Goal: Check status: Check status

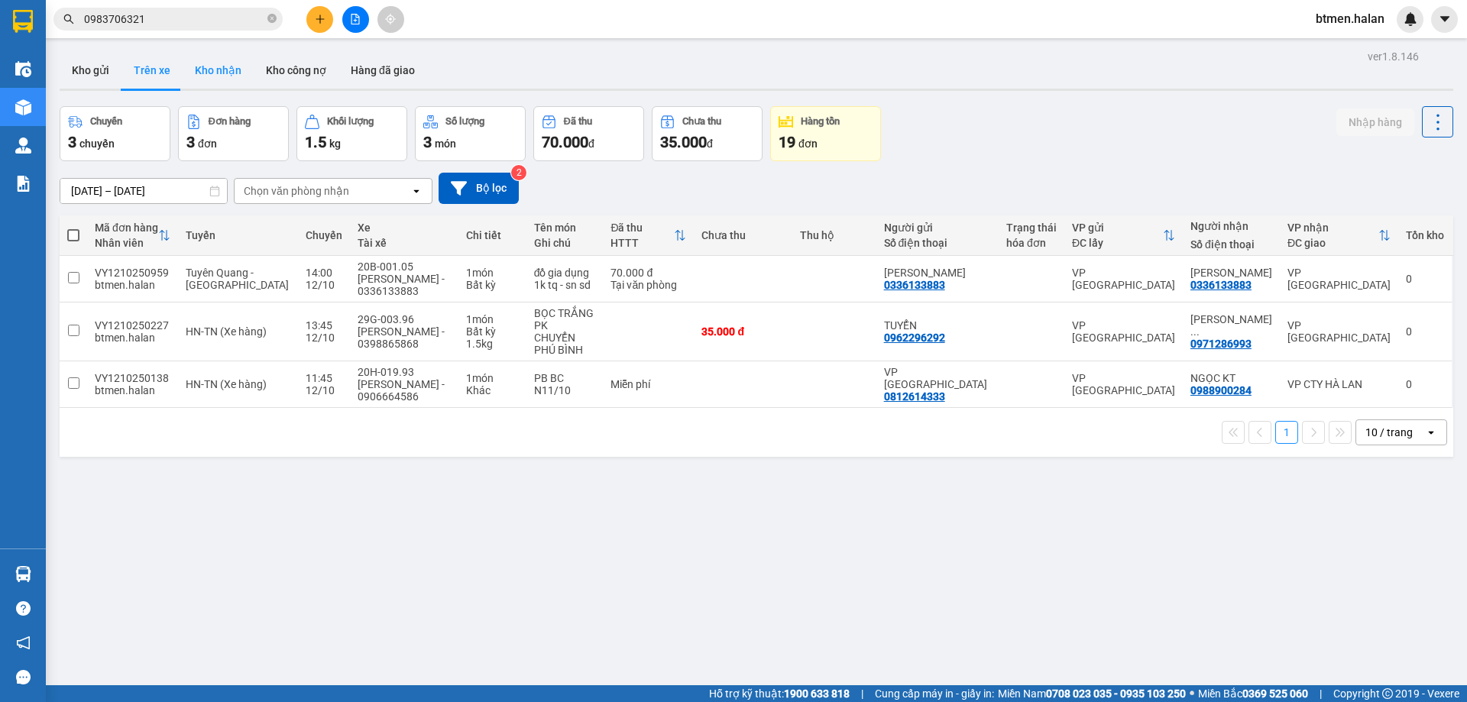
click at [211, 72] on button "Kho nhận" at bounding box center [218, 70] width 71 height 37
type input "[DATE] – [DATE]"
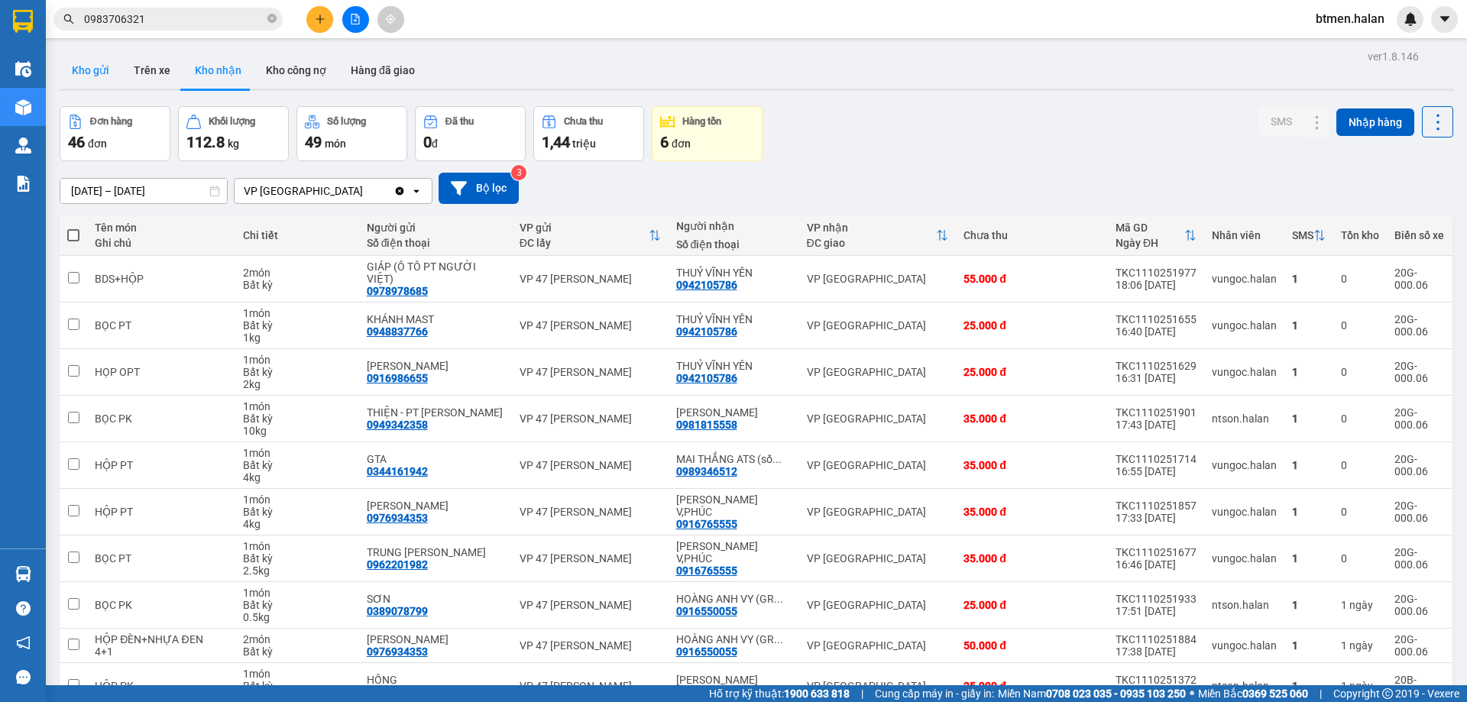
click at [97, 71] on button "Kho gửi" at bounding box center [91, 70] width 62 height 37
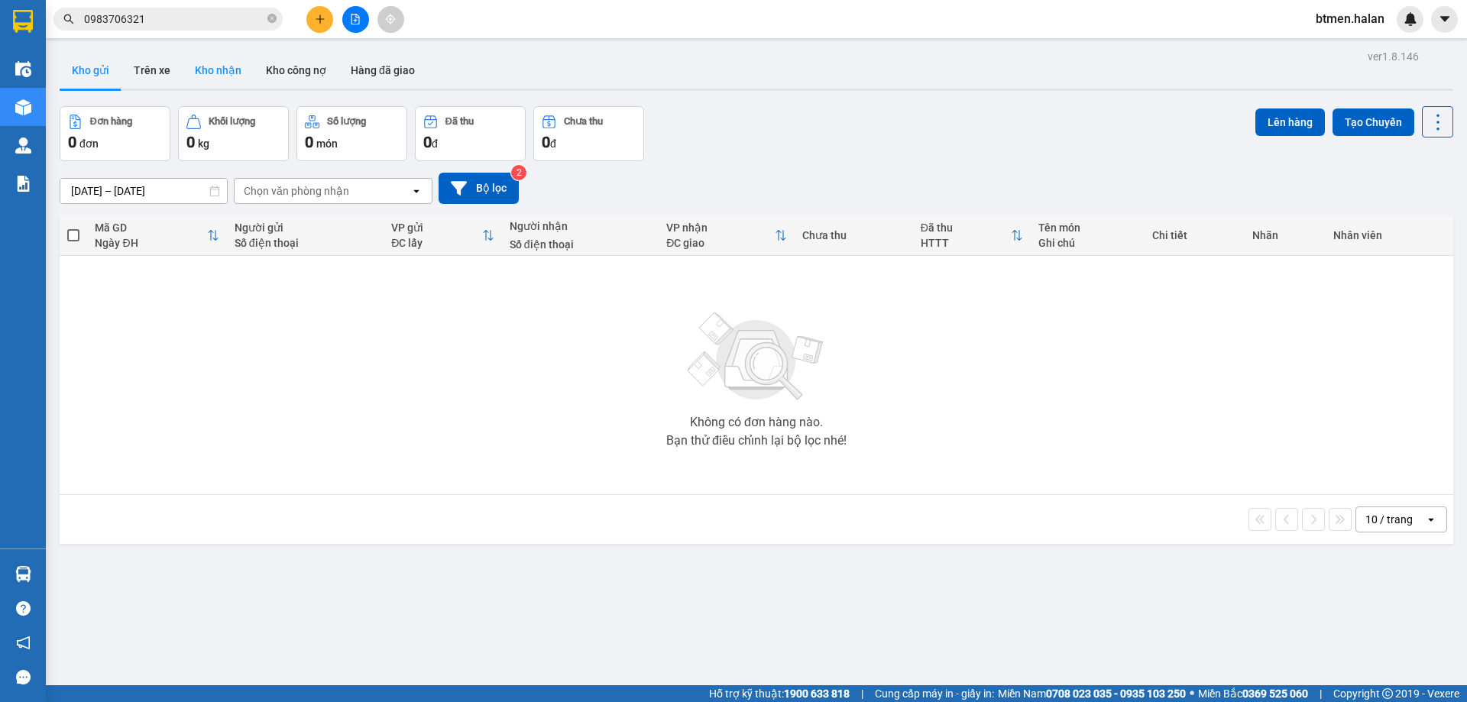
click at [218, 74] on button "Kho nhận" at bounding box center [218, 70] width 71 height 37
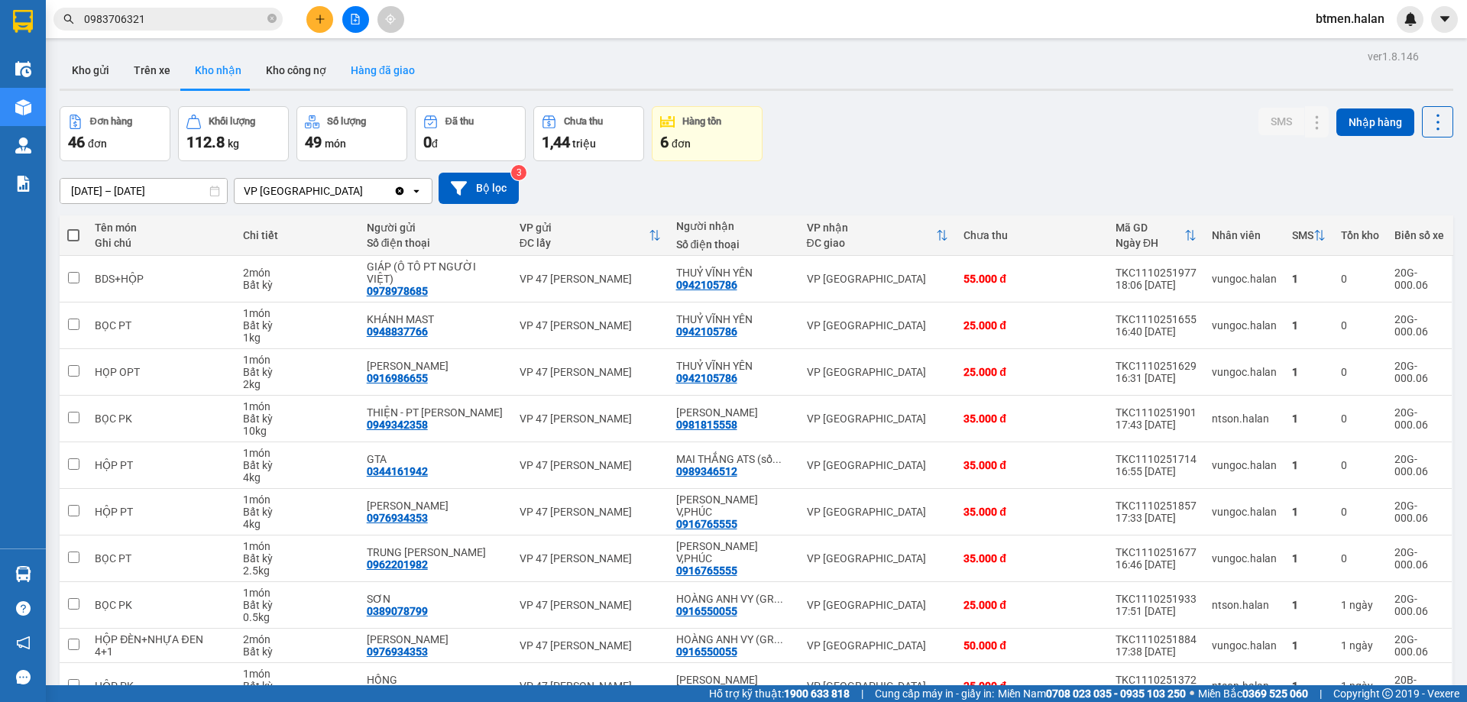
click at [396, 78] on button "Hàng đã giao" at bounding box center [382, 70] width 89 height 37
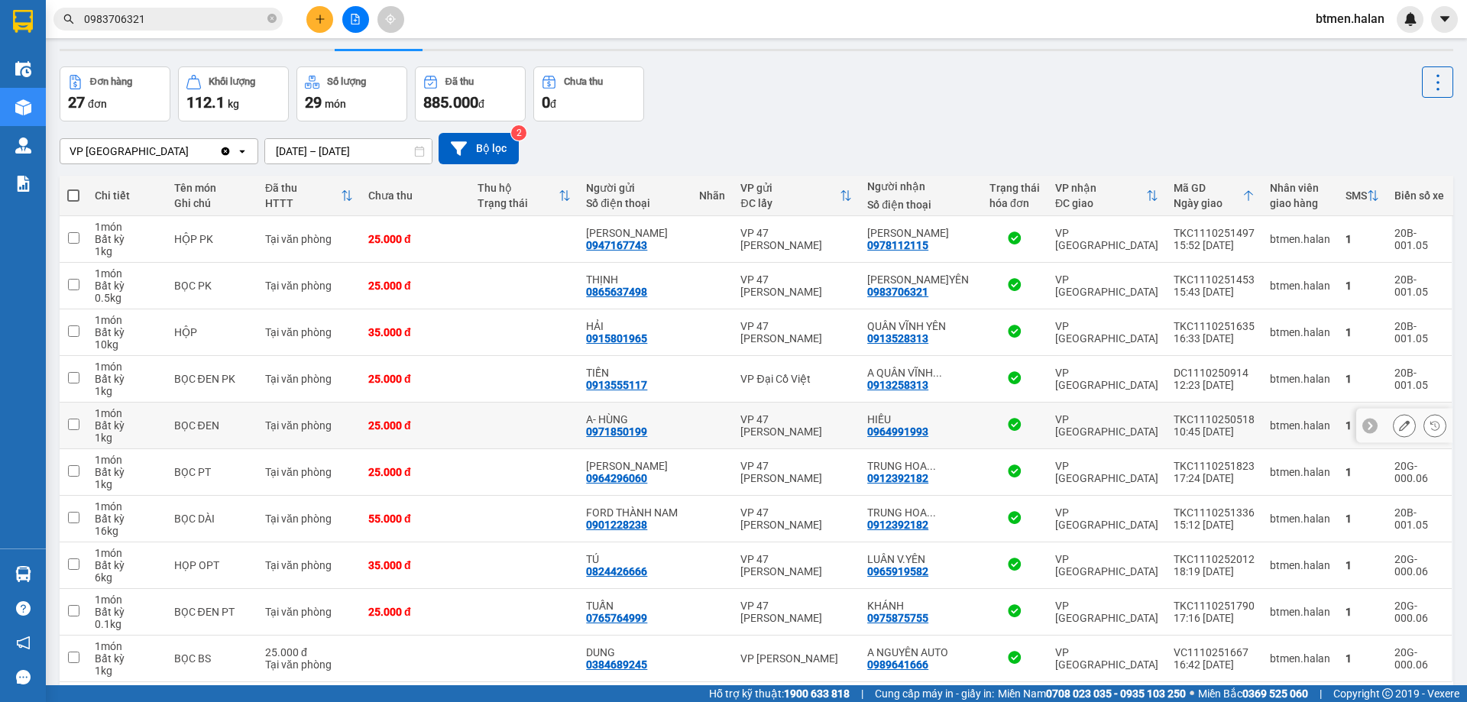
scroll to position [99, 0]
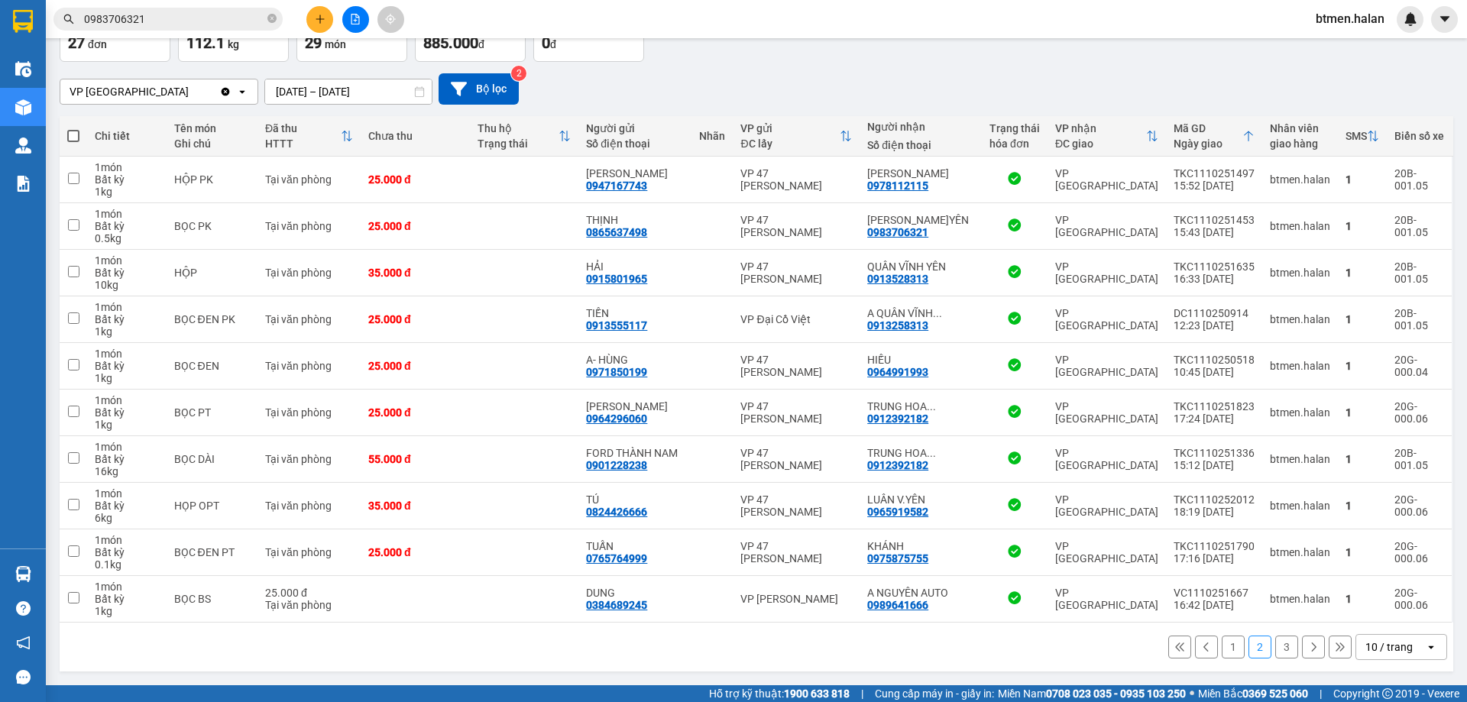
click at [1221, 643] on button "1" at bounding box center [1232, 647] width 23 height 23
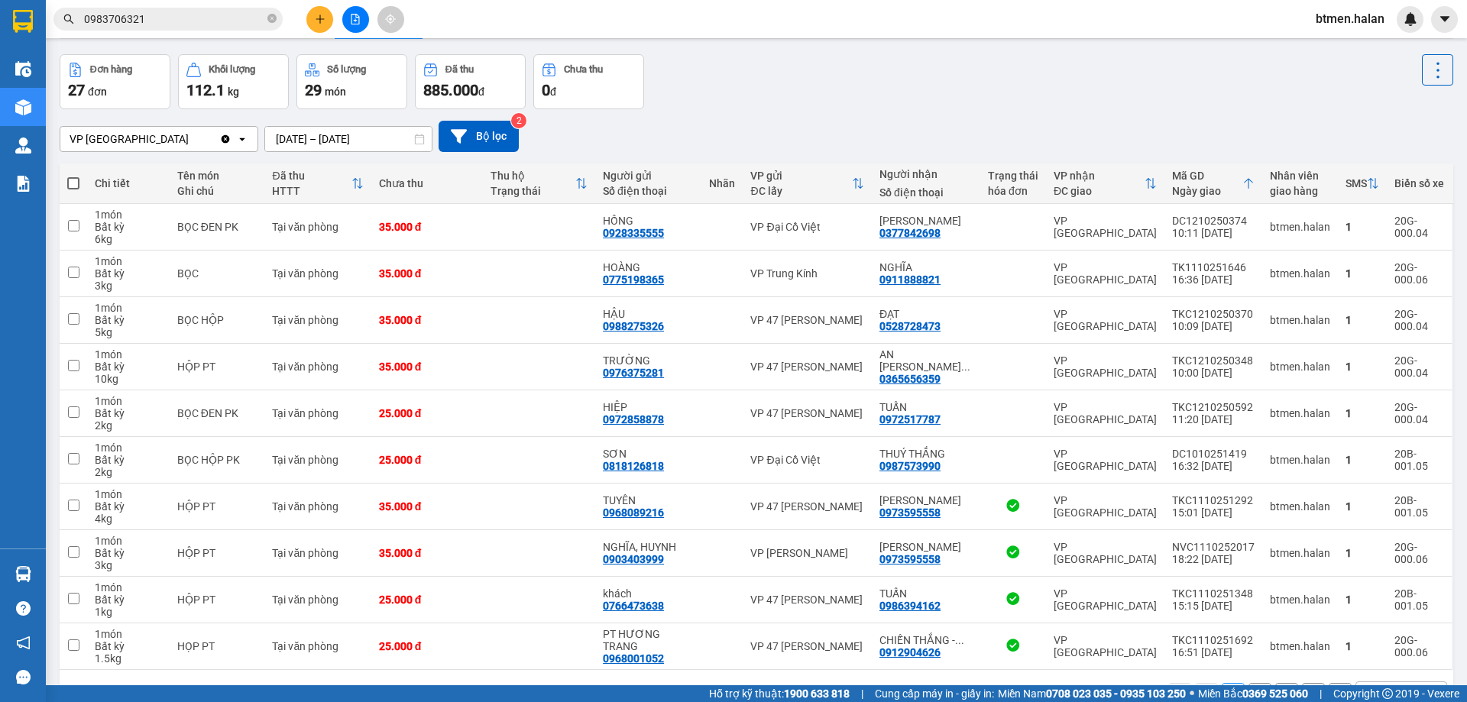
scroll to position [0, 0]
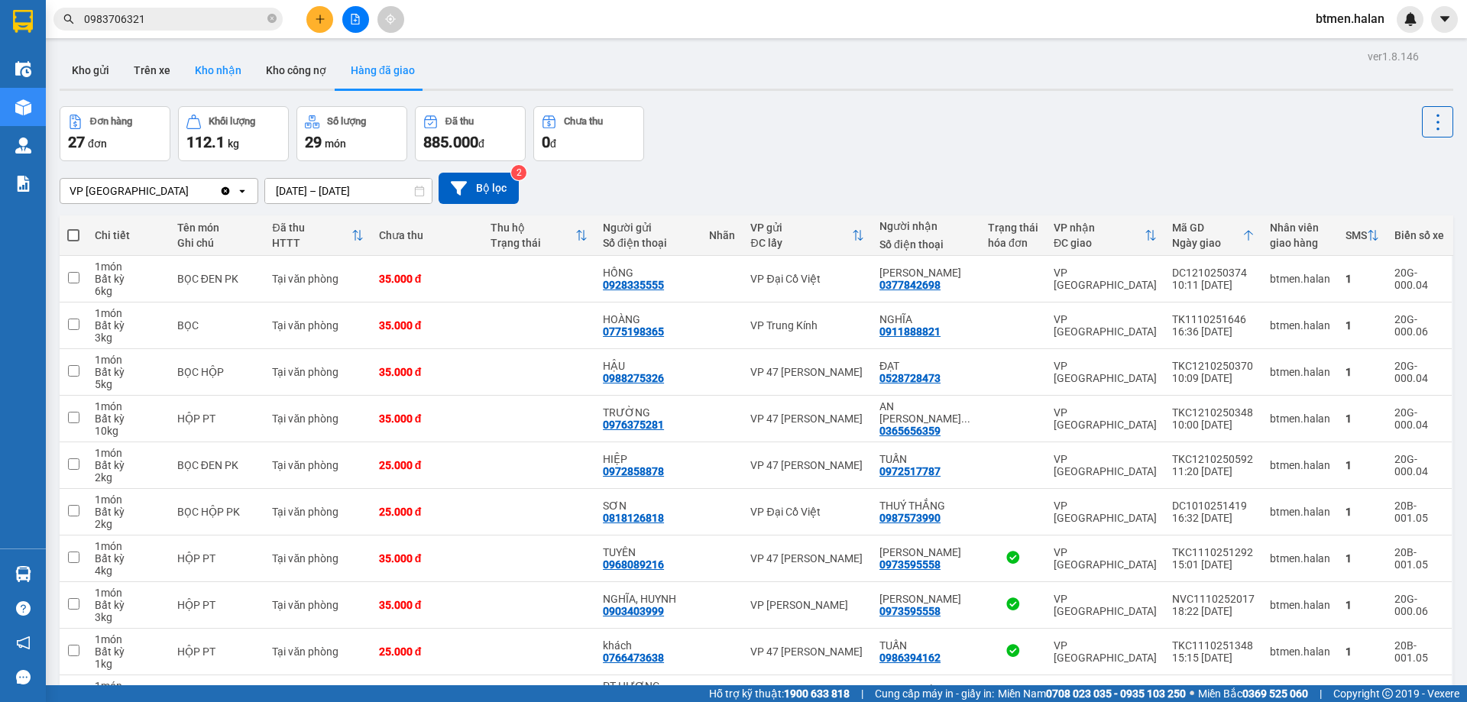
click at [199, 74] on button "Kho nhận" at bounding box center [218, 70] width 71 height 37
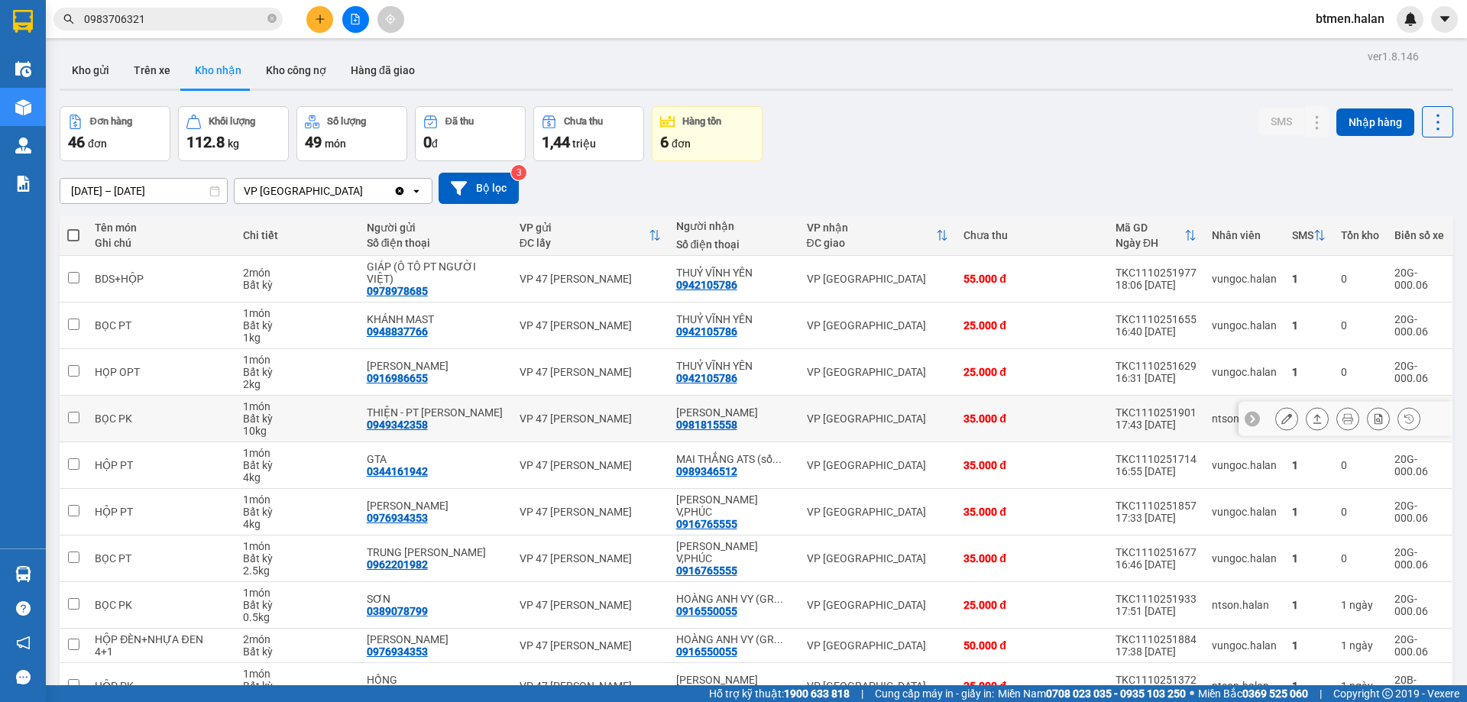
click at [713, 419] on div "0981815558" at bounding box center [706, 425] width 61 height 12
copy div "0981815558"
click at [190, 24] on input "0983706321" at bounding box center [174, 19] width 180 height 17
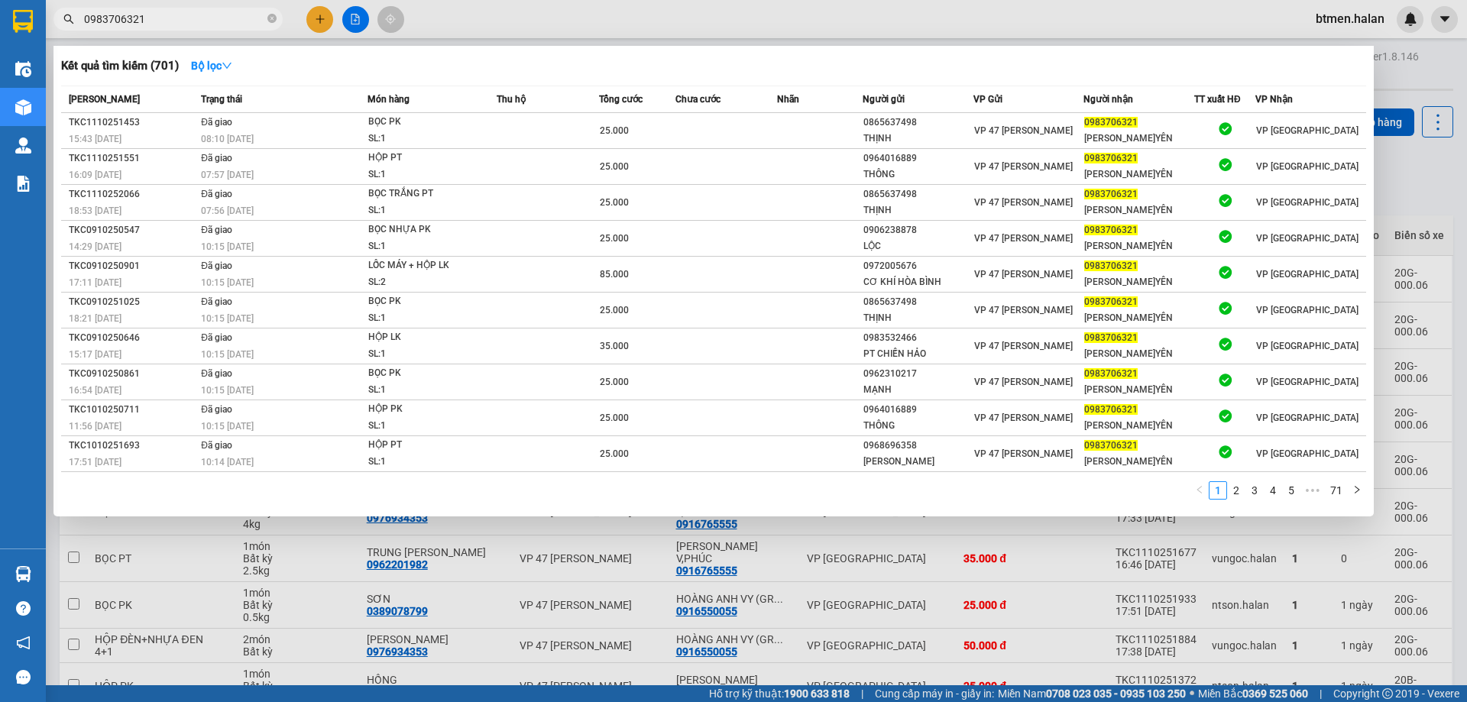
click at [190, 24] on input "0983706321" at bounding box center [174, 19] width 180 height 17
paste input "1815558"
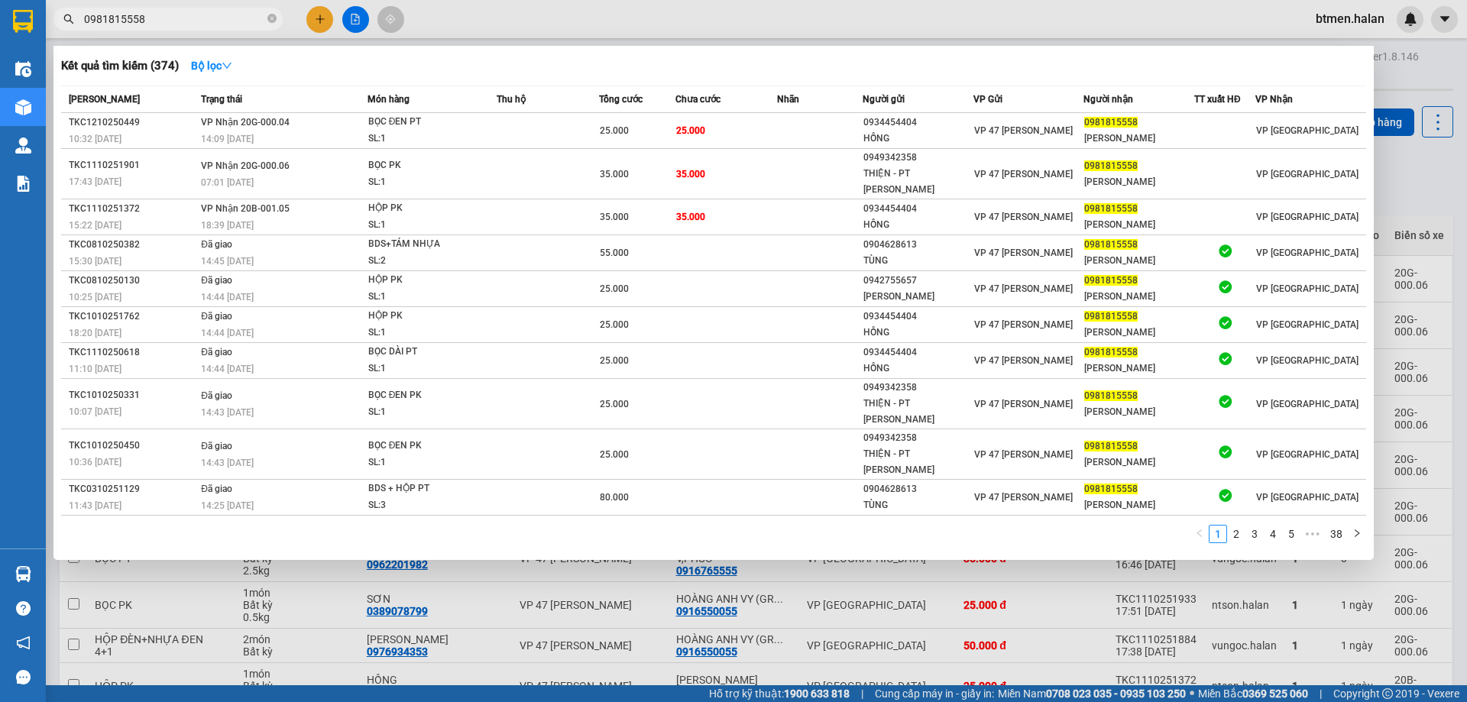
click at [1444, 210] on div at bounding box center [733, 351] width 1467 height 702
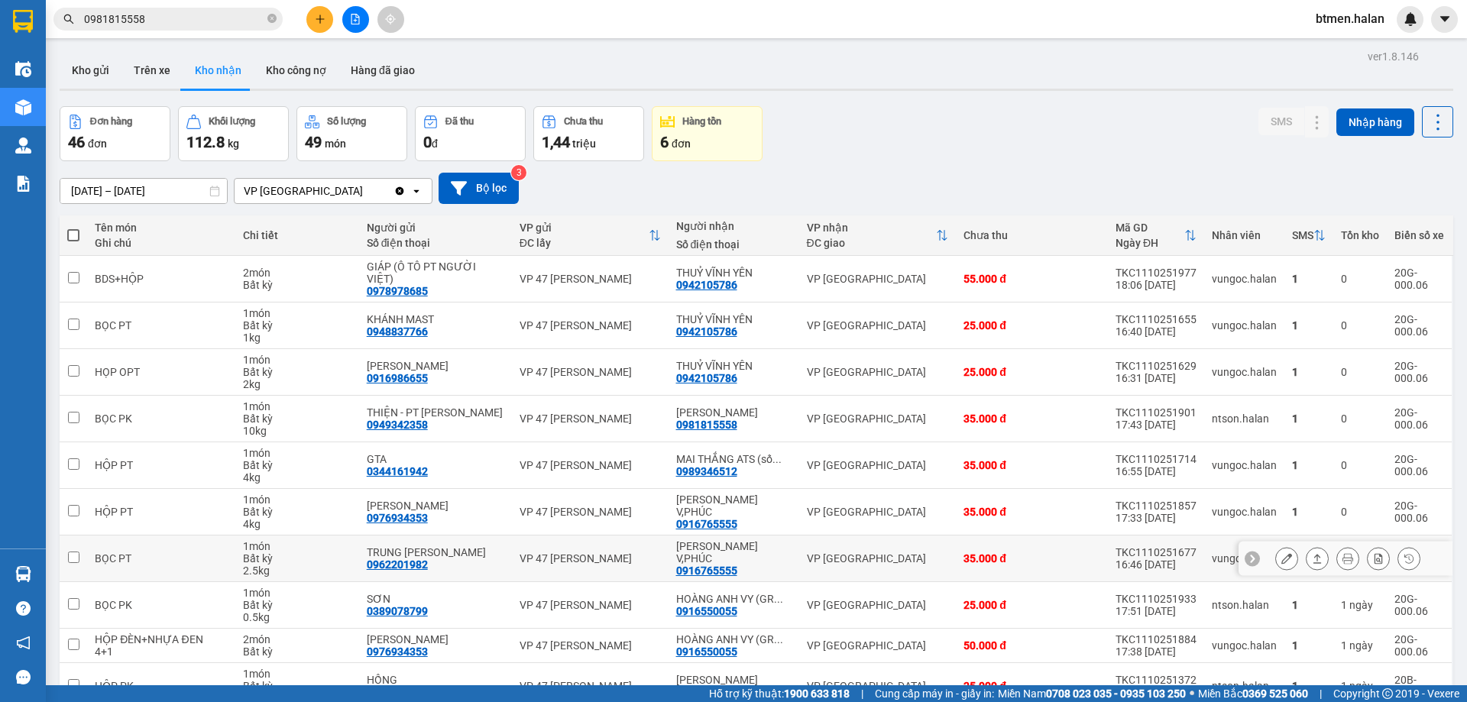
click at [698, 564] on div "0916765555" at bounding box center [706, 570] width 61 height 12
copy div "0916765555"
click at [228, 21] on input "0981815558" at bounding box center [174, 19] width 180 height 17
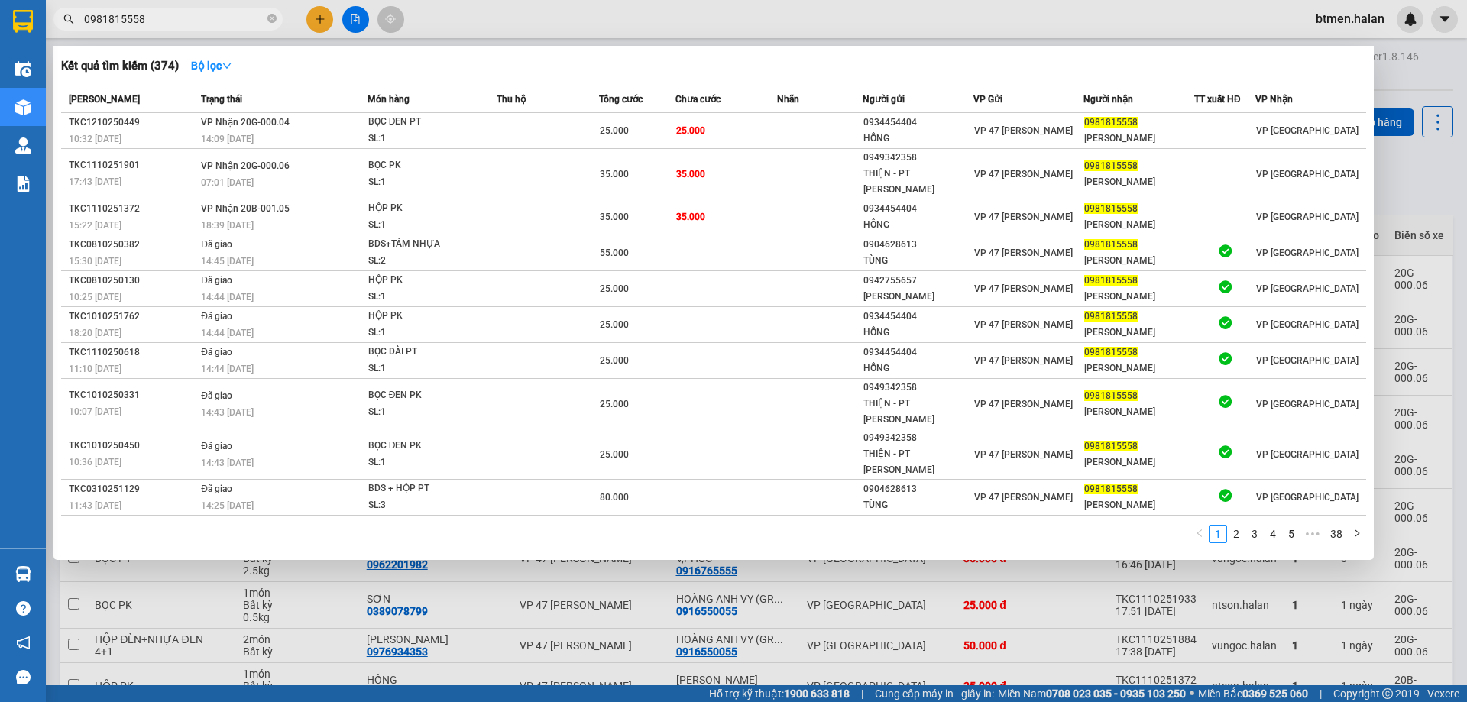
click at [228, 21] on input "0981815558" at bounding box center [174, 19] width 180 height 17
paste input "16765555"
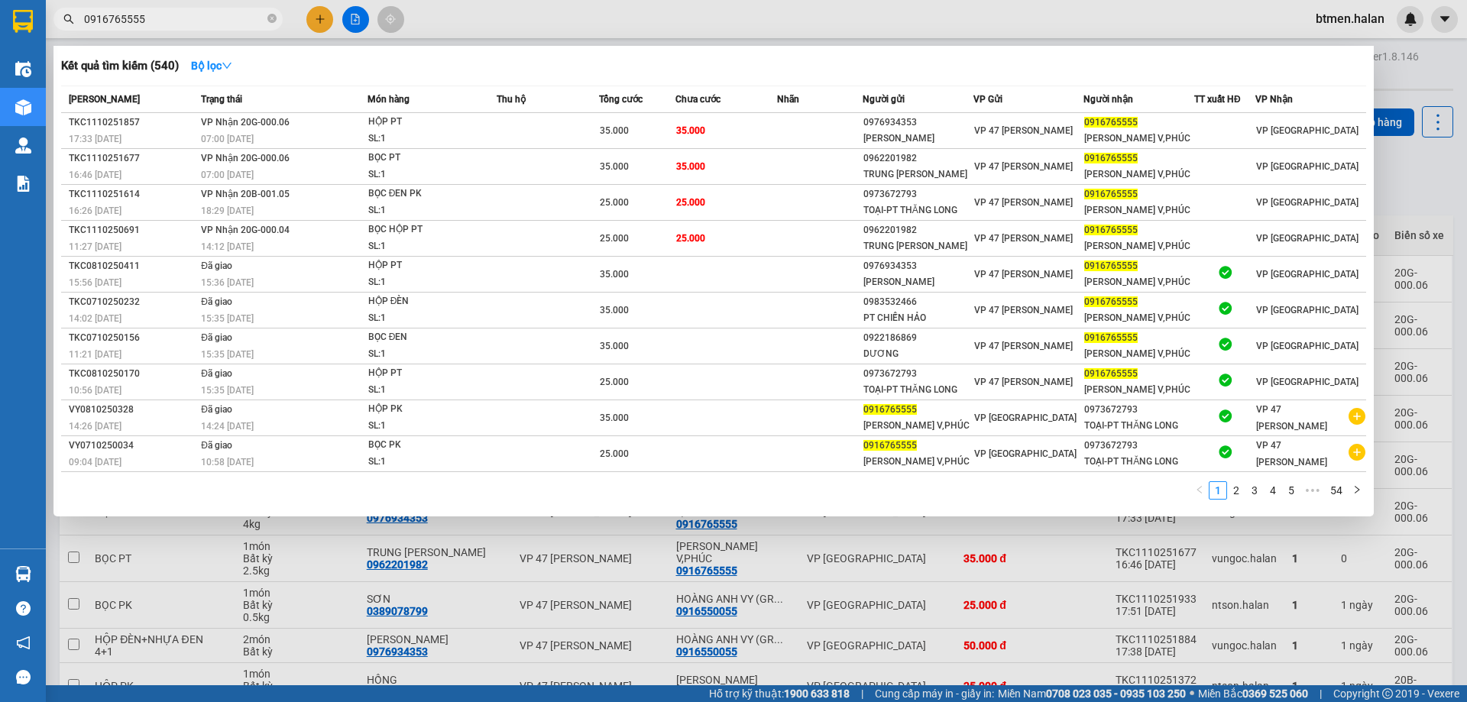
drag, startPoint x: 1431, startPoint y: 180, endPoint x: 1381, endPoint y: 232, distance: 71.9
click at [1431, 180] on div at bounding box center [733, 351] width 1467 height 702
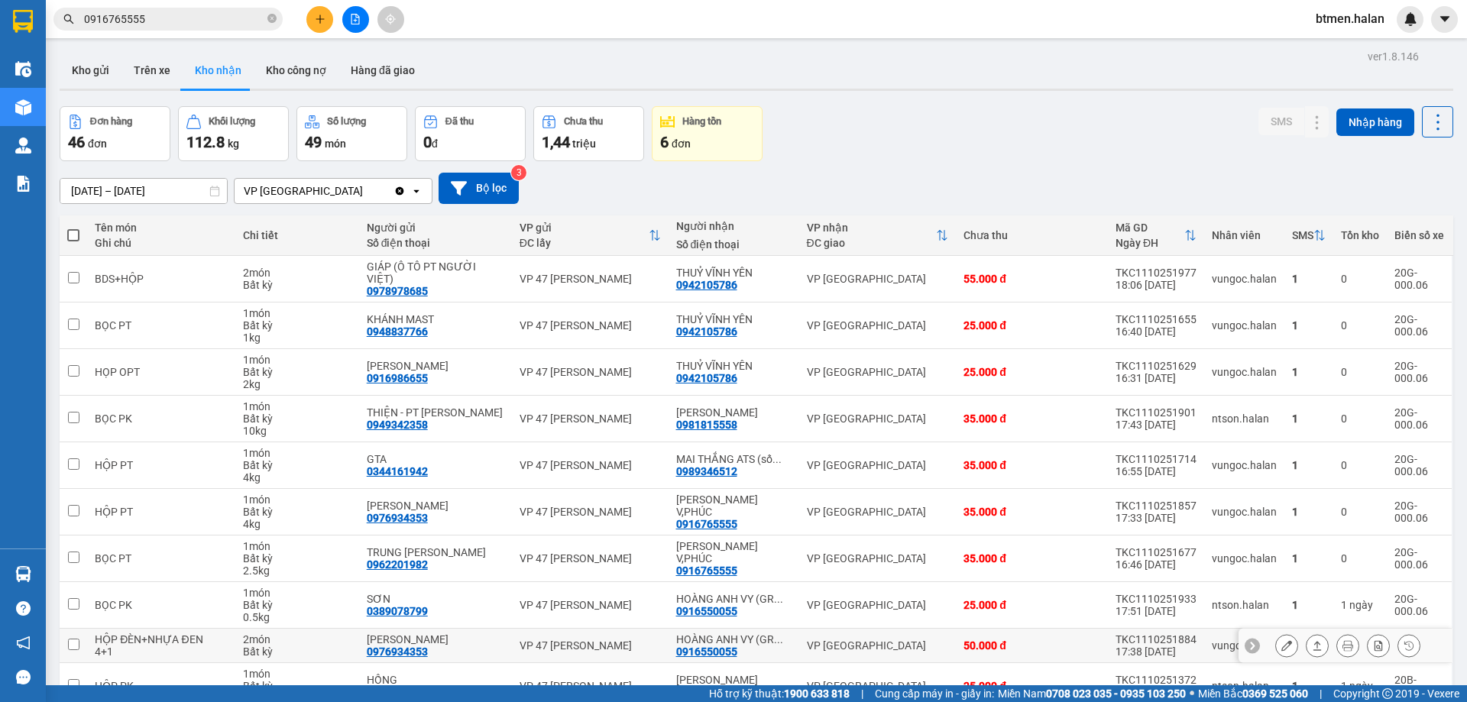
scroll to position [75, 0]
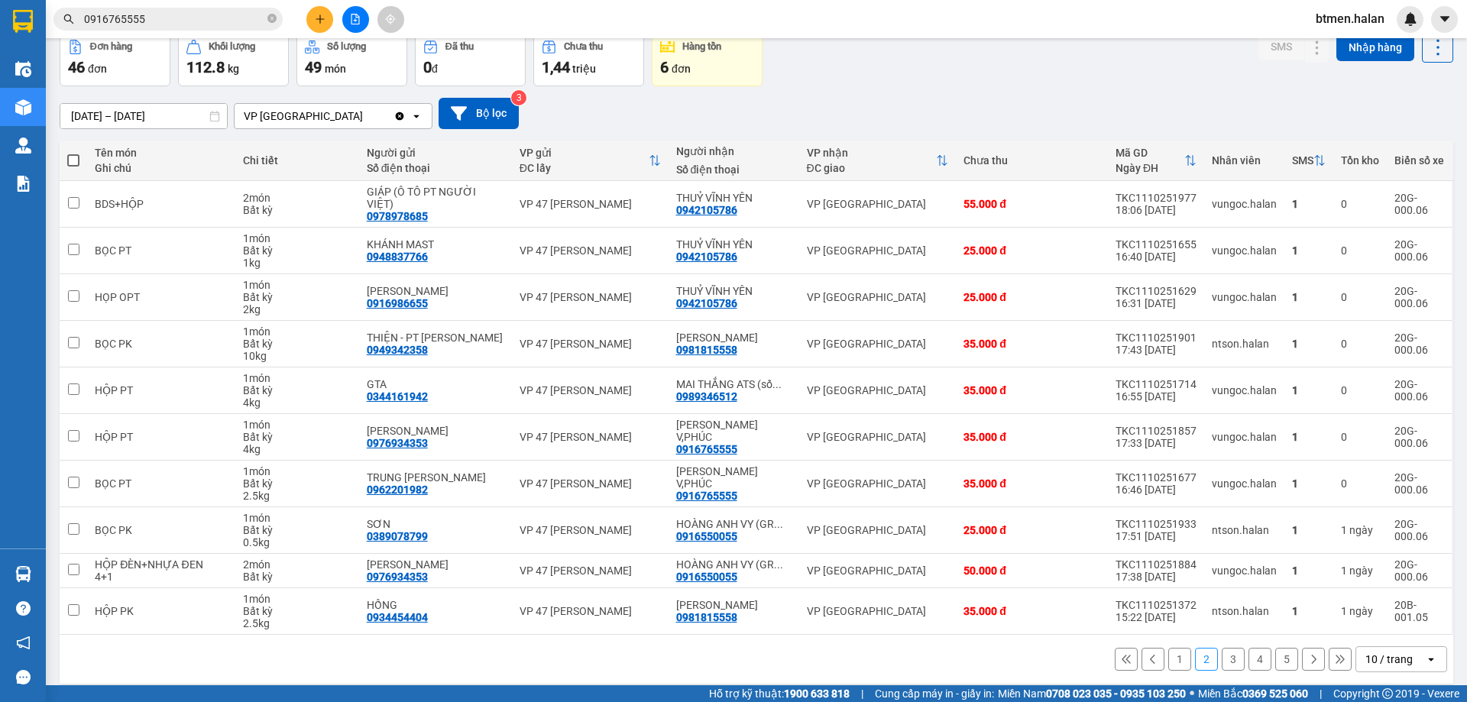
click at [1225, 648] on button "3" at bounding box center [1232, 659] width 23 height 23
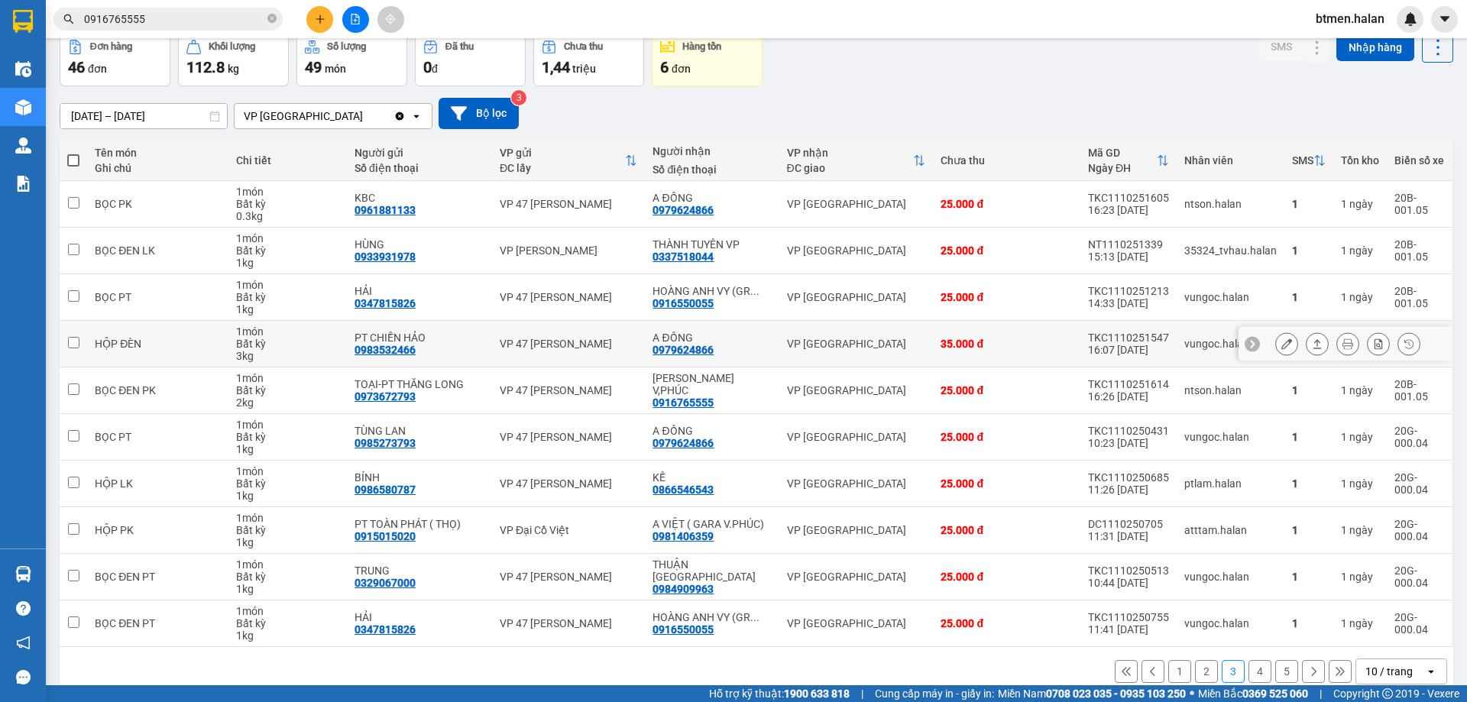
click at [700, 350] on div "0979624866" at bounding box center [682, 350] width 61 height 12
copy div "0979624866"
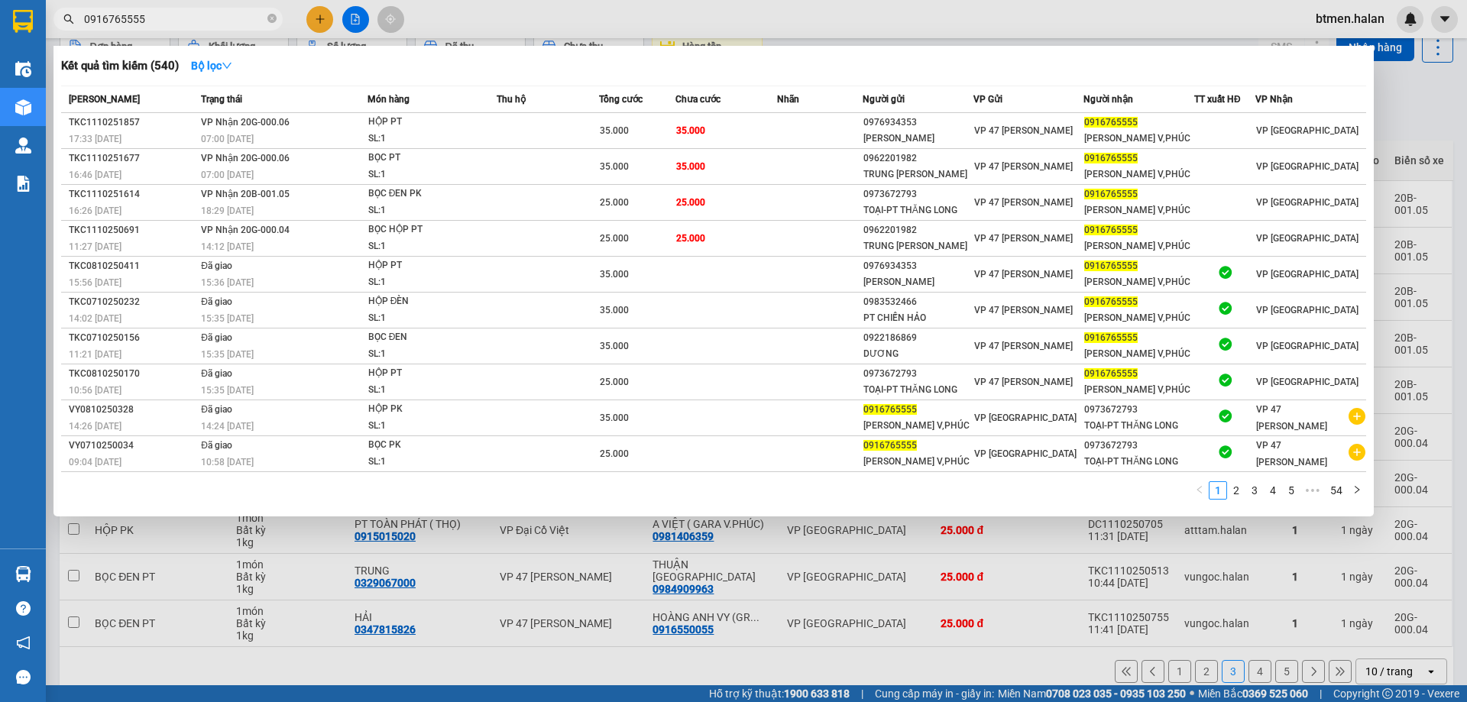
click at [205, 21] on input "0916765555" at bounding box center [174, 19] width 180 height 17
paste input "79624866"
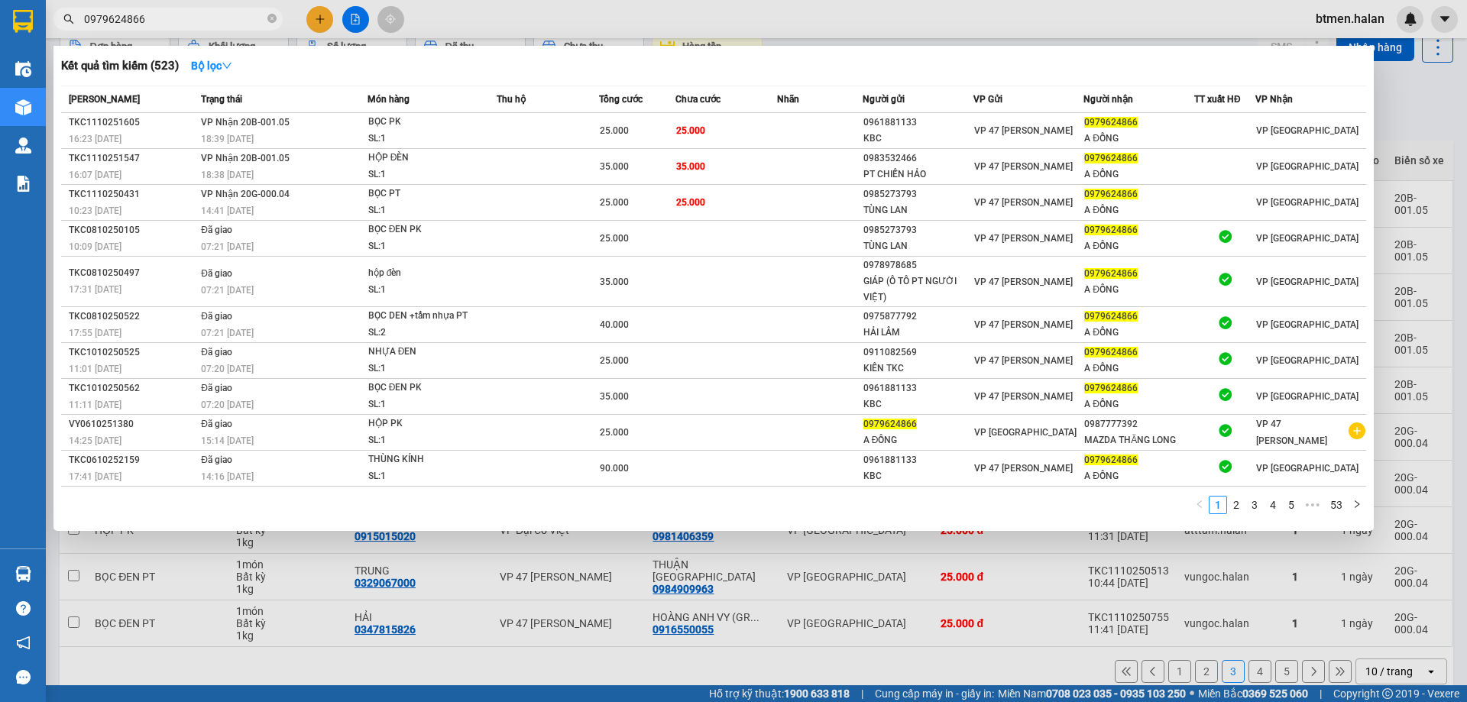
type input "0979624866"
click at [1412, 102] on div at bounding box center [733, 351] width 1467 height 702
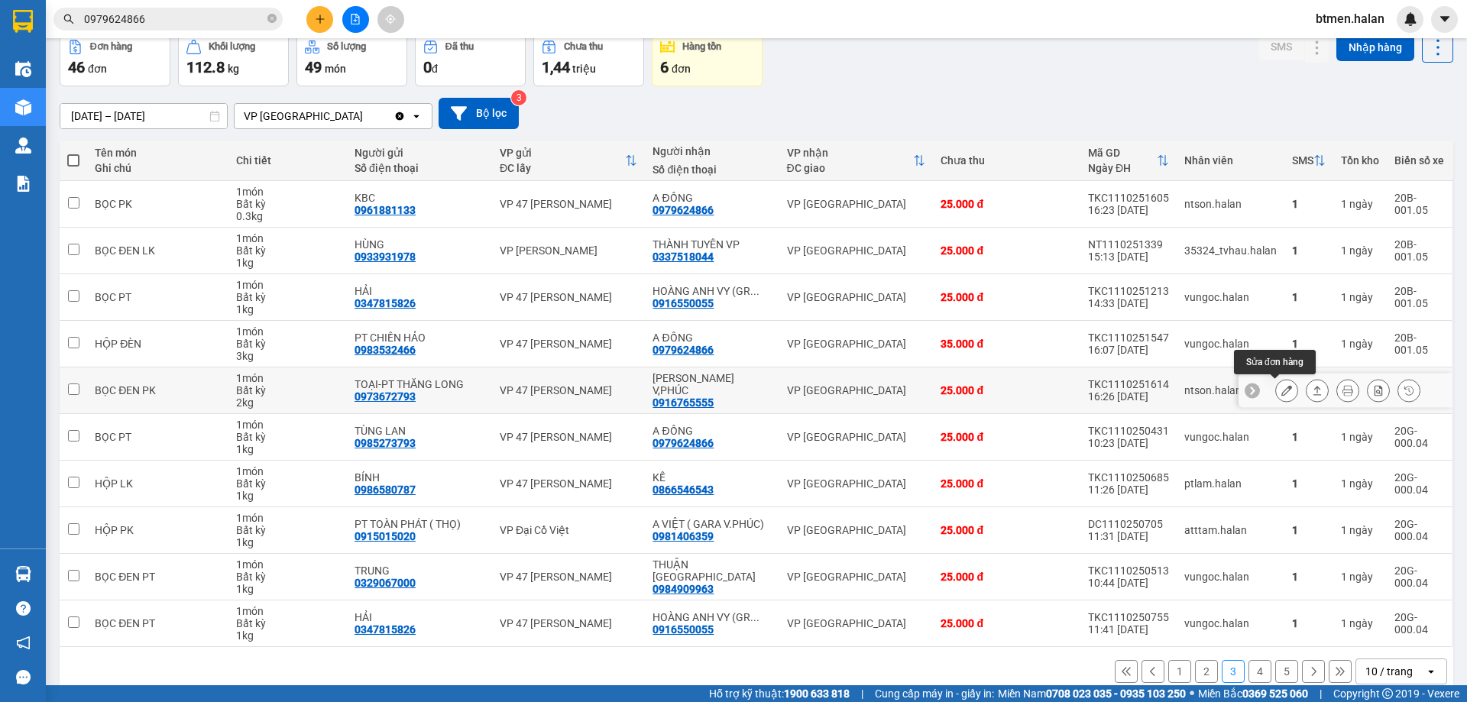
click at [1281, 392] on icon at bounding box center [1286, 390] width 11 height 11
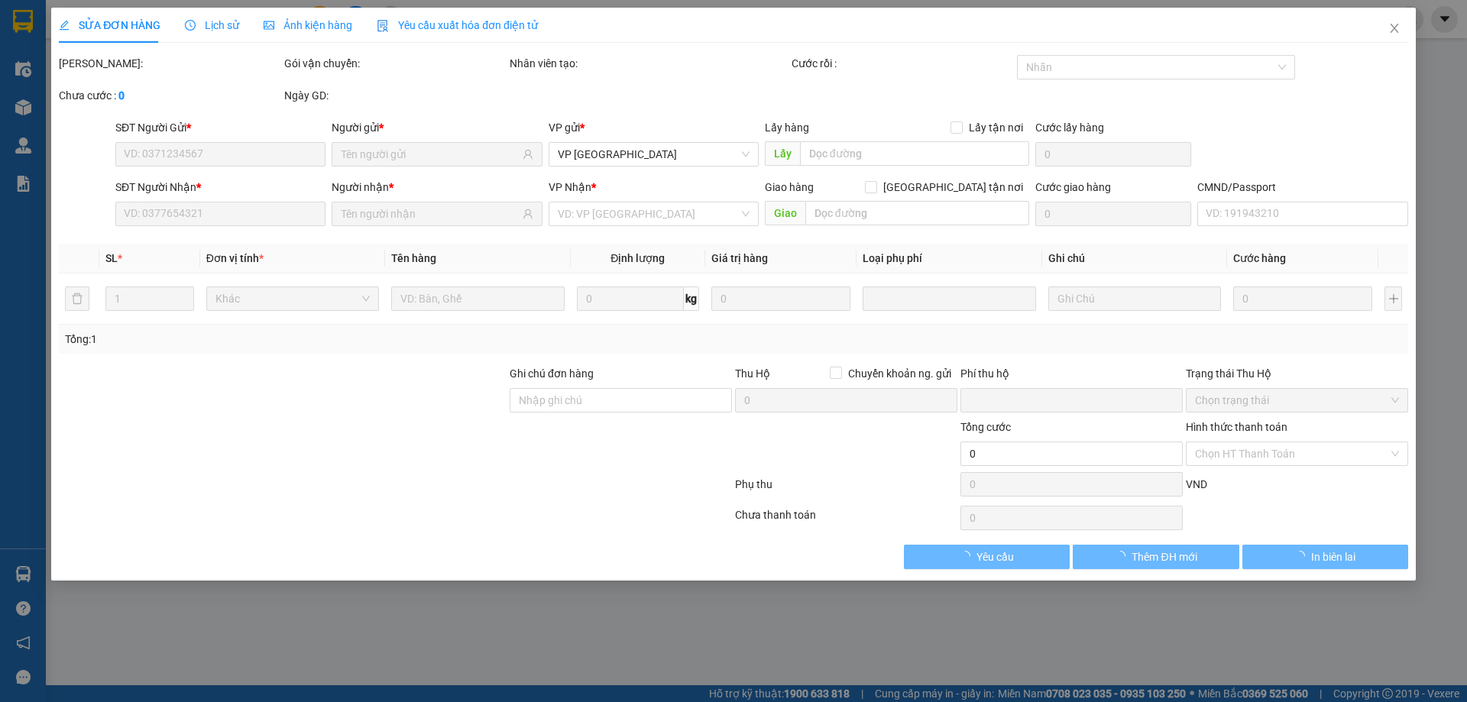
type input "0973672793"
type input "TOẠI-PT THĂNG LONG"
type input "0916765555"
type input "[PERSON_NAME] V,PHÚC"
type input "0"
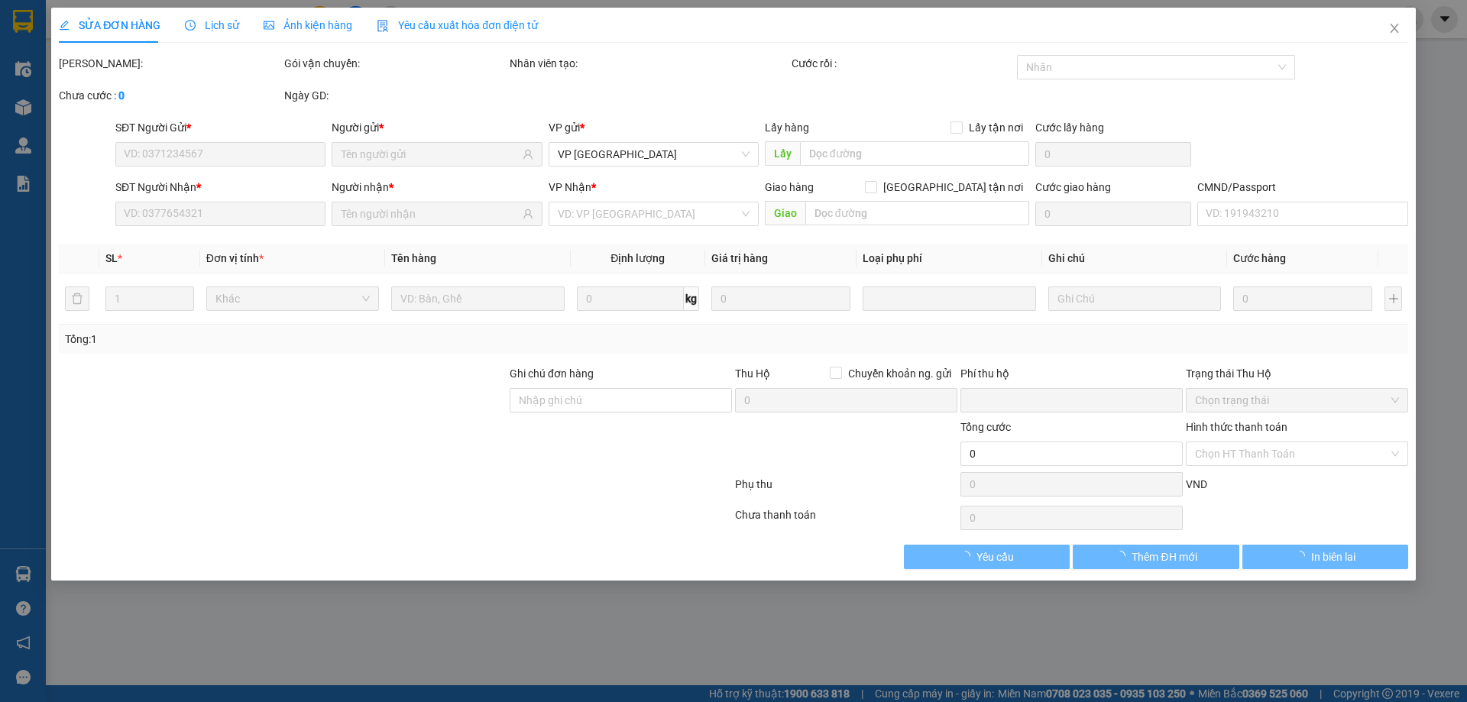
type input "25.000"
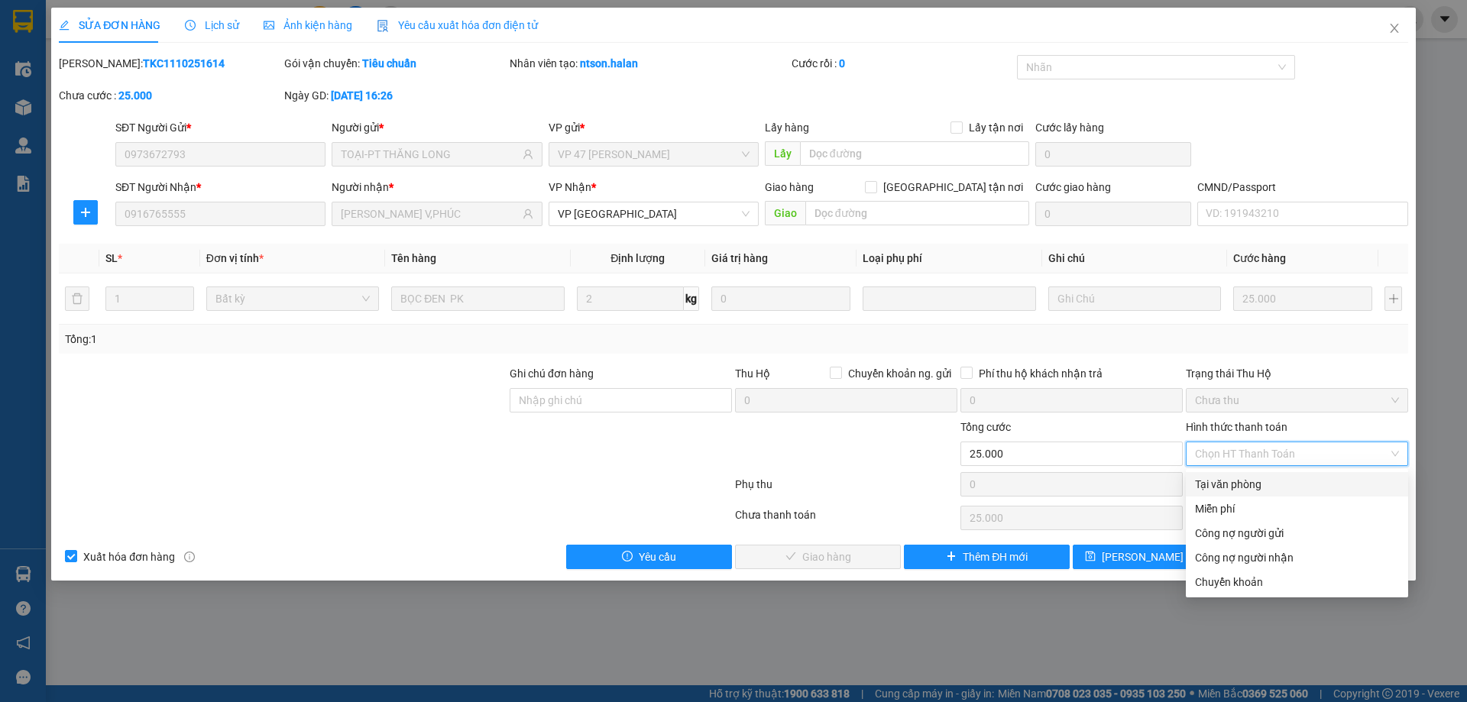
click at [1228, 485] on div "Tại văn phòng" at bounding box center [1297, 484] width 204 height 17
type input "0"
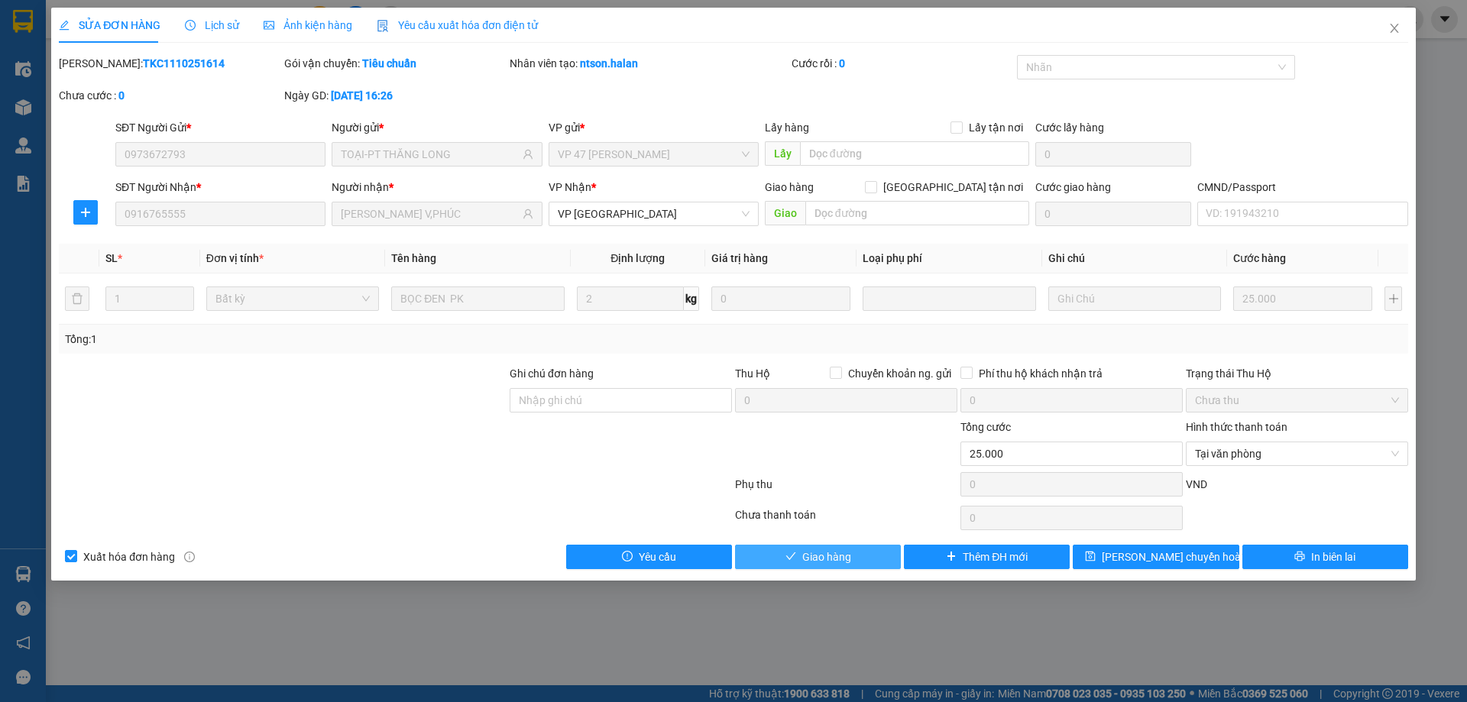
click at [839, 568] on button "Giao hàng" at bounding box center [818, 557] width 166 height 24
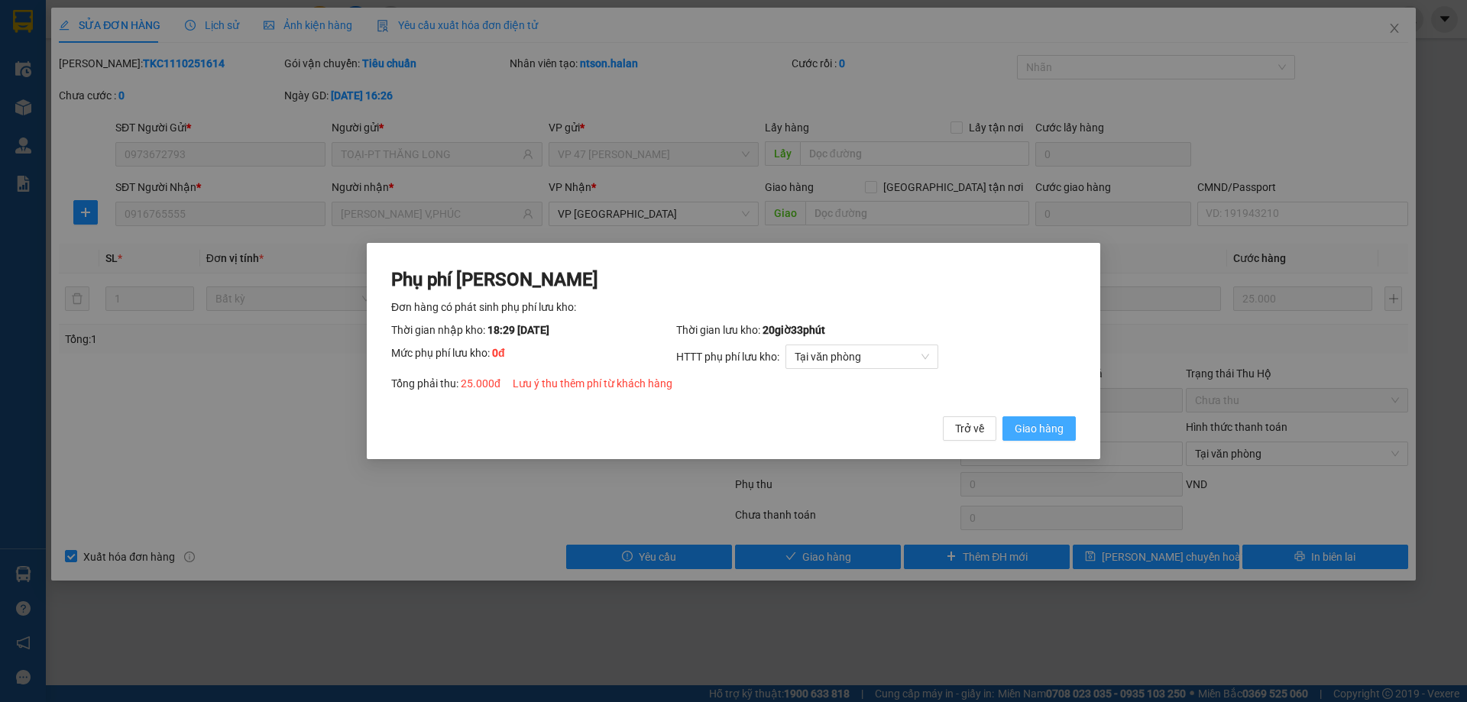
click at [1064, 418] on button "Giao hàng" at bounding box center [1038, 428] width 73 height 24
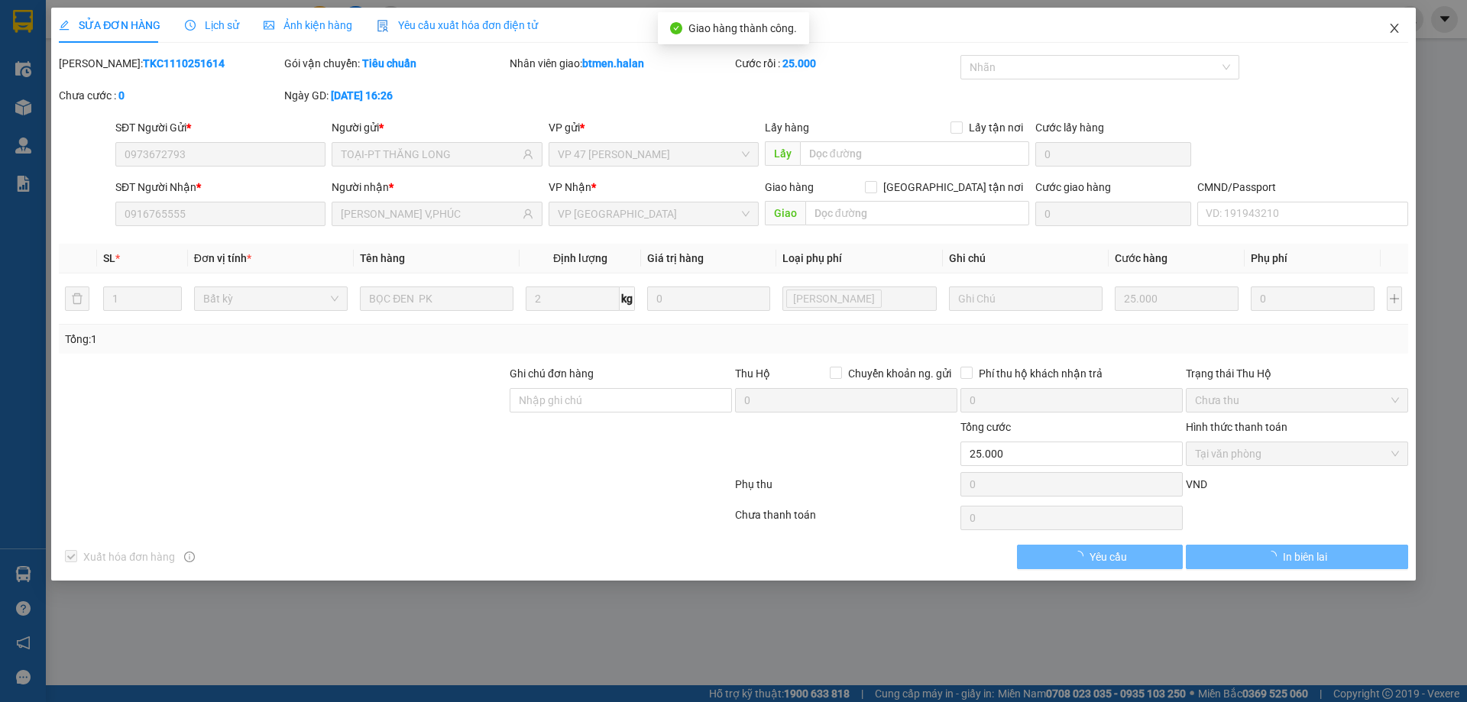
click at [1384, 28] on span "Close" at bounding box center [1394, 29] width 43 height 43
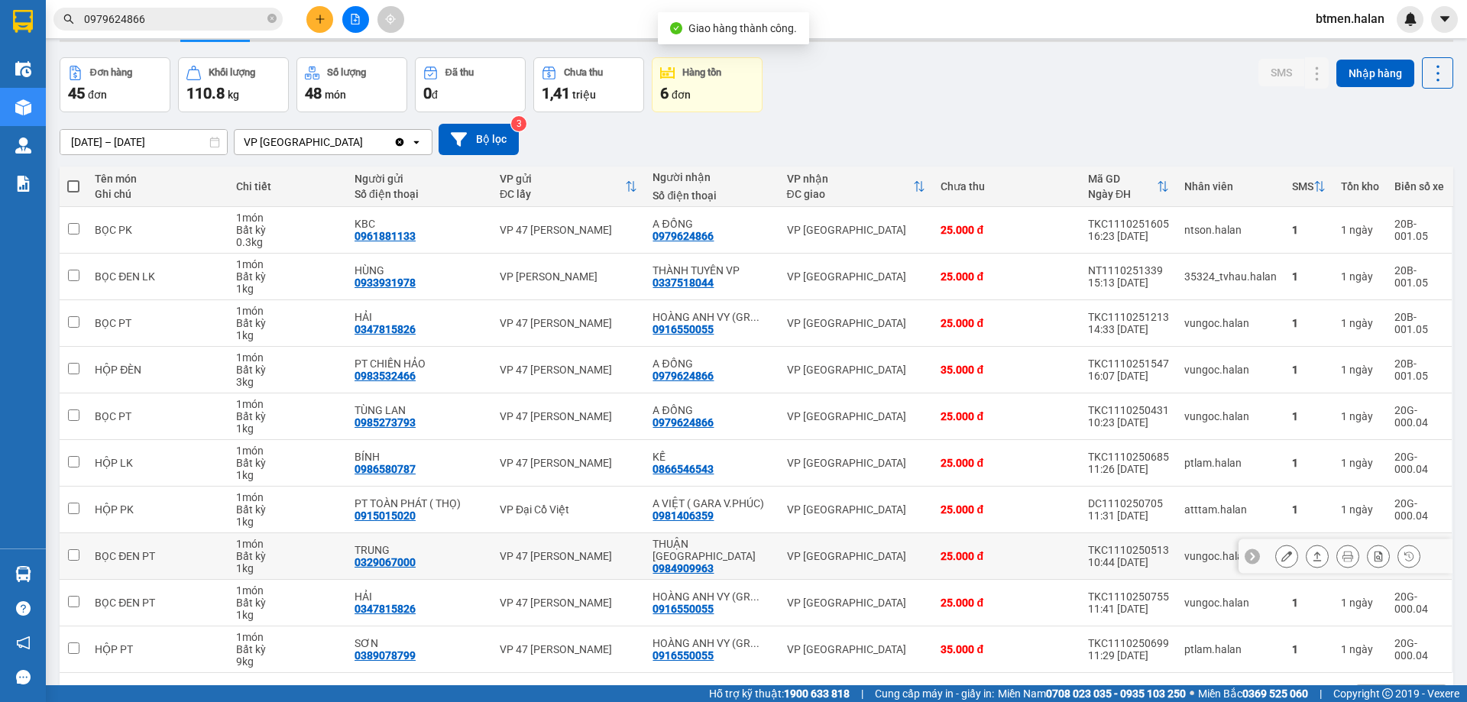
scroll to position [99, 0]
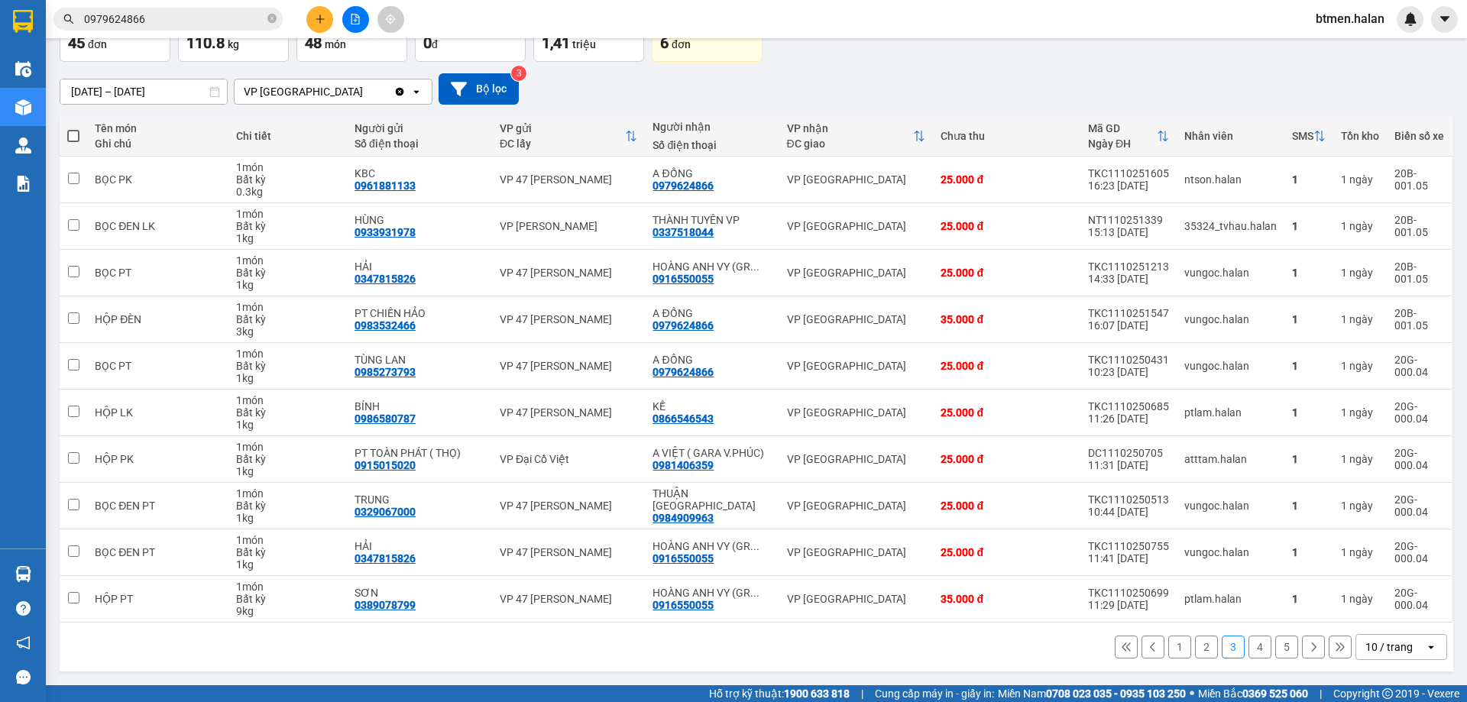
click at [1173, 647] on button "1" at bounding box center [1179, 647] width 23 height 23
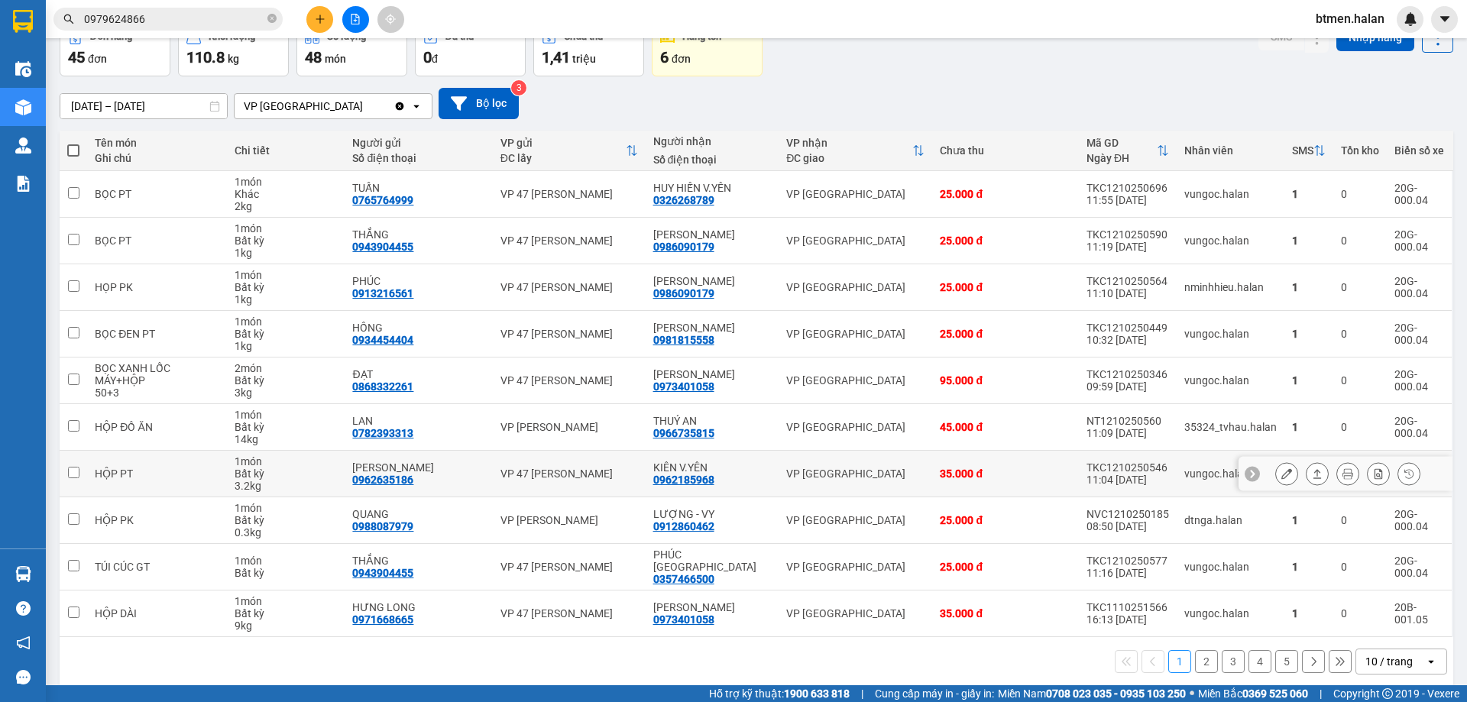
scroll to position [87, 0]
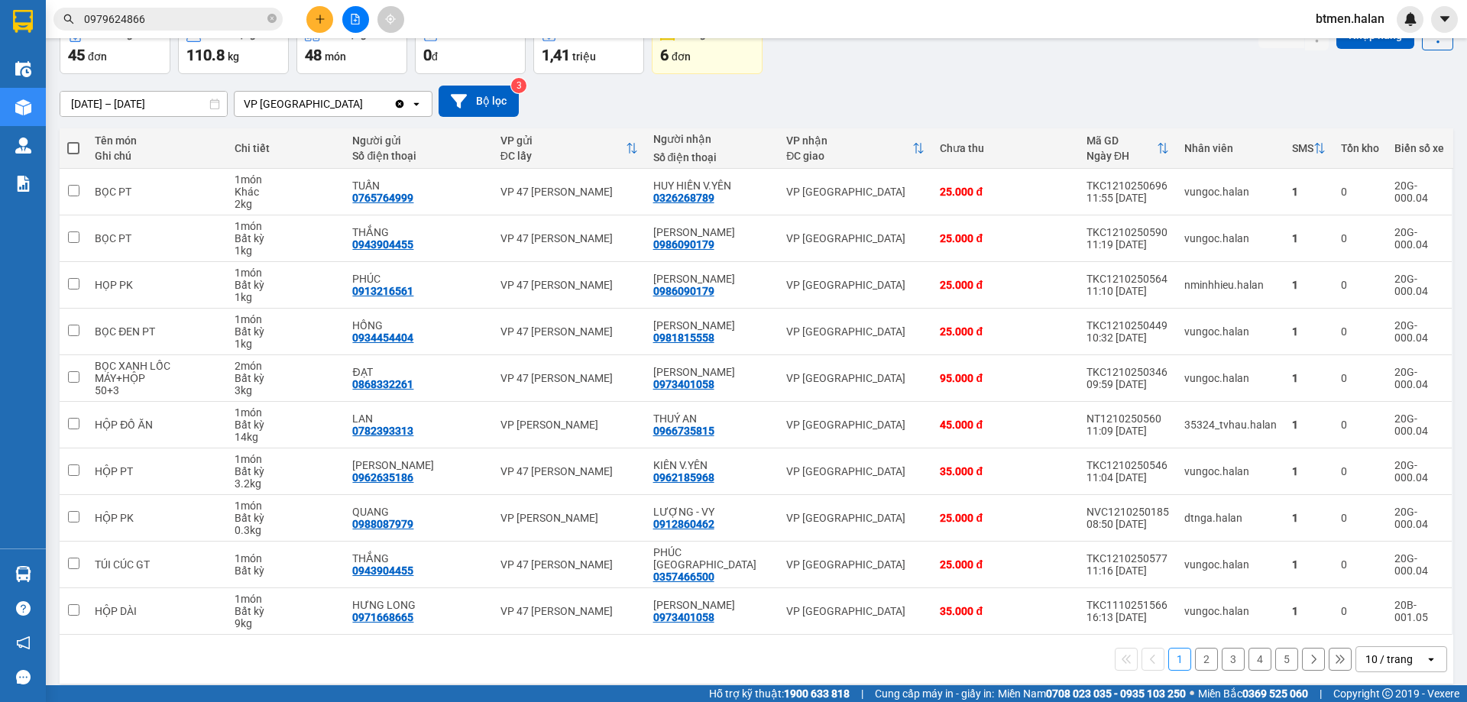
click at [1198, 648] on button "2" at bounding box center [1206, 659] width 23 height 23
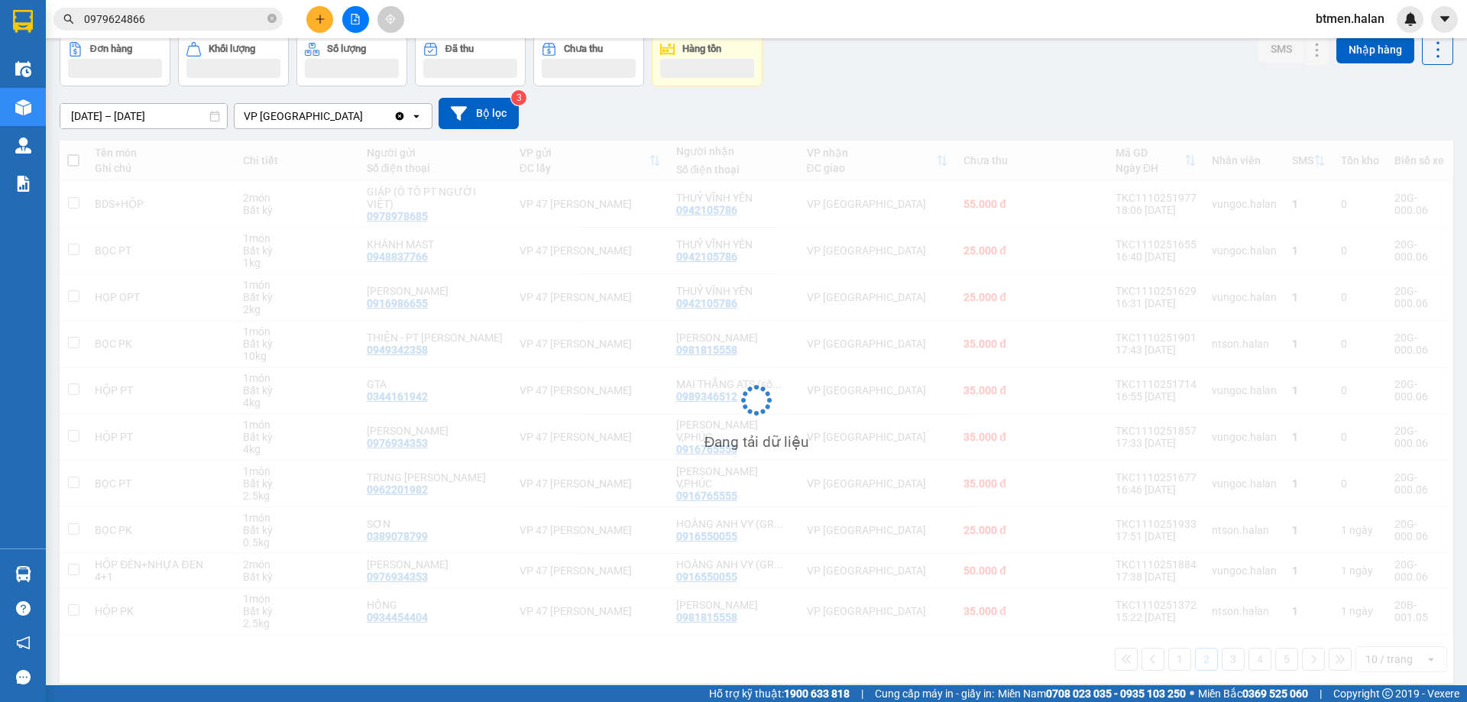
scroll to position [75, 0]
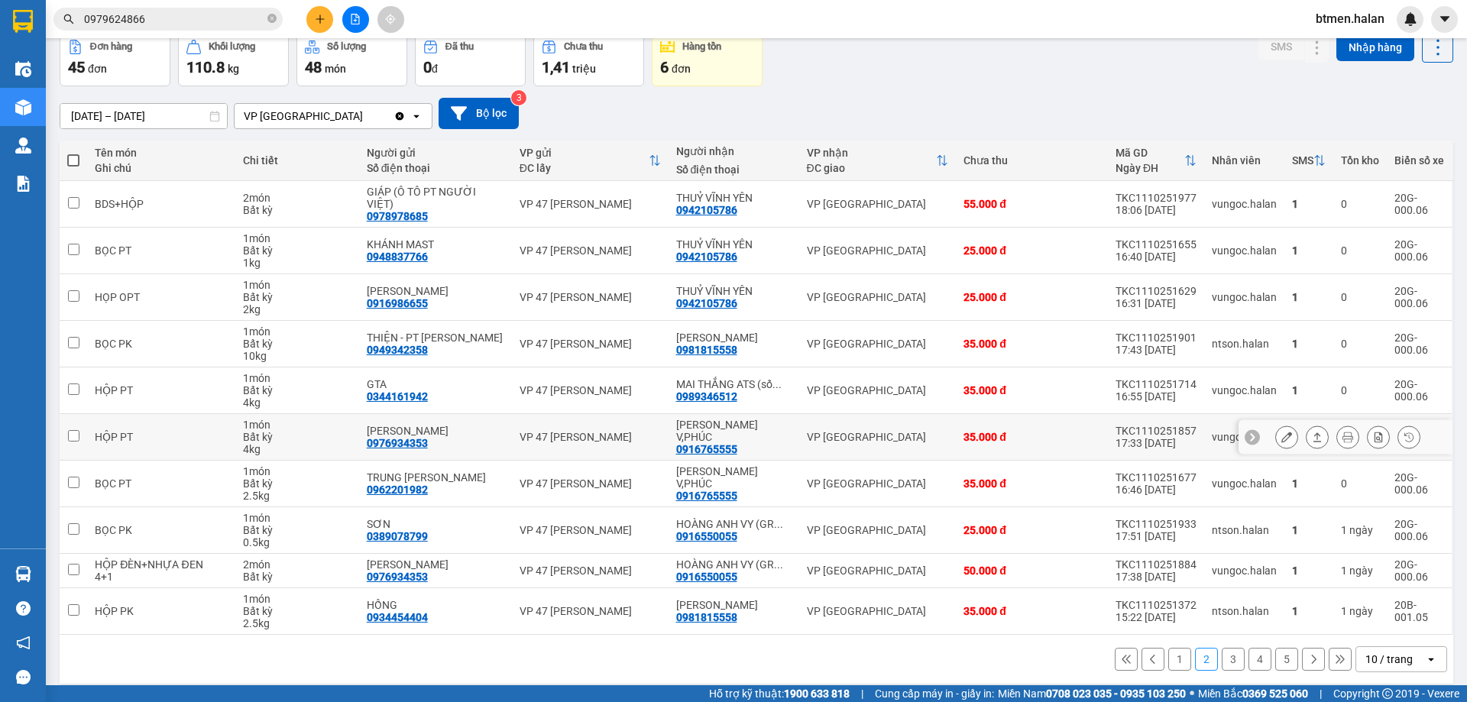
click at [1281, 432] on icon at bounding box center [1286, 437] width 11 height 11
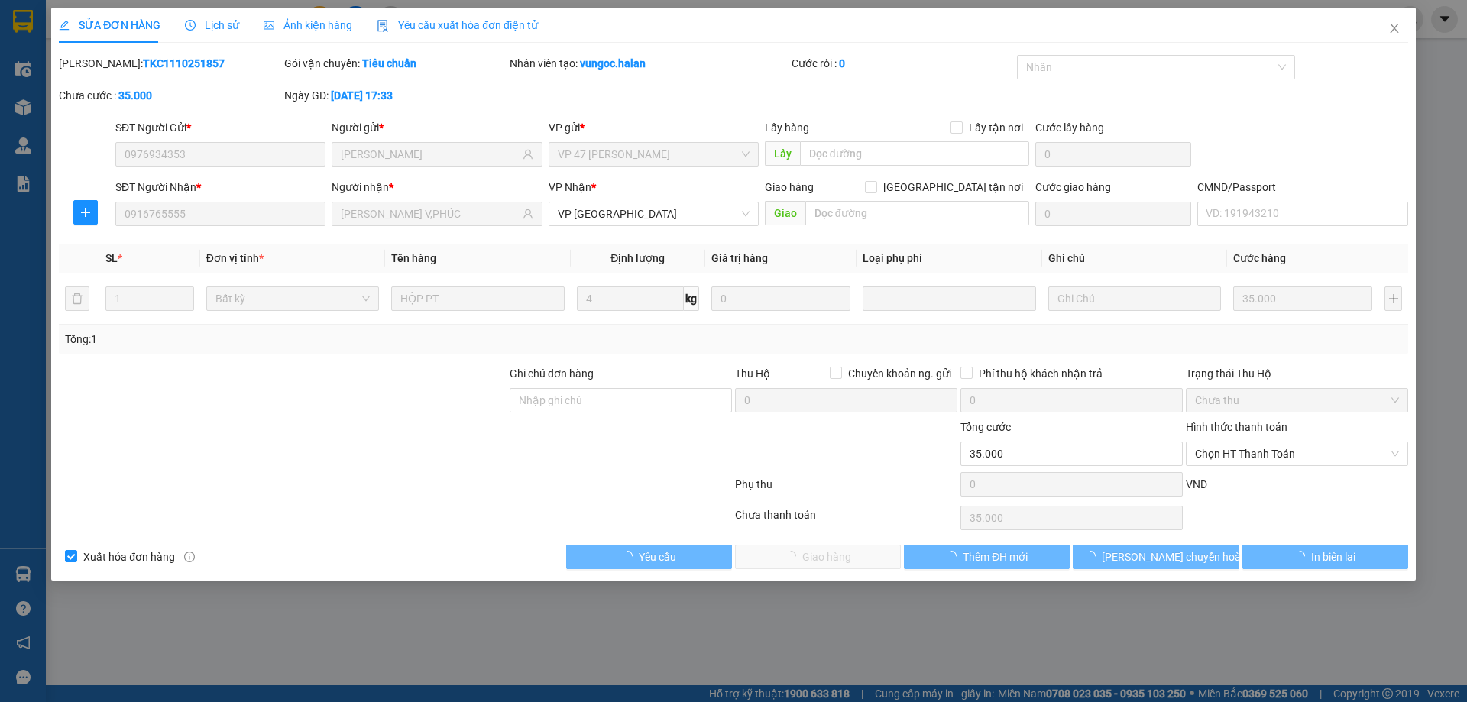
type input "0976934353"
type input "[PERSON_NAME]"
type input "0916765555"
type input "[PERSON_NAME] V,PHÚC"
type input "0"
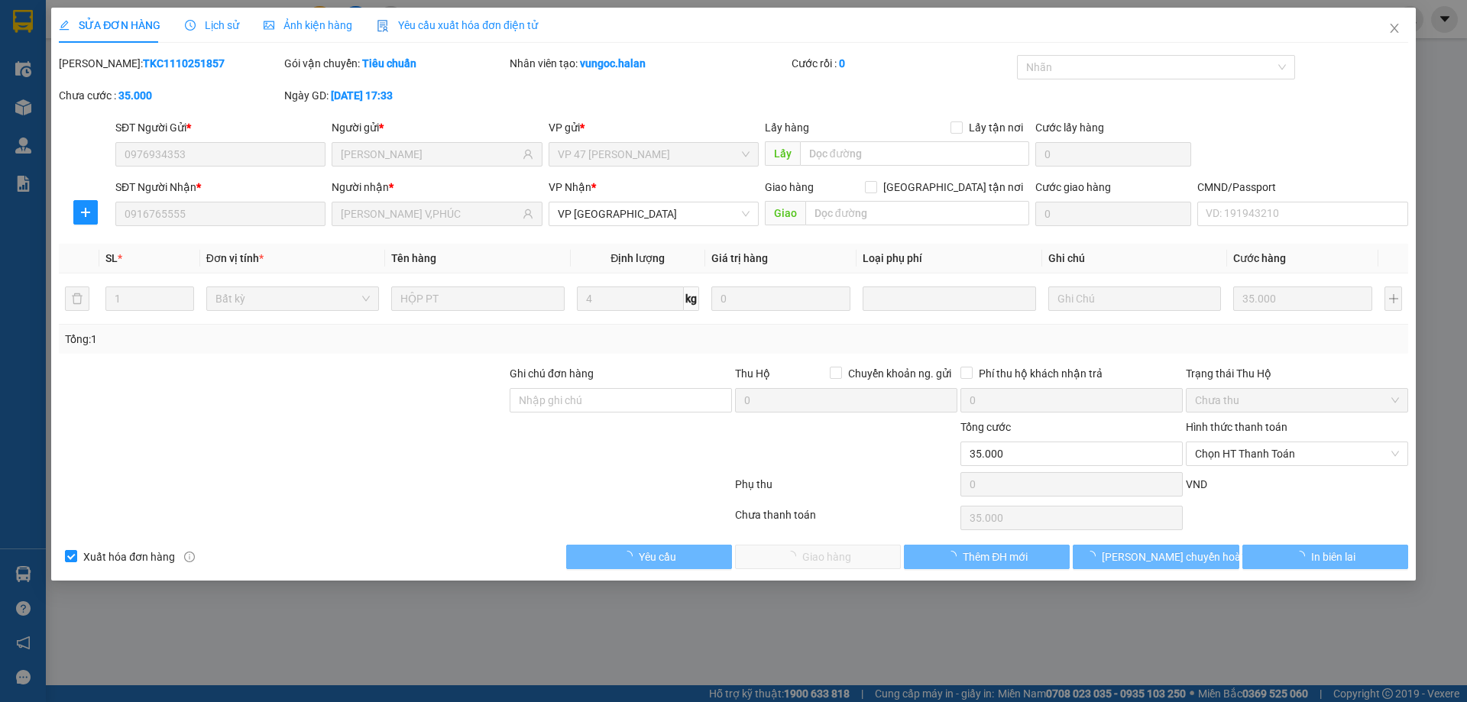
type input "35.000"
click at [1284, 454] on span "Chọn HT Thanh Toán" at bounding box center [1297, 453] width 204 height 23
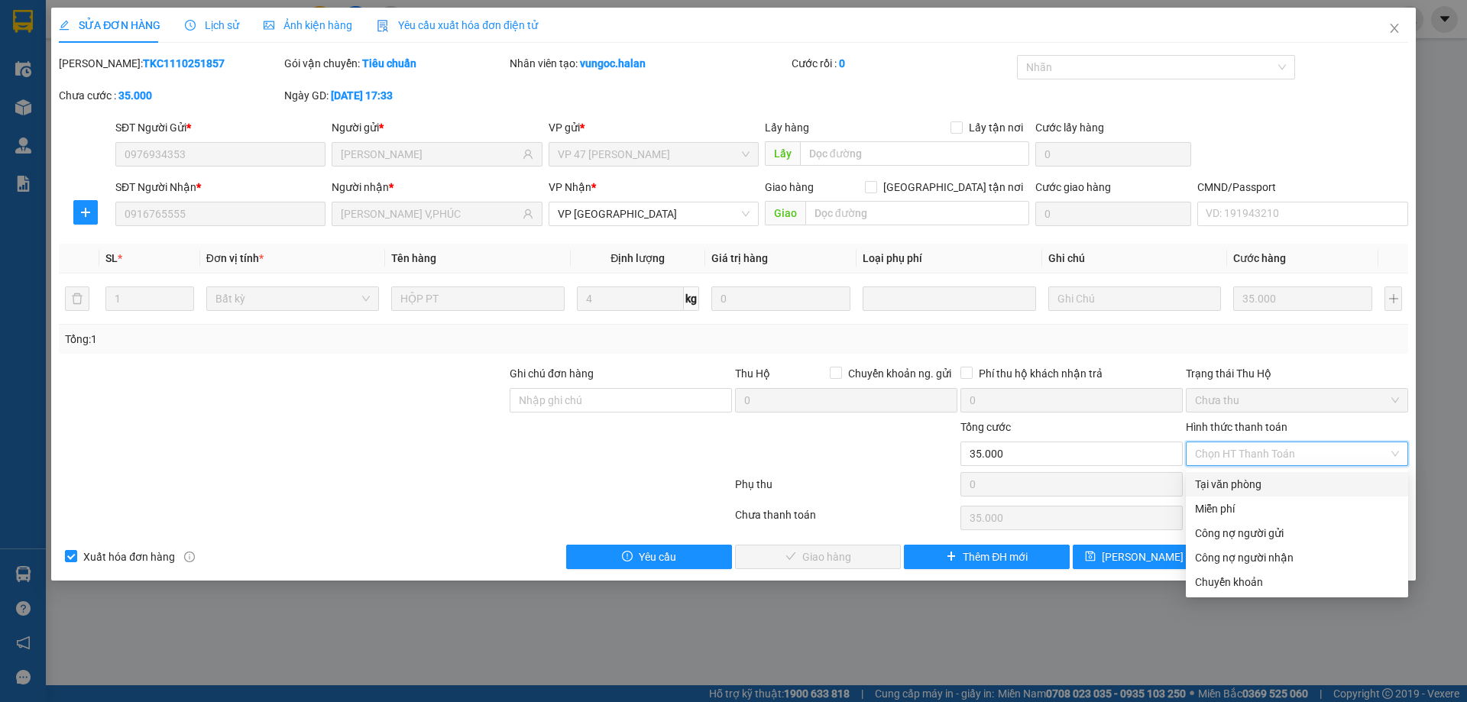
click at [1249, 480] on div "Tại văn phòng" at bounding box center [1297, 484] width 204 height 17
type input "0"
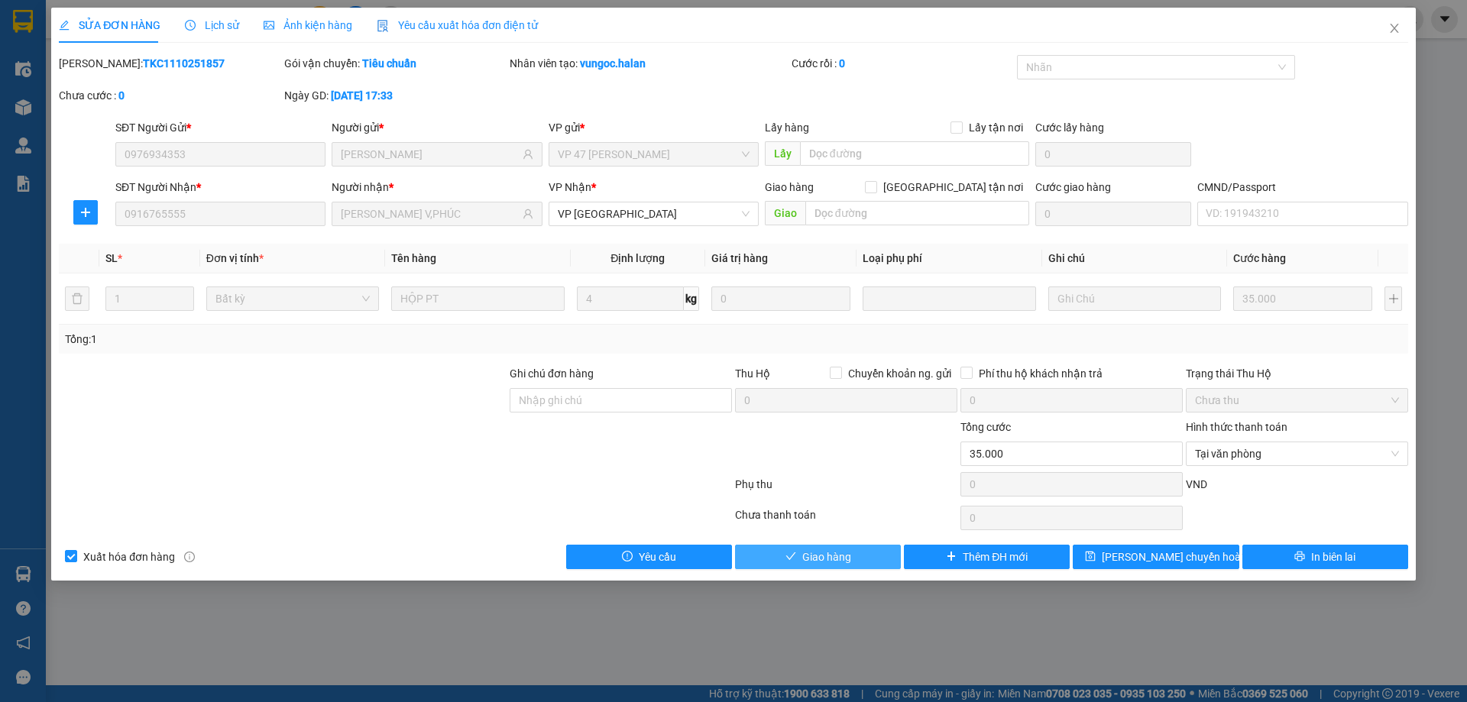
click at [804, 554] on span "Giao hàng" at bounding box center [826, 556] width 49 height 17
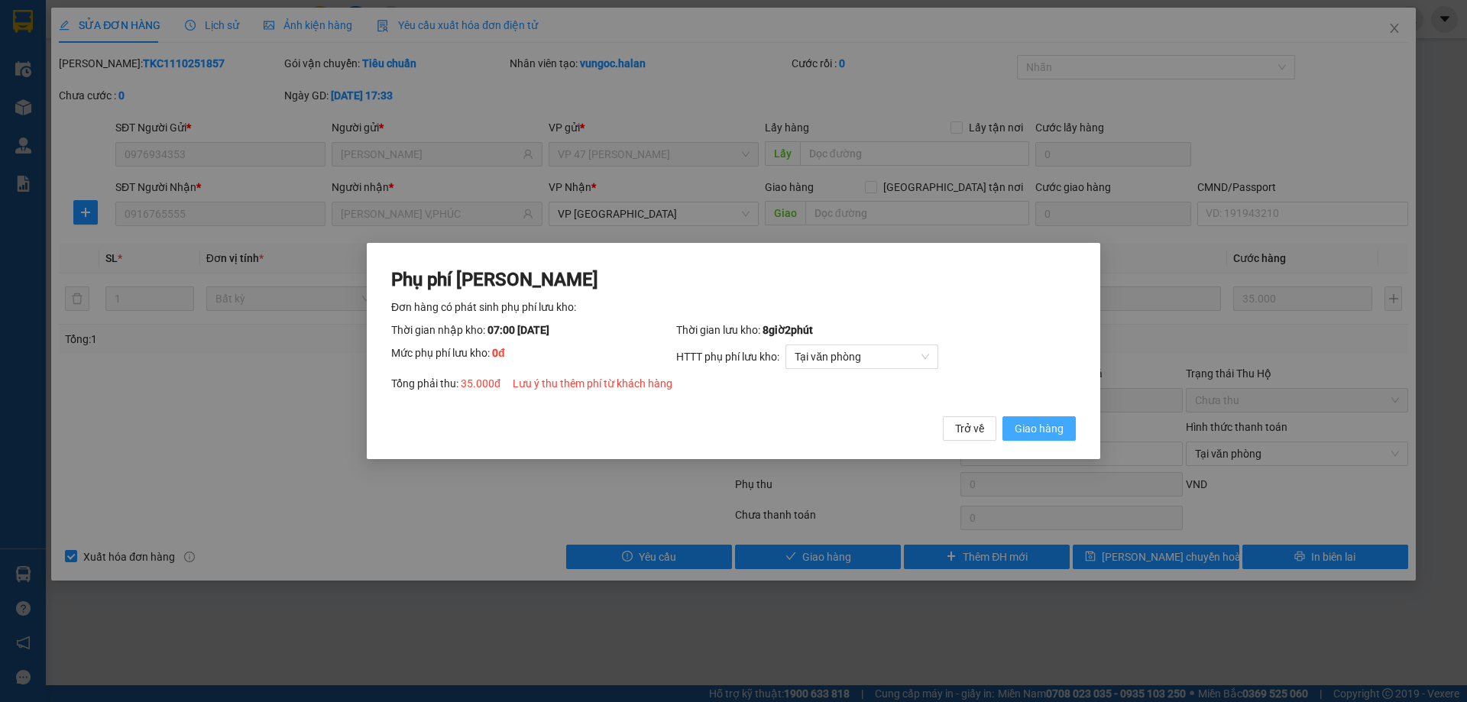
click at [1066, 421] on button "Giao hàng" at bounding box center [1038, 428] width 73 height 24
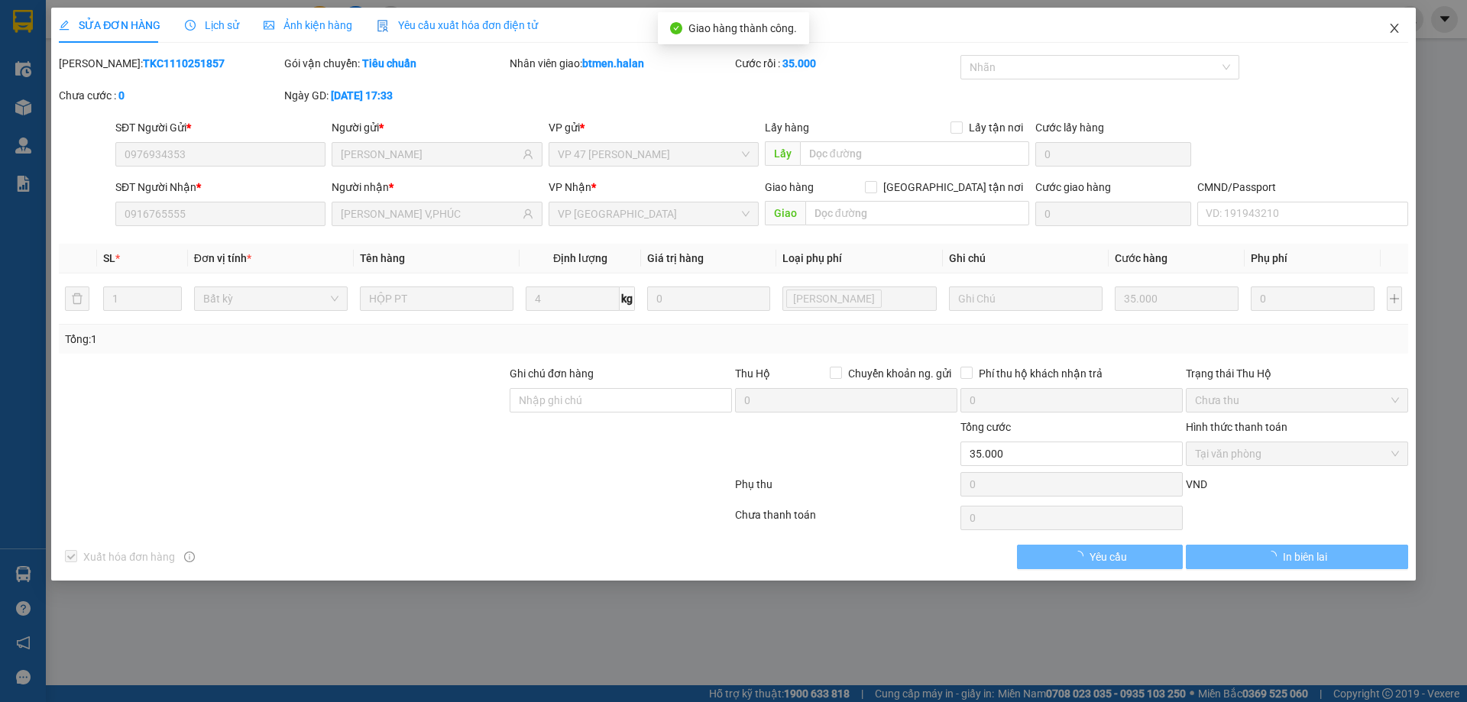
click at [1392, 28] on icon "close" at bounding box center [1394, 28] width 12 height 12
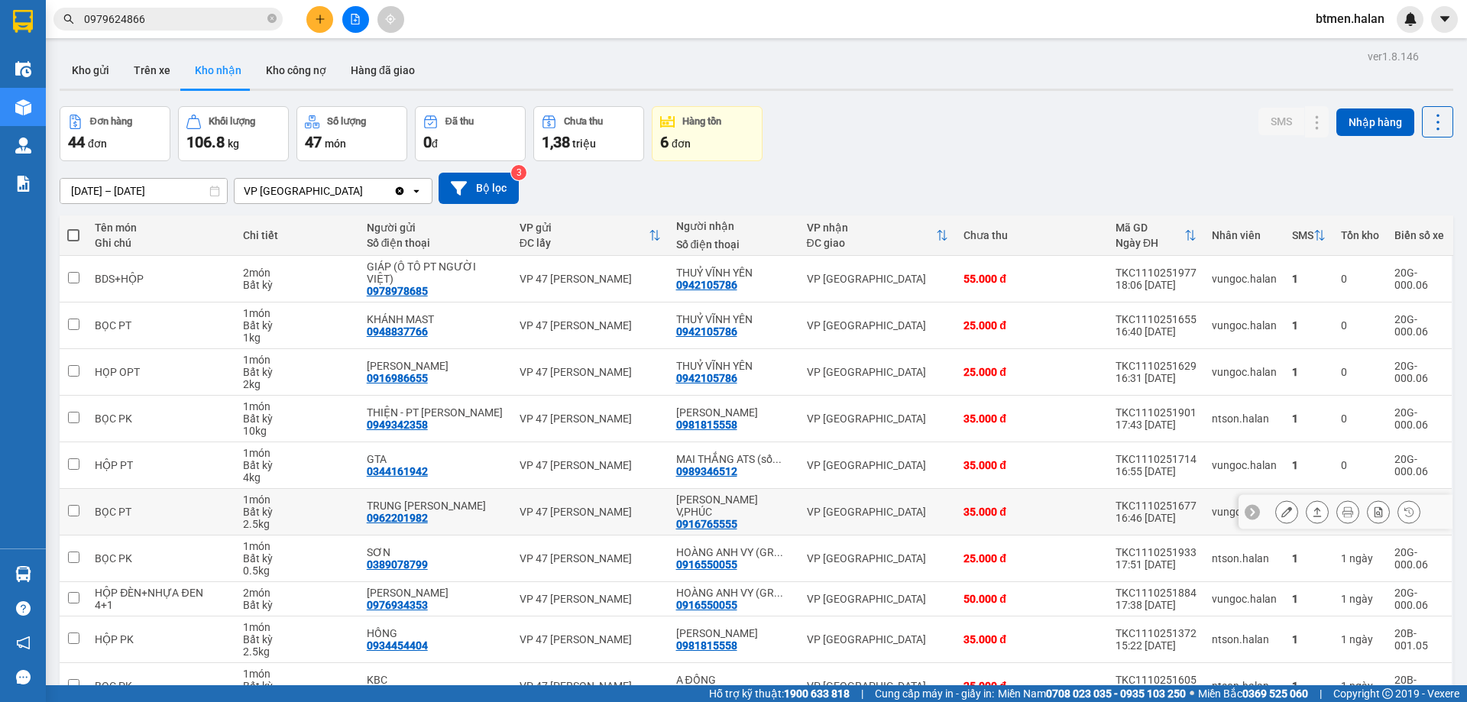
click at [1281, 506] on icon at bounding box center [1286, 511] width 11 height 11
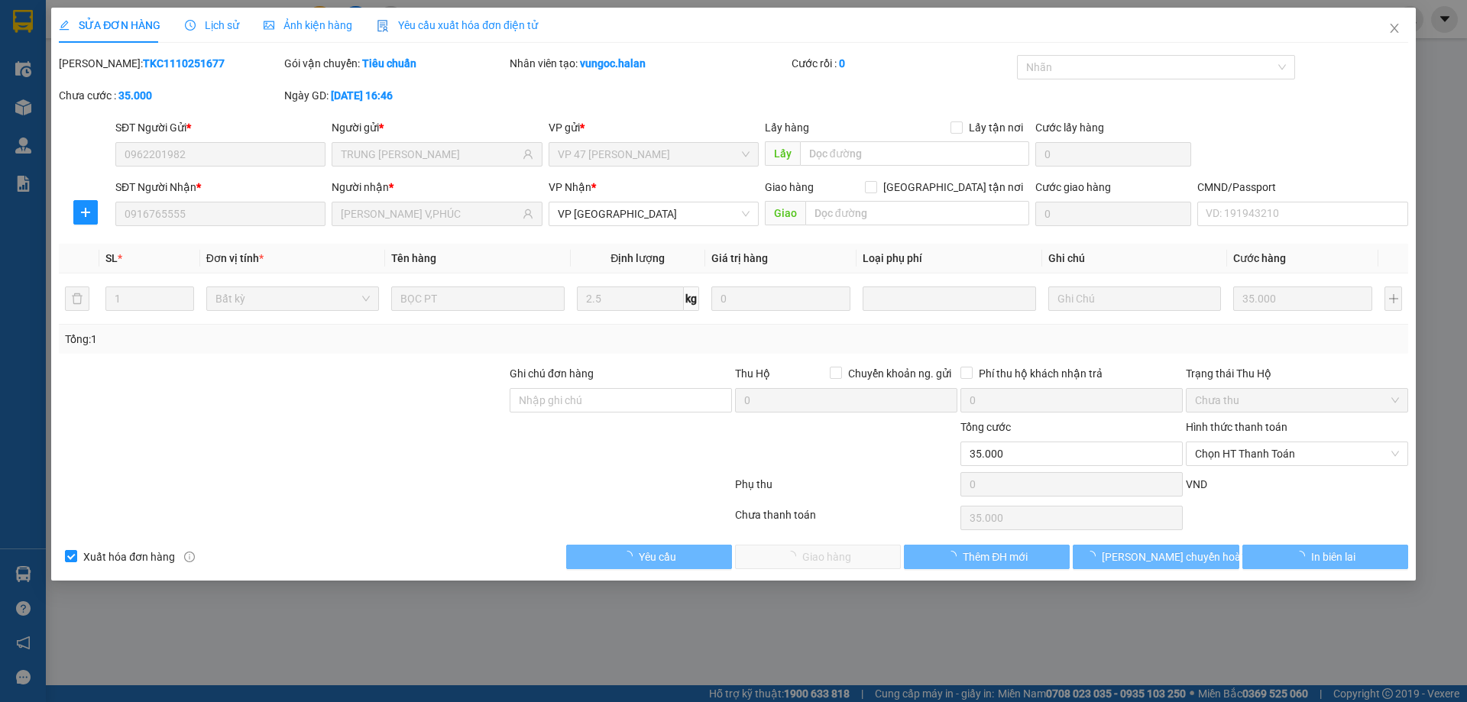
type input "0962201982"
type input "TRUNG [PERSON_NAME]"
type input "0916765555"
type input "[PERSON_NAME] V,PHÚC"
type input "0"
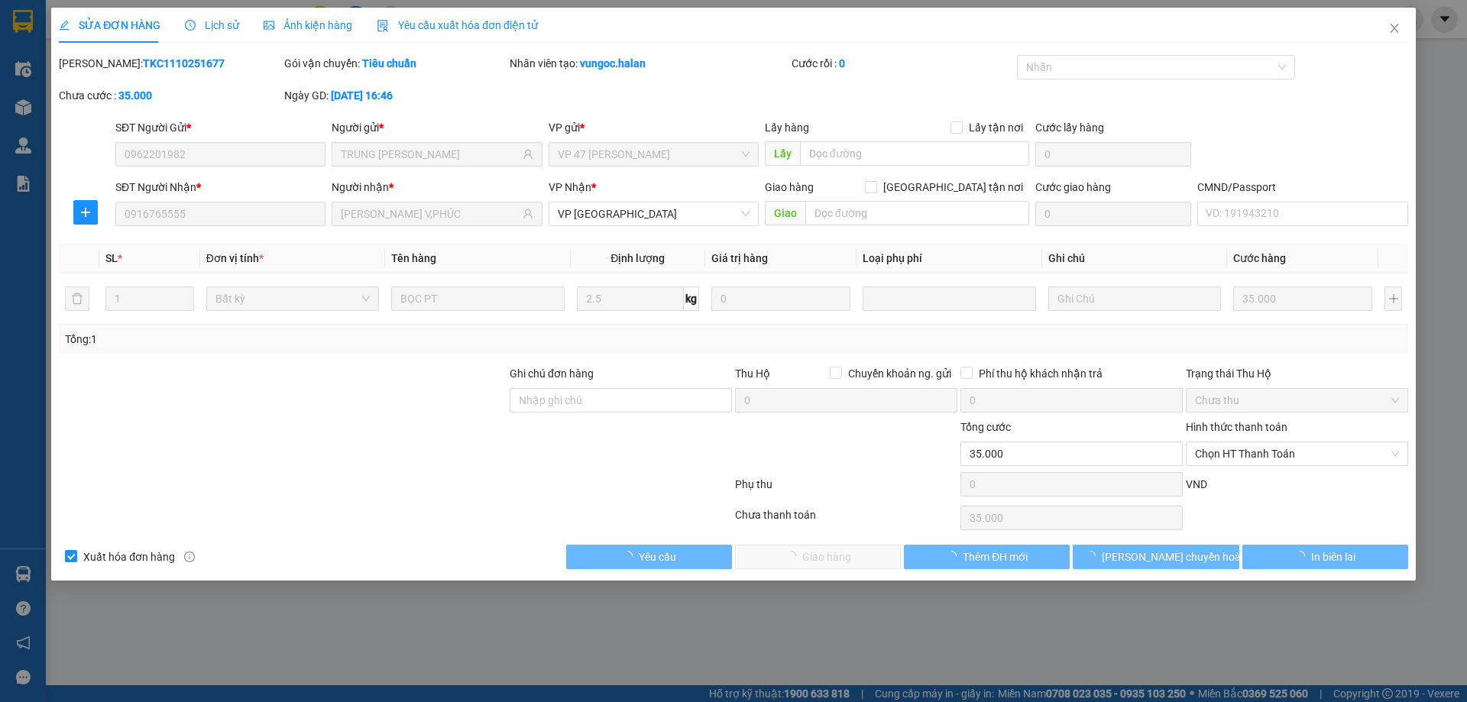
type input "35.000"
click at [1268, 454] on span "Chọn HT Thanh Toán" at bounding box center [1297, 453] width 204 height 23
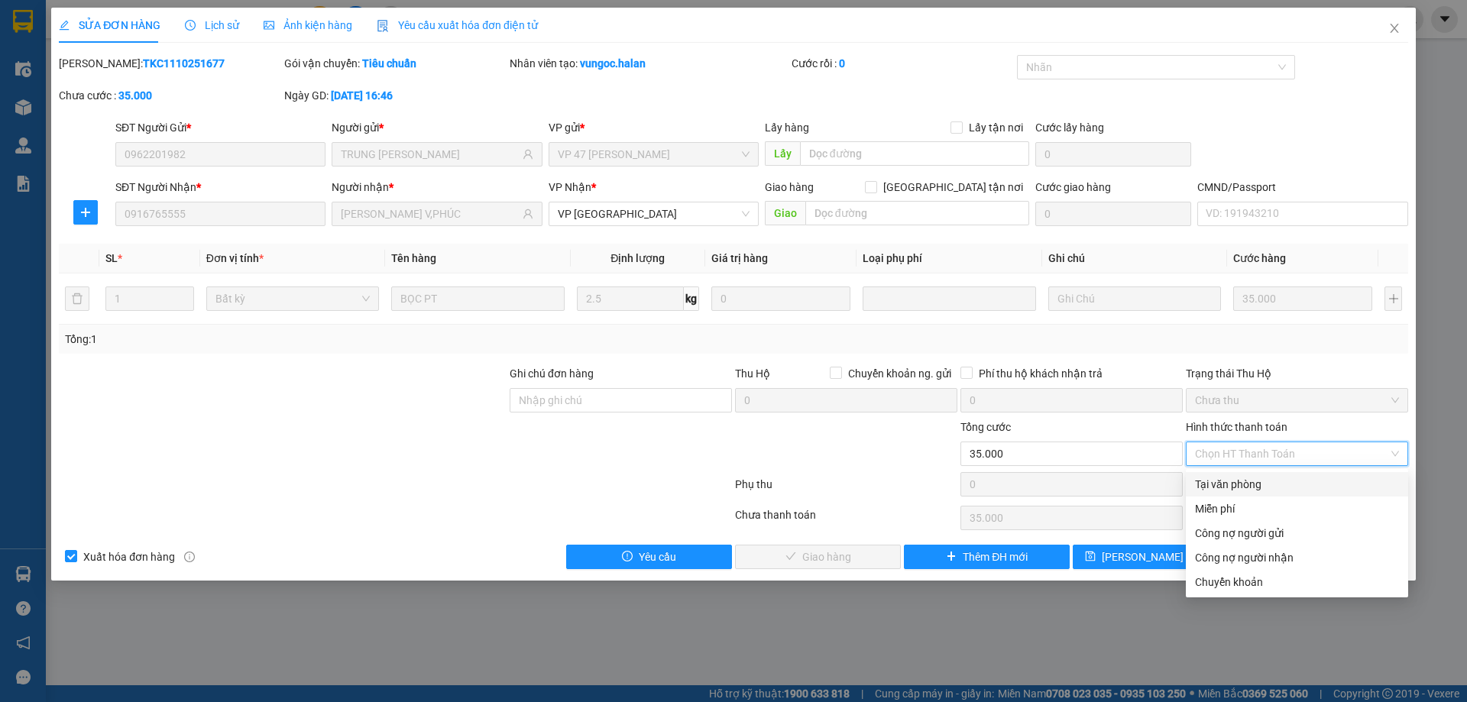
click at [1227, 489] on div "Tại văn phòng" at bounding box center [1297, 484] width 204 height 17
type input "0"
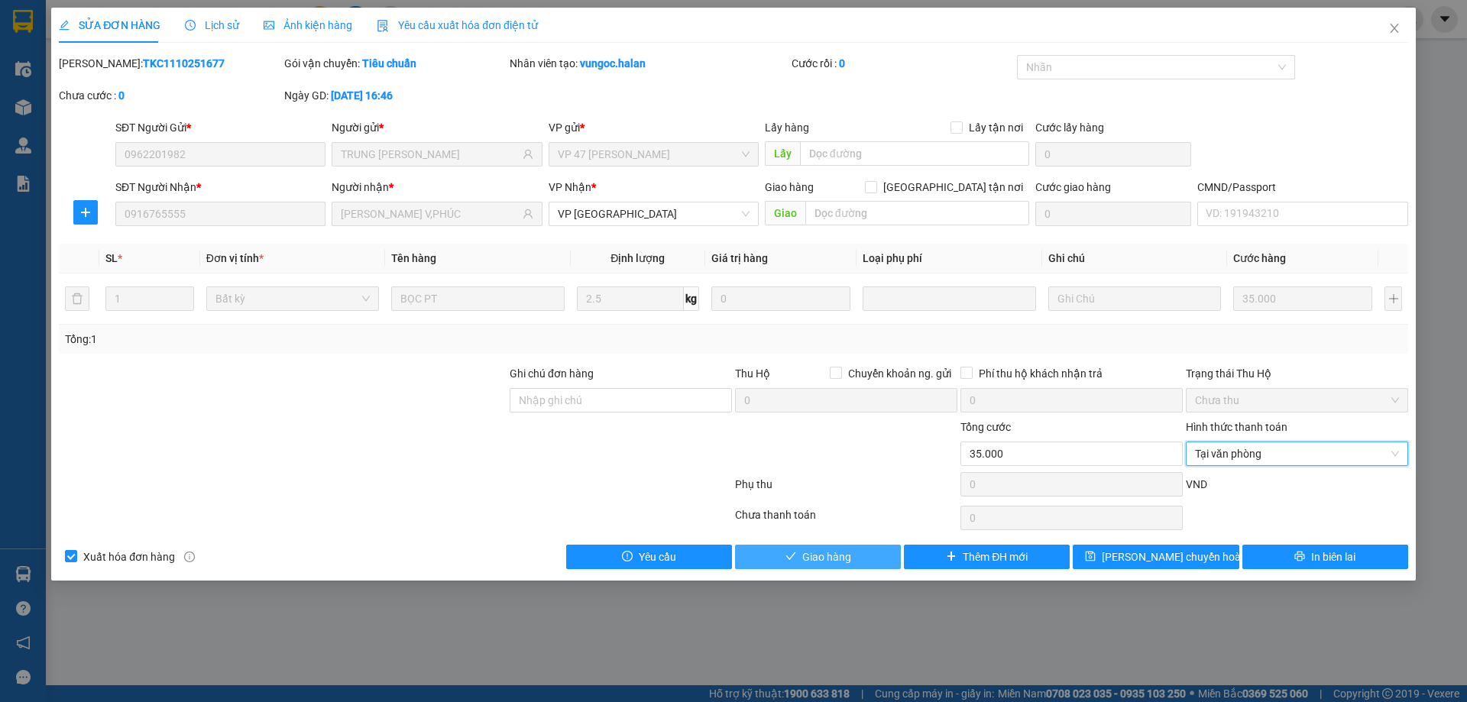
click at [841, 561] on span "Giao hàng" at bounding box center [826, 556] width 49 height 17
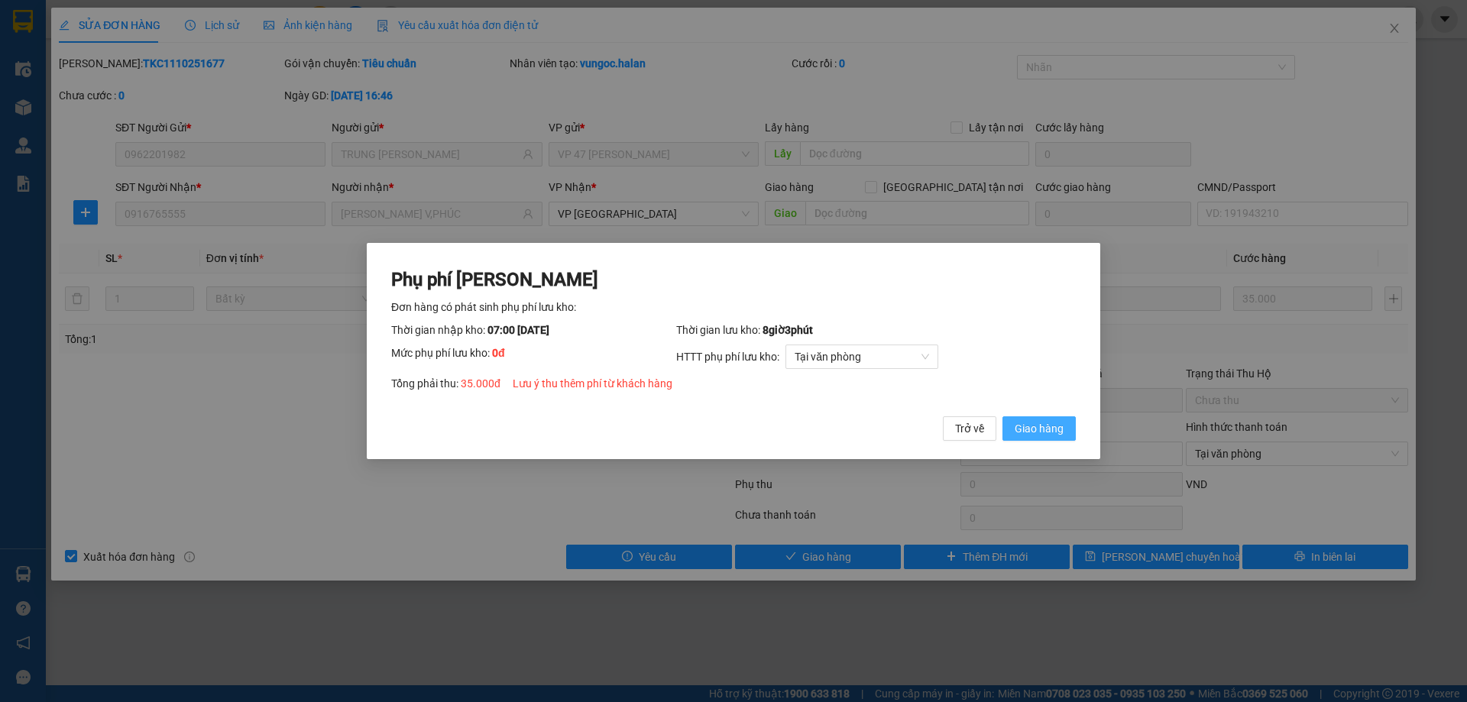
click at [1030, 434] on span "Giao hàng" at bounding box center [1038, 428] width 49 height 17
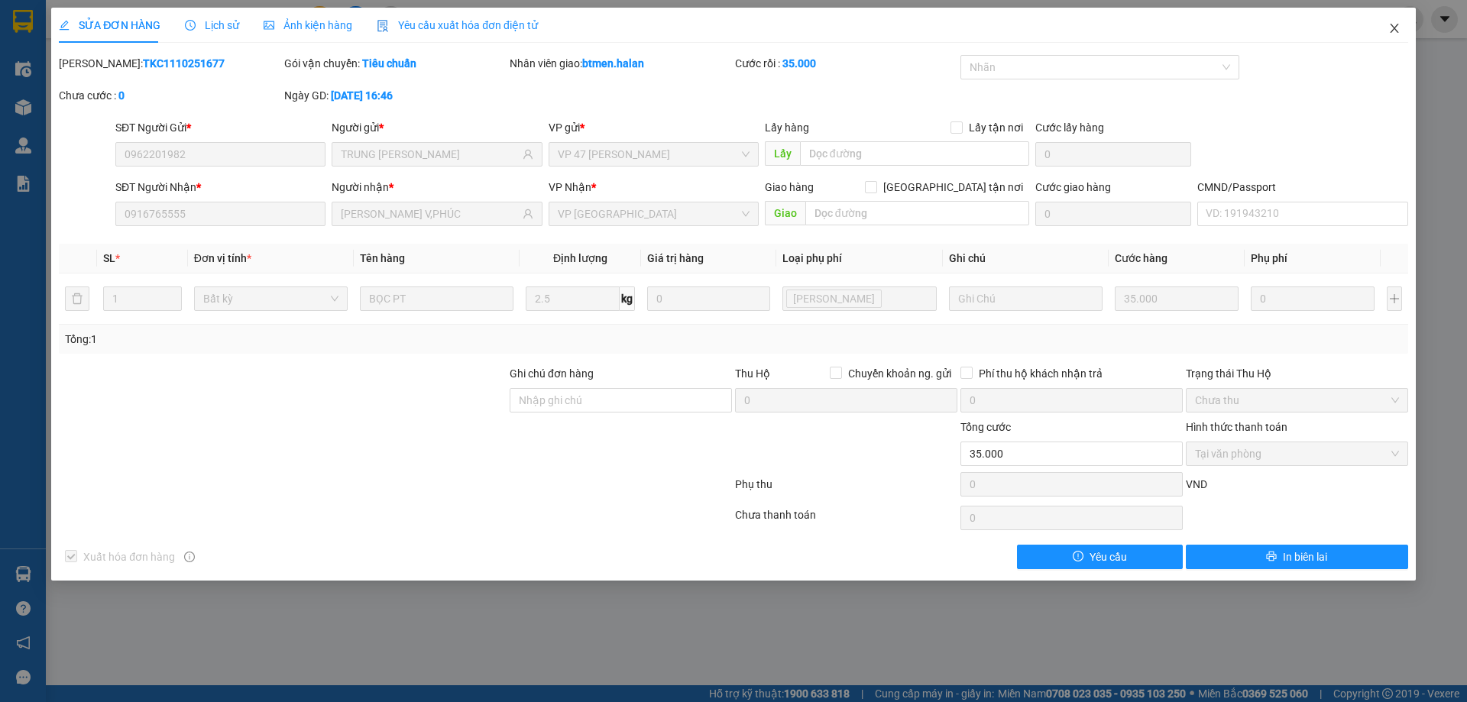
click at [1392, 24] on icon "close" at bounding box center [1394, 28] width 12 height 12
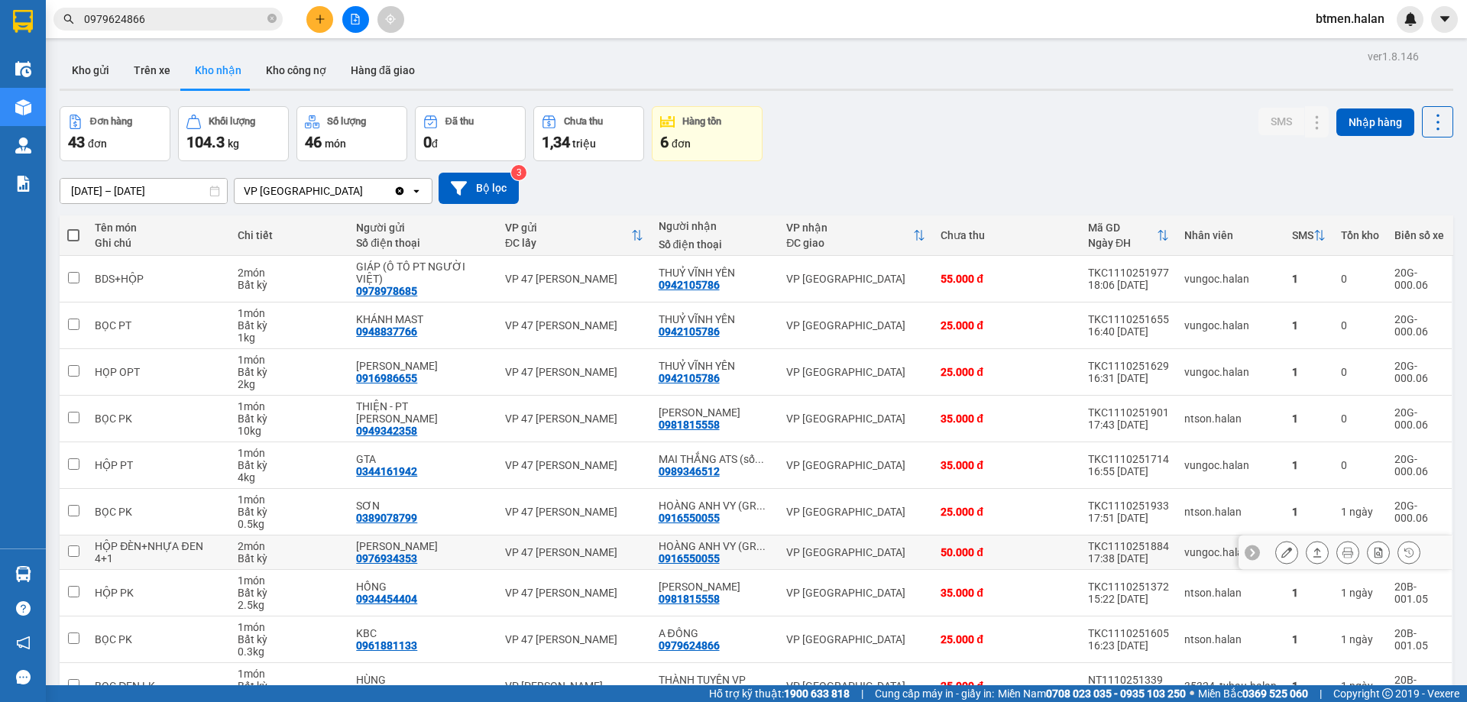
scroll to position [76, 0]
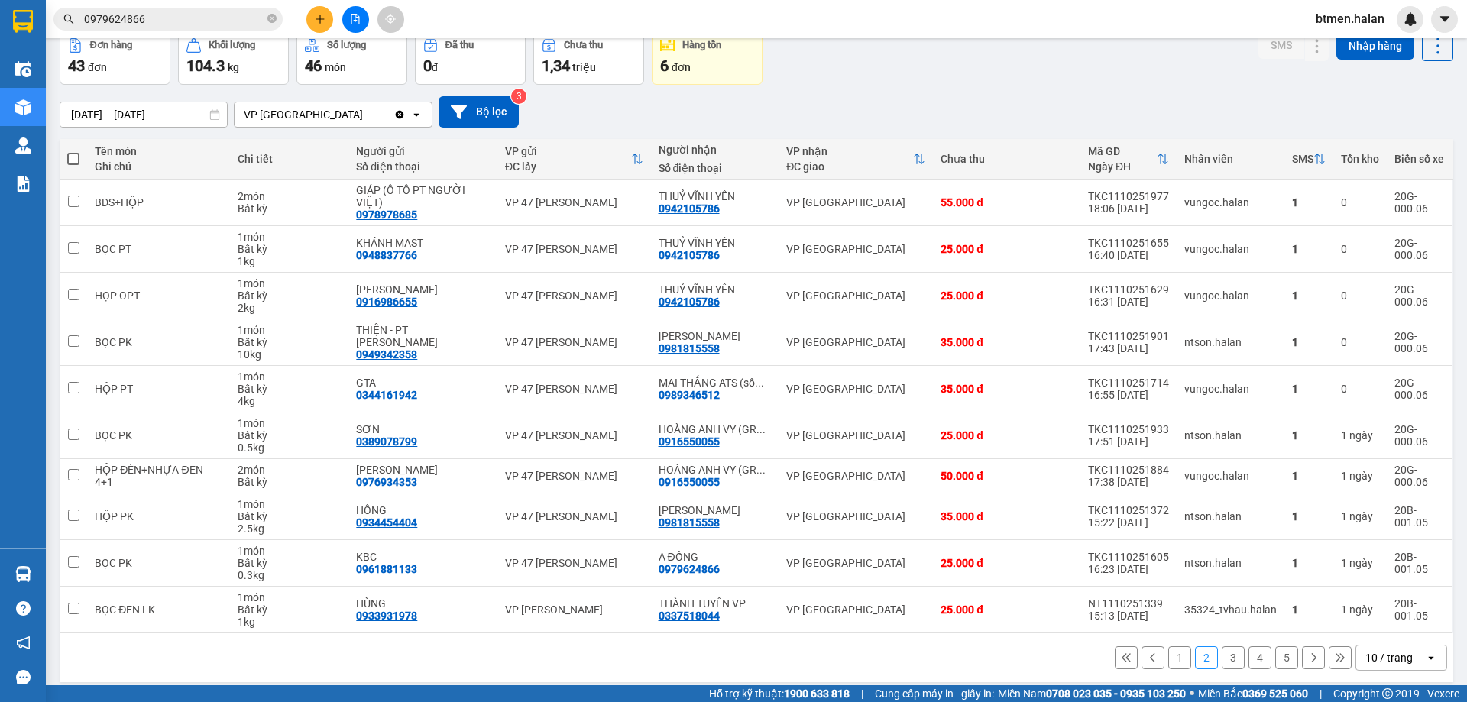
click at [1221, 652] on button "3" at bounding box center [1232, 657] width 23 height 23
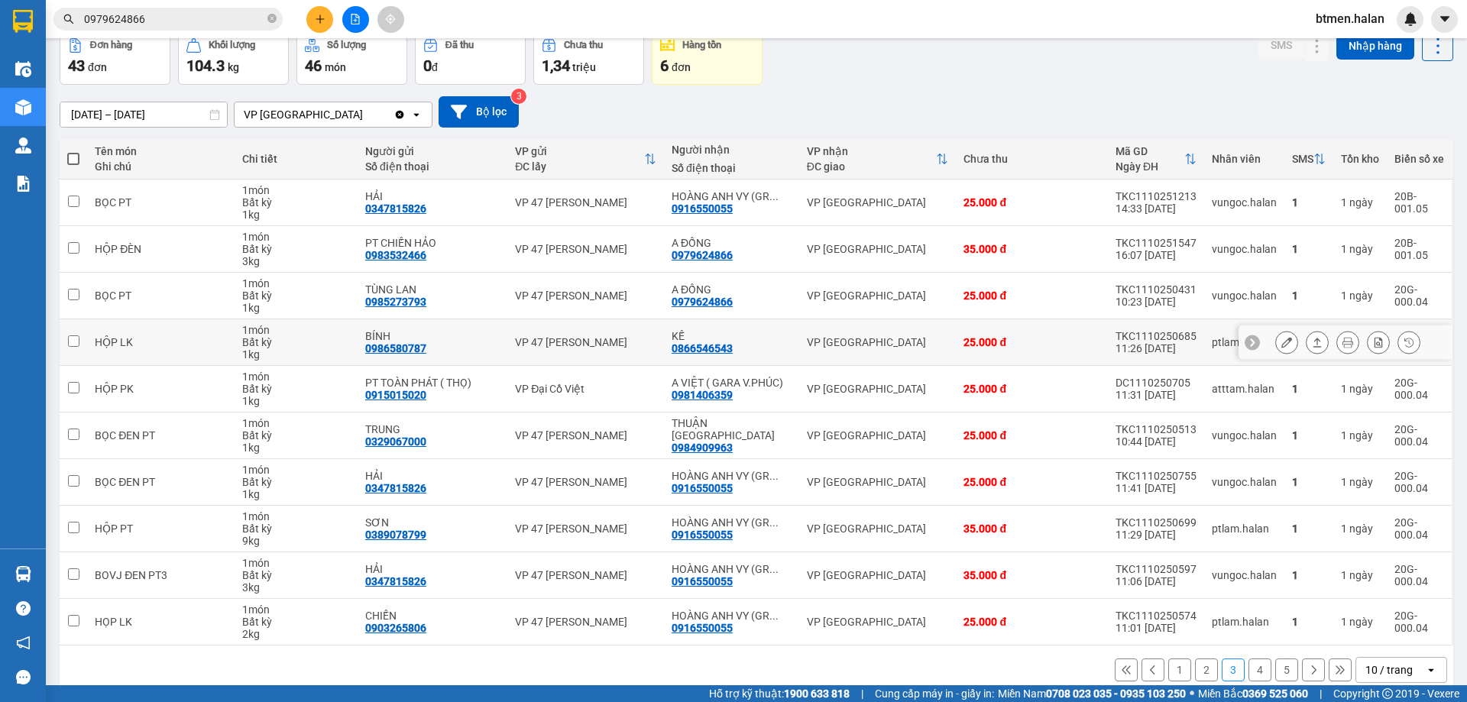
scroll to position [99, 0]
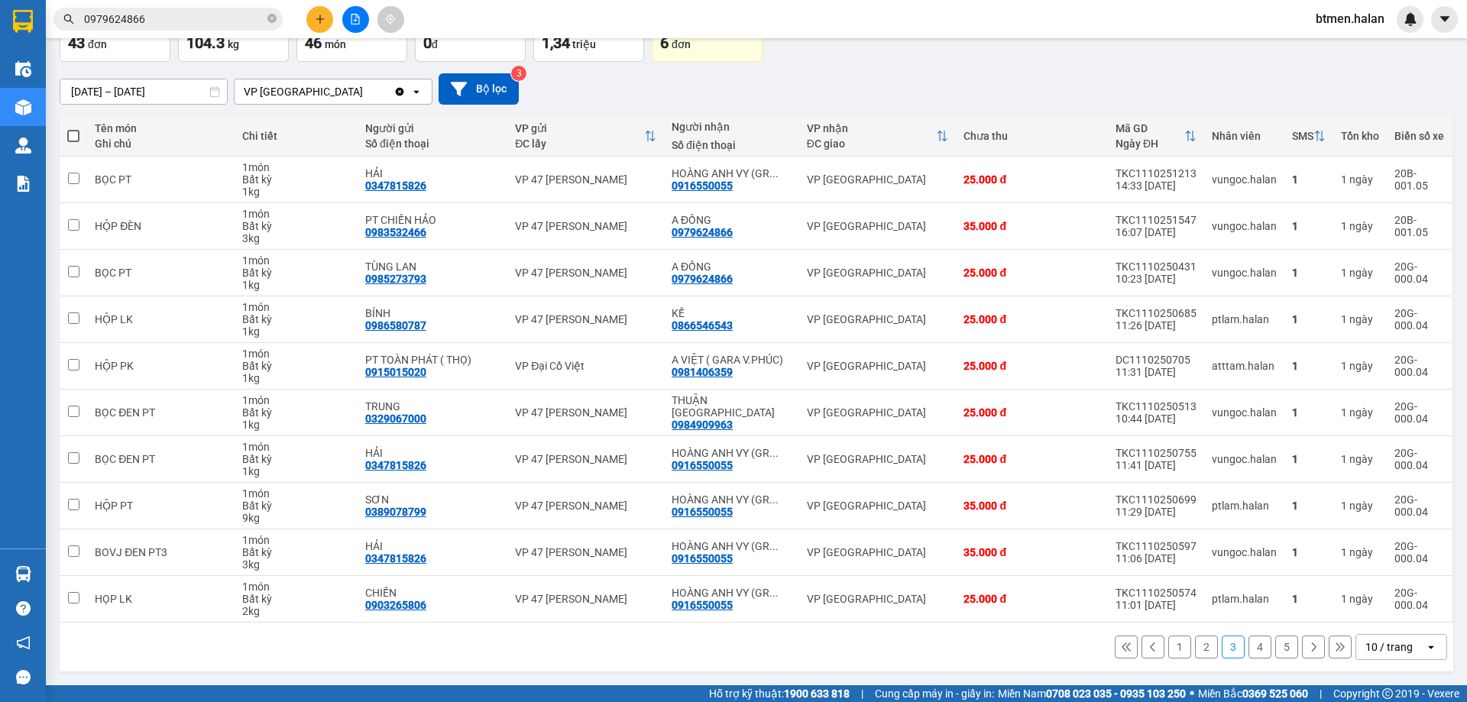
click at [1169, 636] on button "1" at bounding box center [1179, 647] width 23 height 23
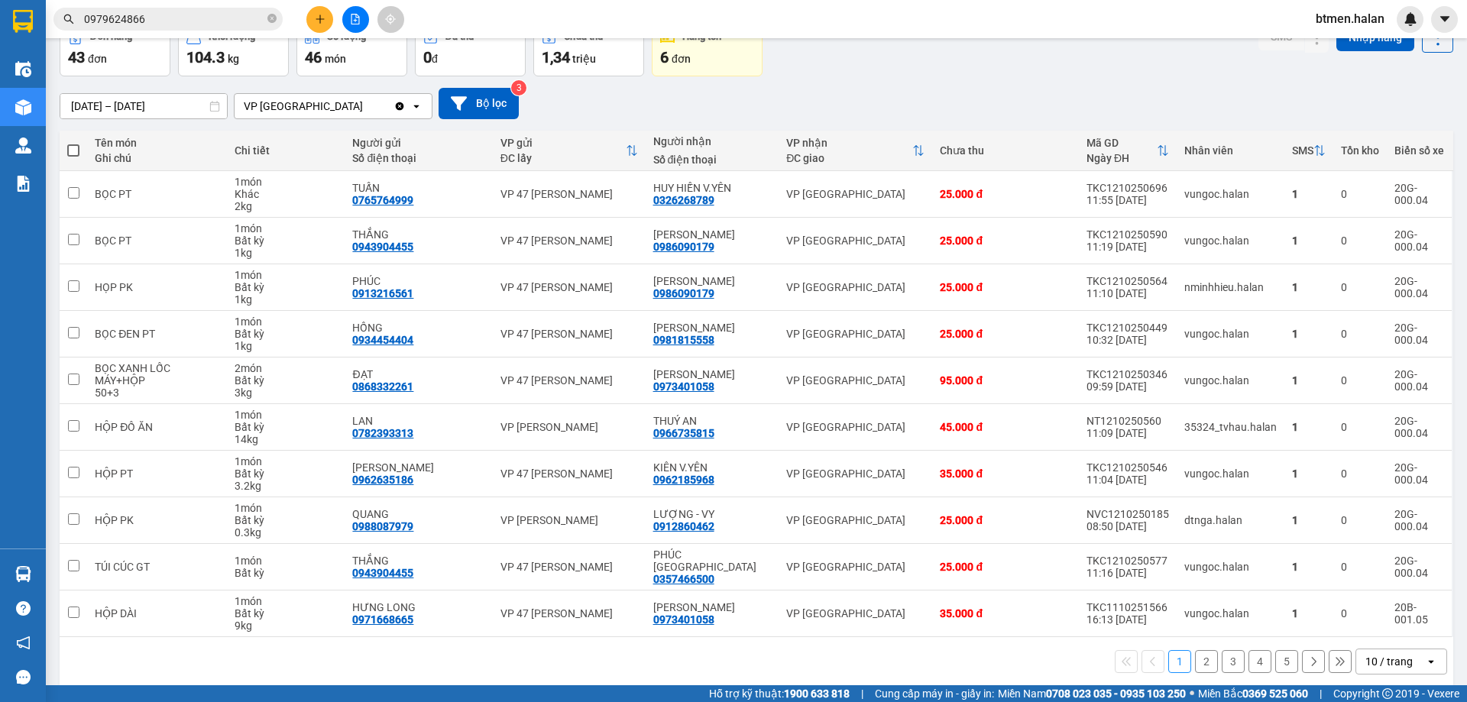
scroll to position [87, 0]
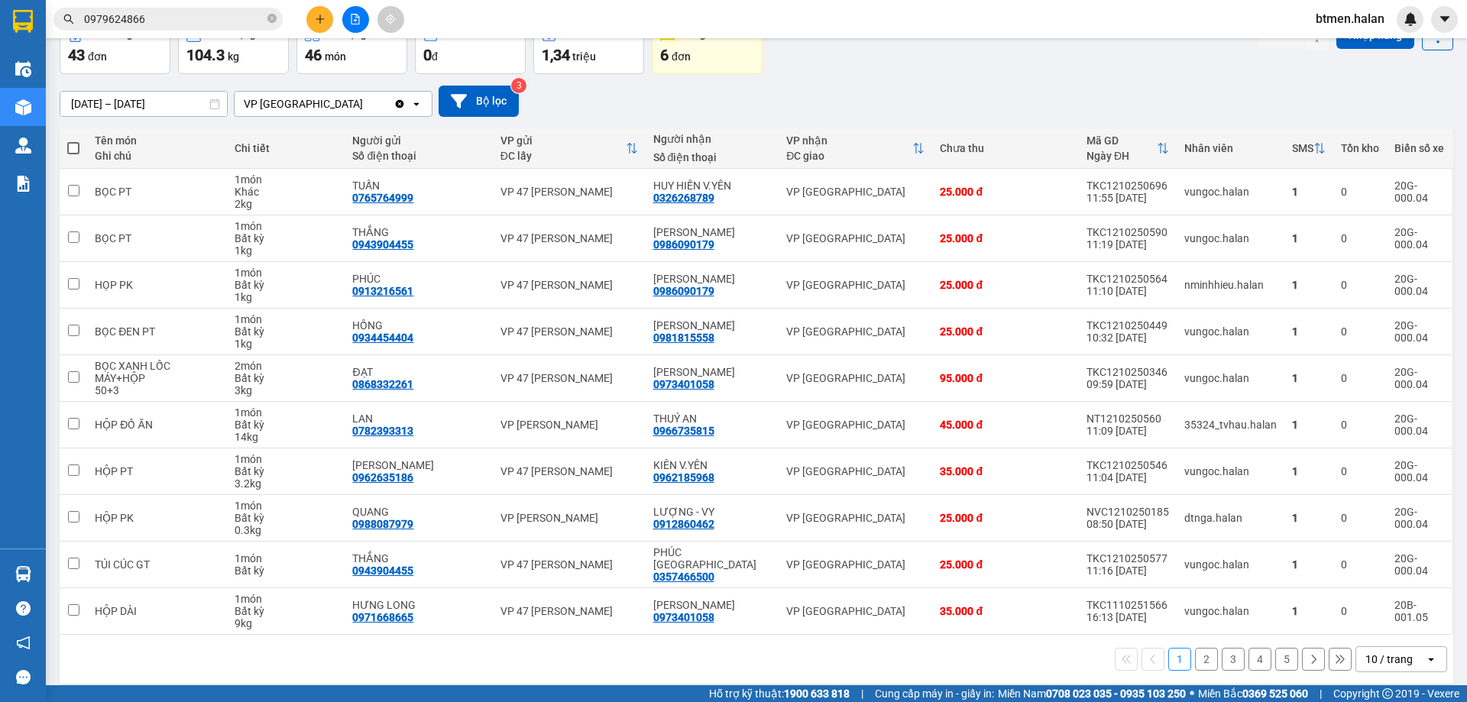
click at [1275, 648] on button "5" at bounding box center [1286, 659] width 23 height 23
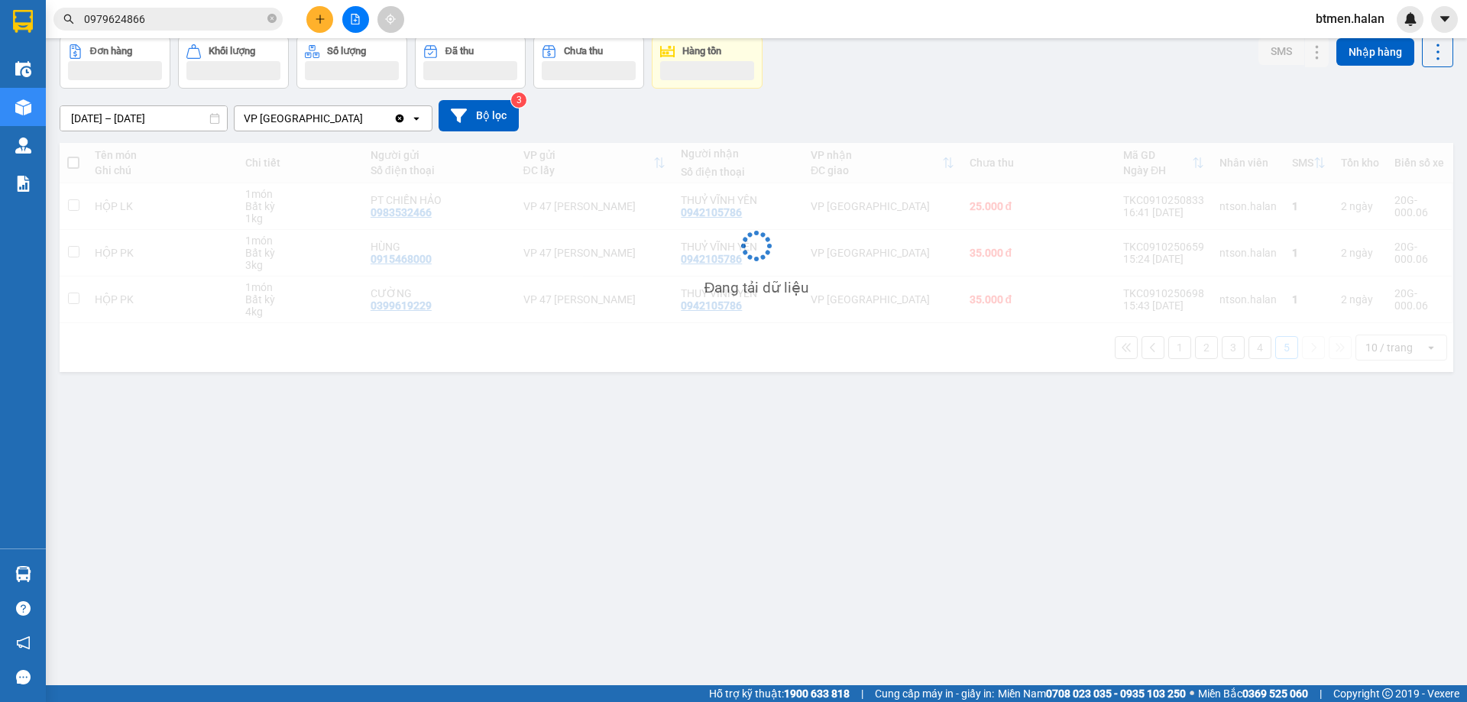
scroll to position [70, 0]
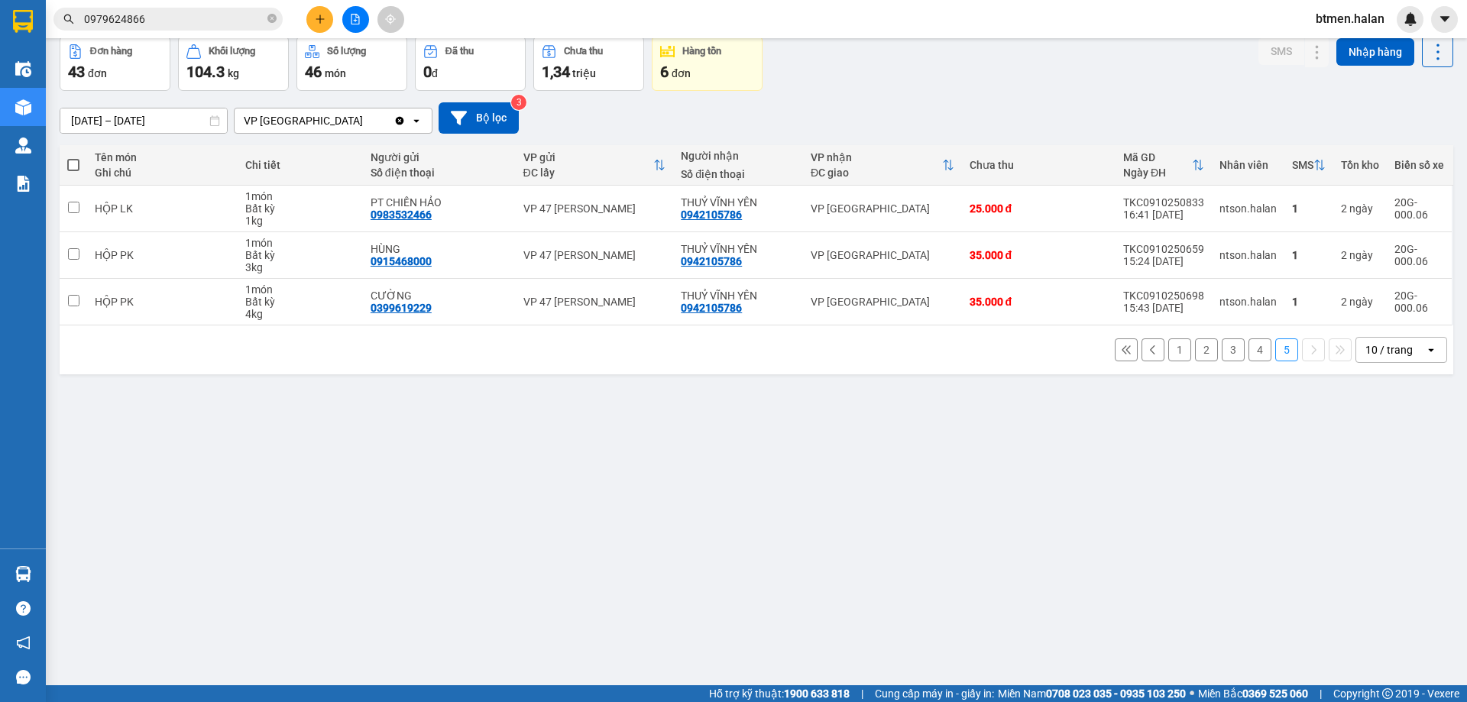
click at [1248, 355] on button "4" at bounding box center [1259, 349] width 23 height 23
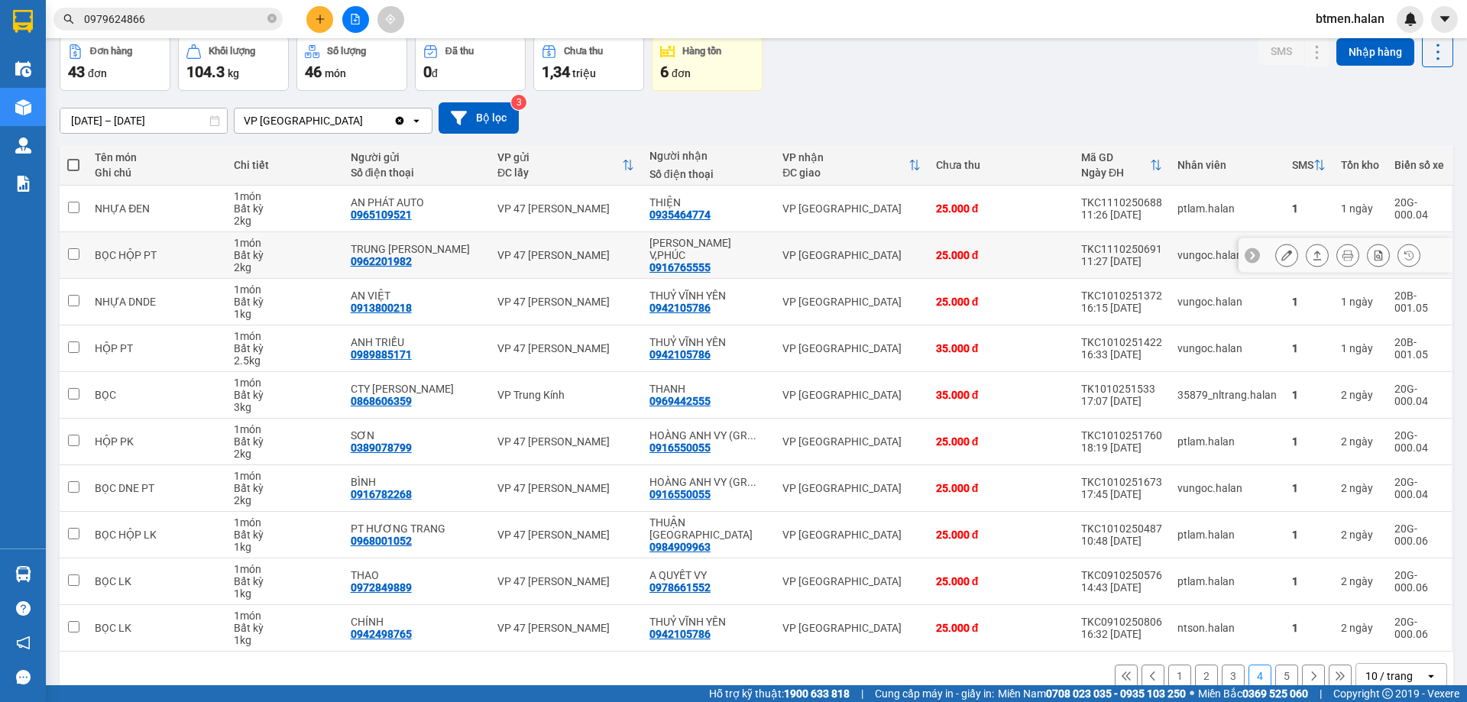
click at [1276, 251] on button at bounding box center [1286, 255] width 21 height 27
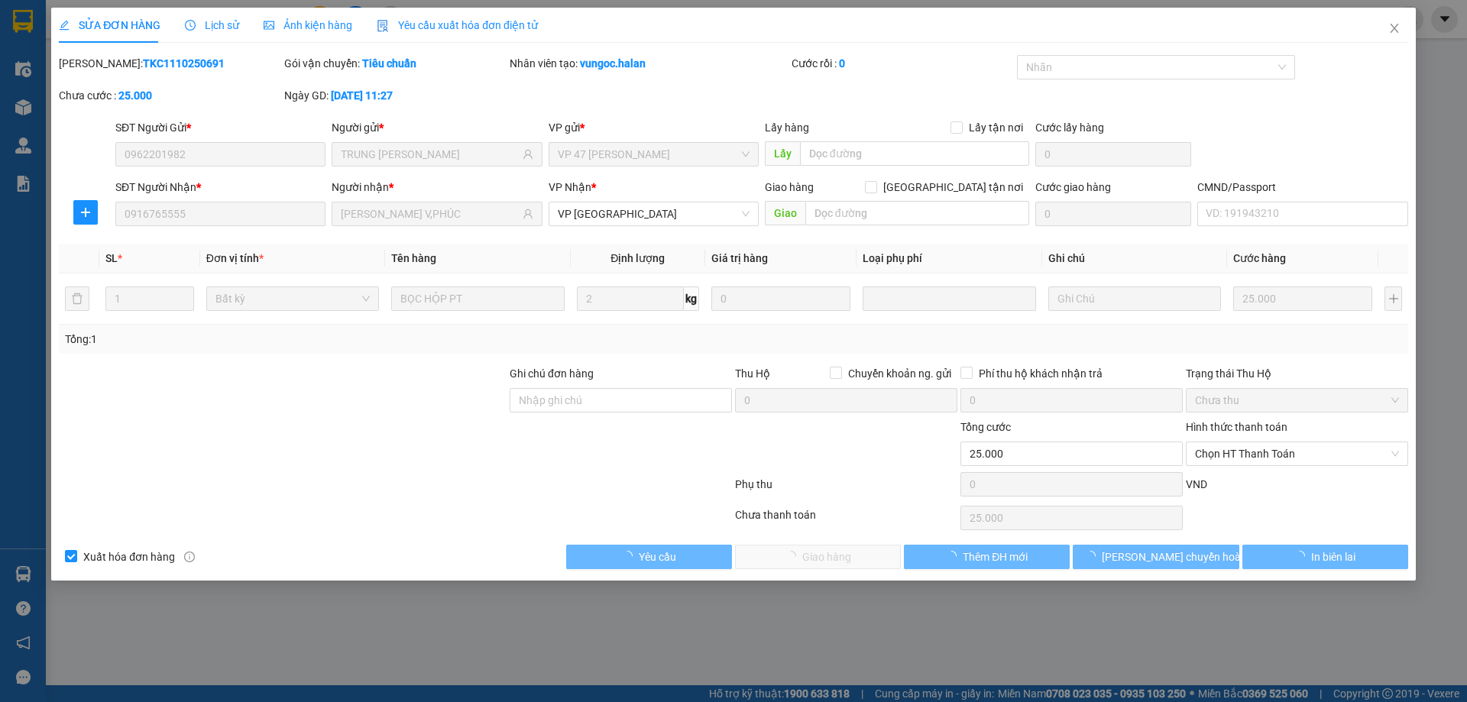
type input "0962201982"
type input "TRUNG [PERSON_NAME]"
type input "0916765555"
type input "[PERSON_NAME] V,PHÚC"
type input "0"
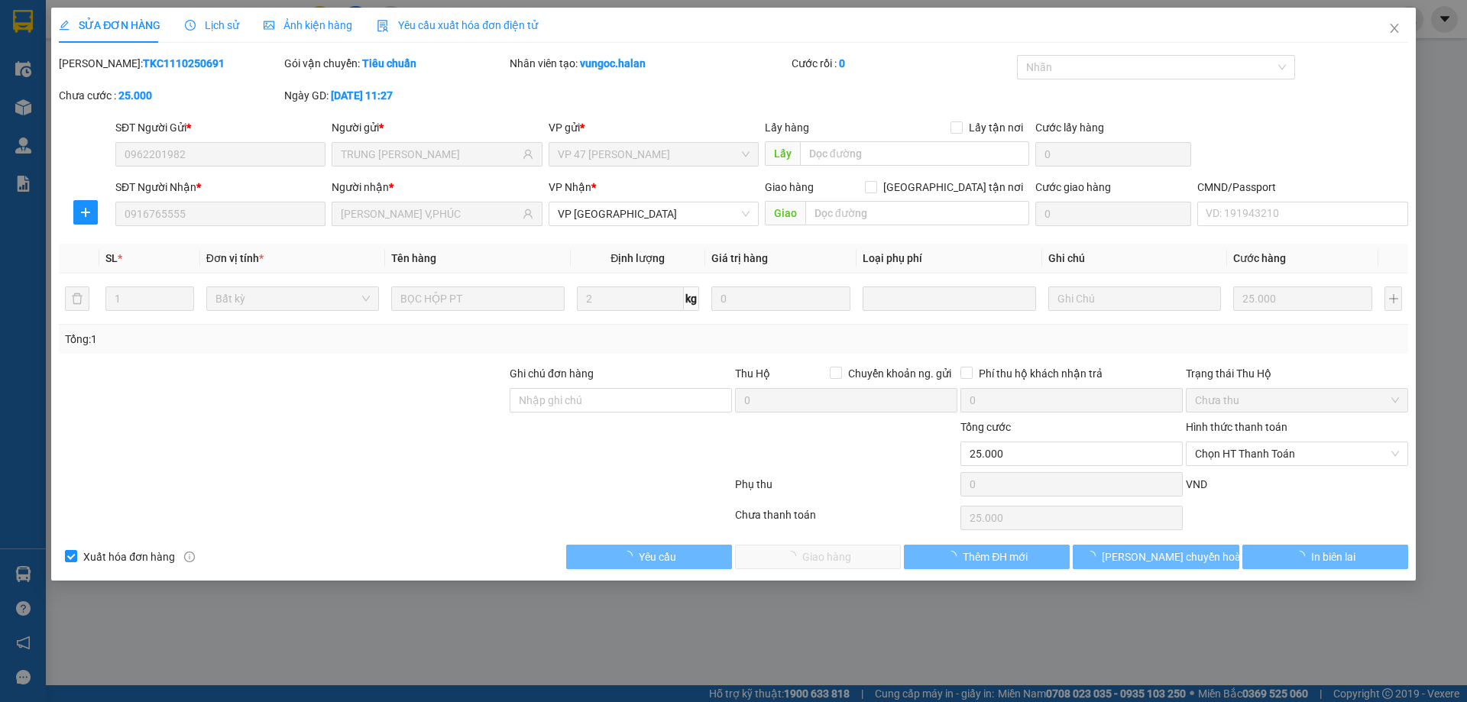
type input "25.000"
click at [1224, 448] on span "Chọn HT Thanh Toán" at bounding box center [1297, 453] width 204 height 23
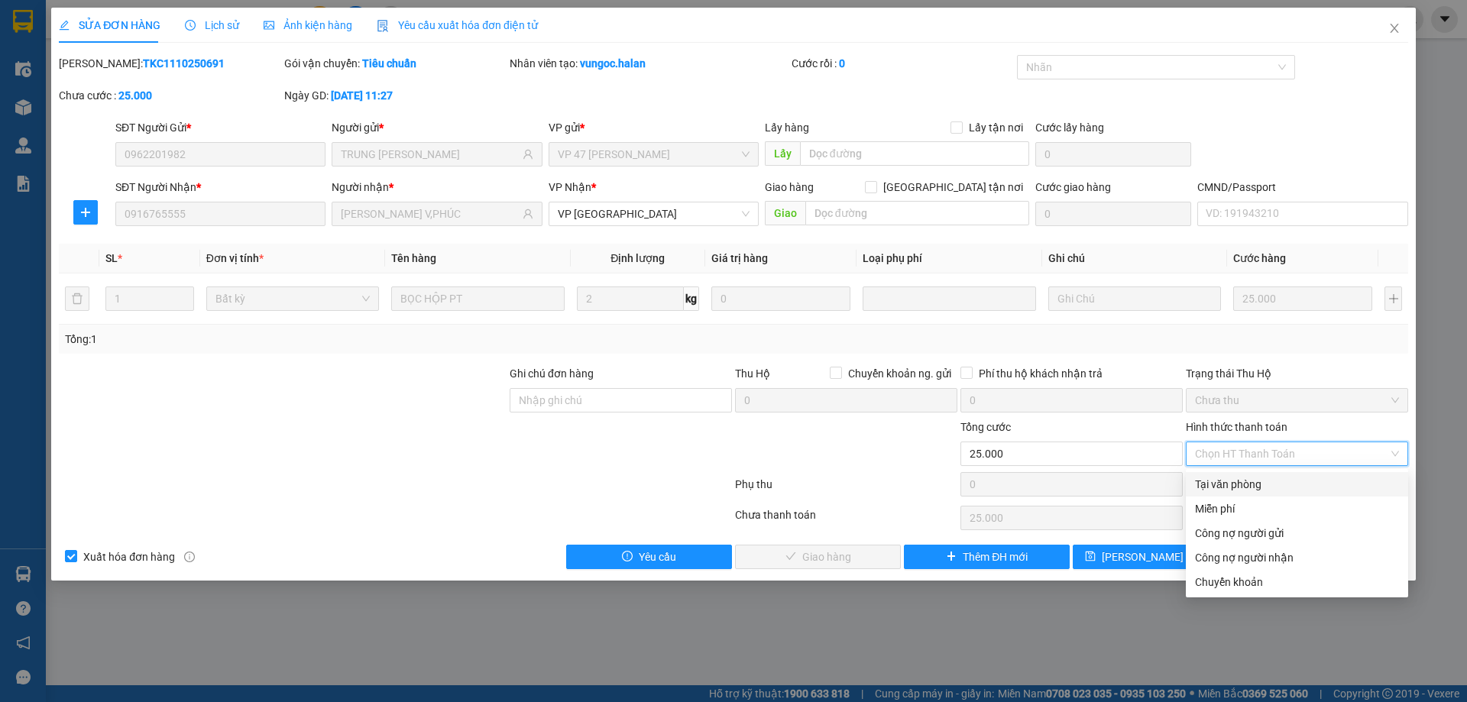
drag, startPoint x: 1205, startPoint y: 484, endPoint x: 946, endPoint y: 587, distance: 279.4
click at [1205, 484] on div "Tại văn phòng" at bounding box center [1297, 484] width 204 height 17
type input "0"
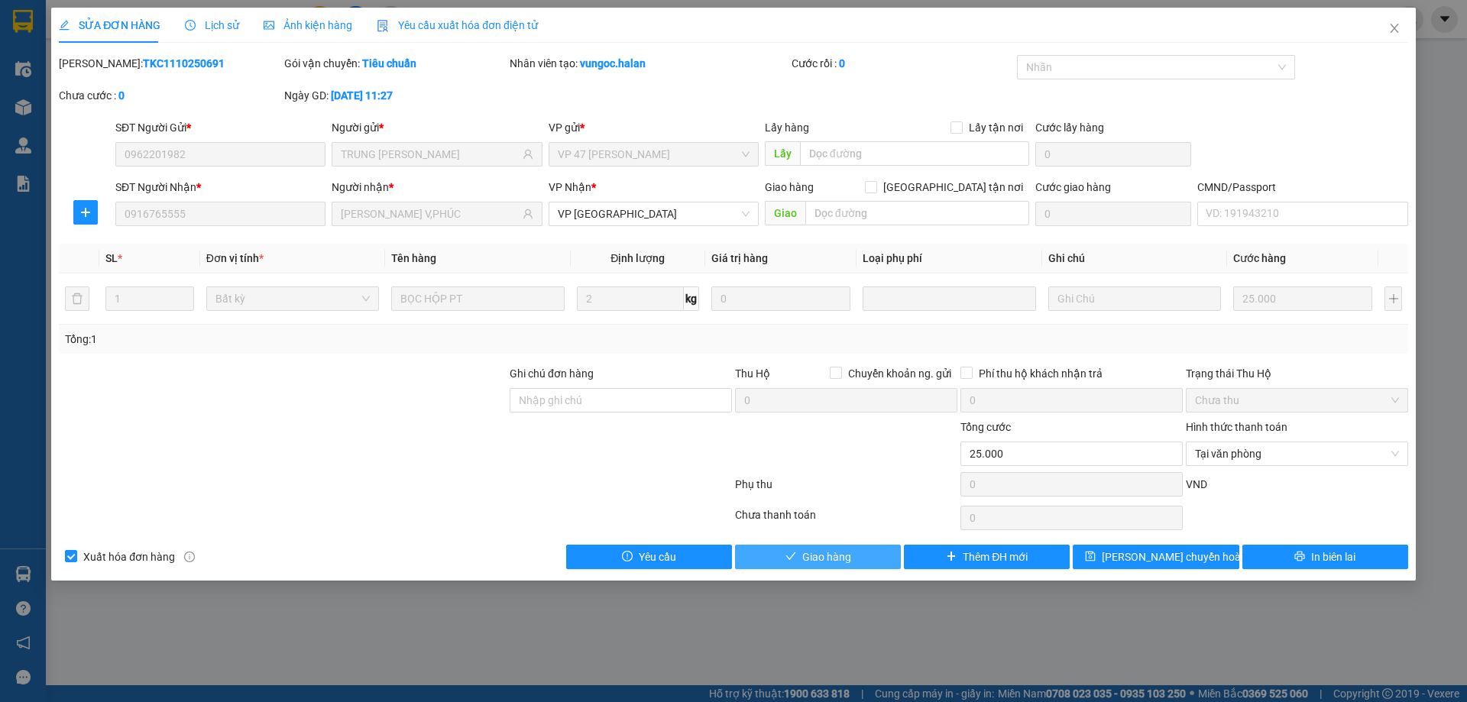
click at [844, 564] on span "Giao hàng" at bounding box center [826, 556] width 49 height 17
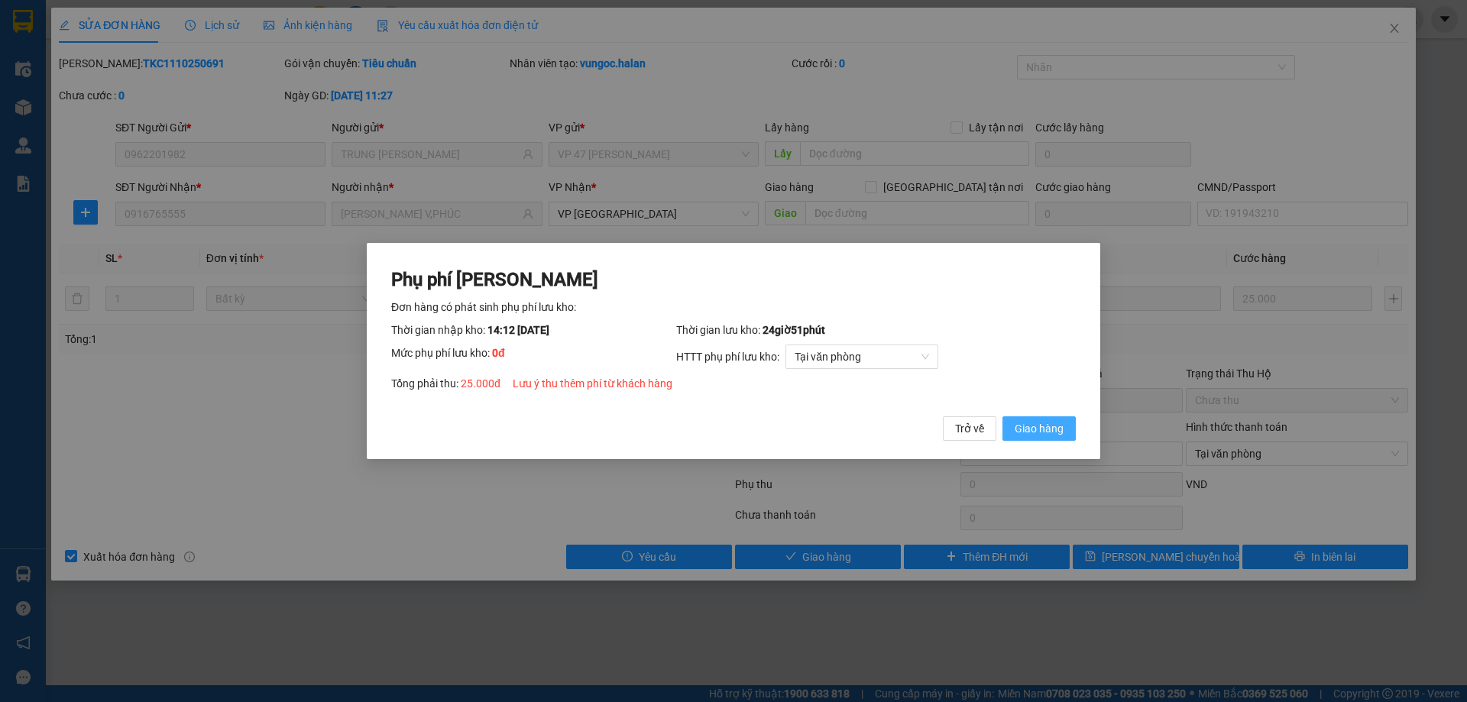
click at [1042, 424] on span "Giao hàng" at bounding box center [1038, 428] width 49 height 17
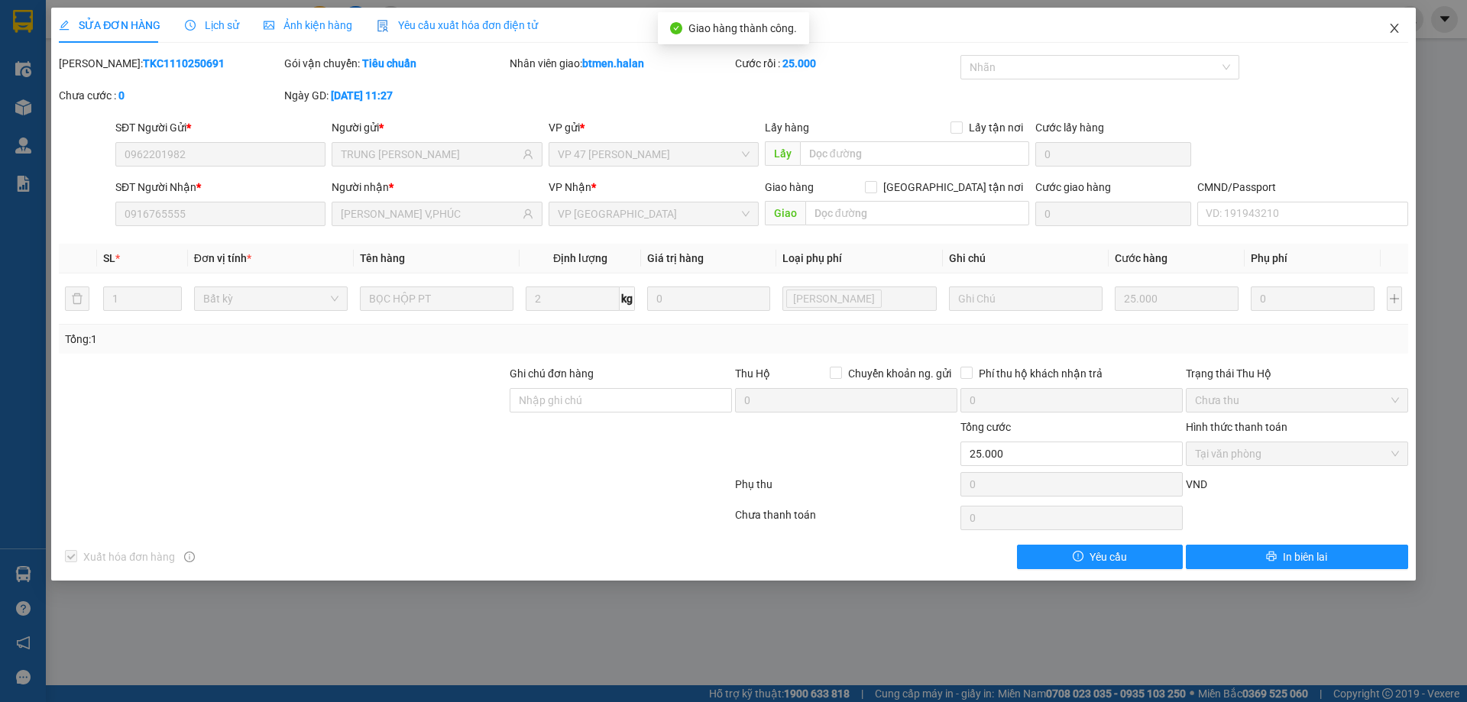
click at [1399, 29] on icon "close" at bounding box center [1394, 28] width 12 height 12
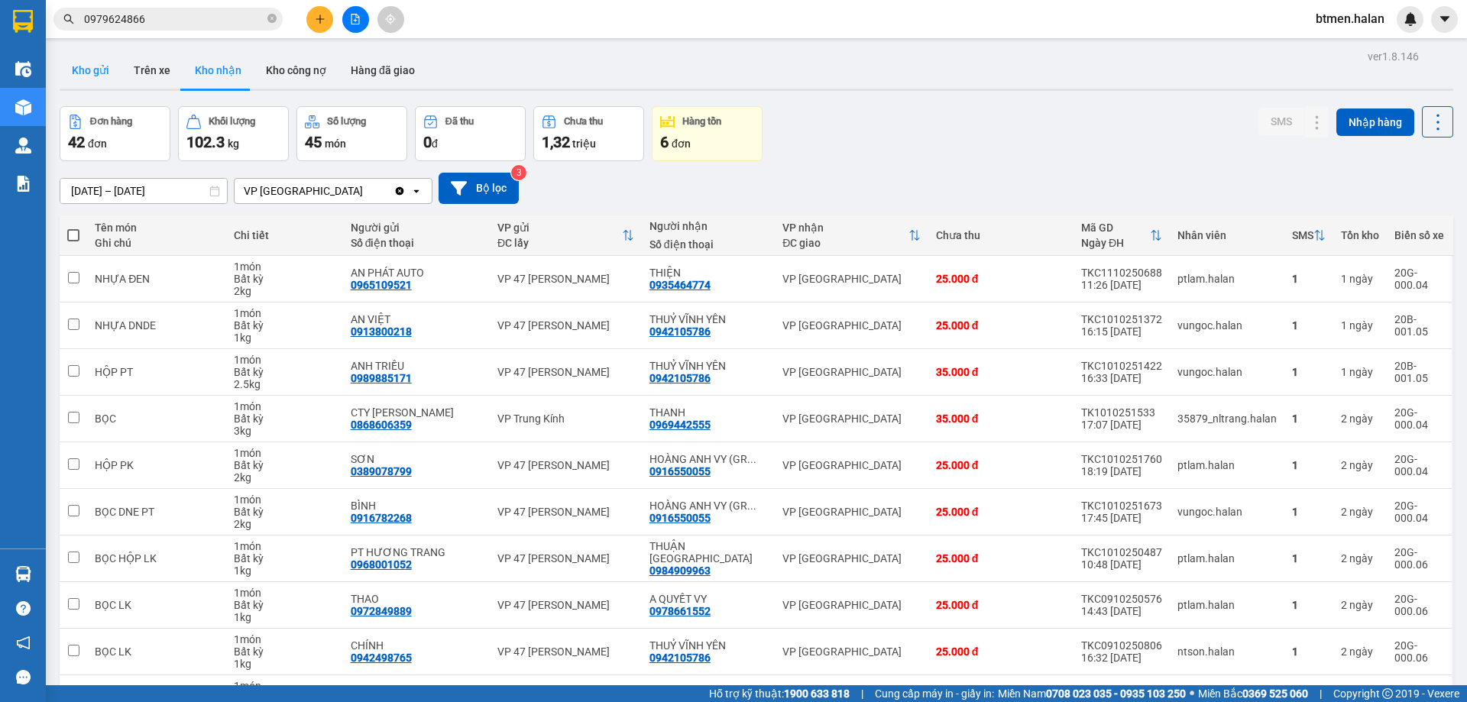
click at [110, 66] on button "Kho gửi" at bounding box center [91, 70] width 62 height 37
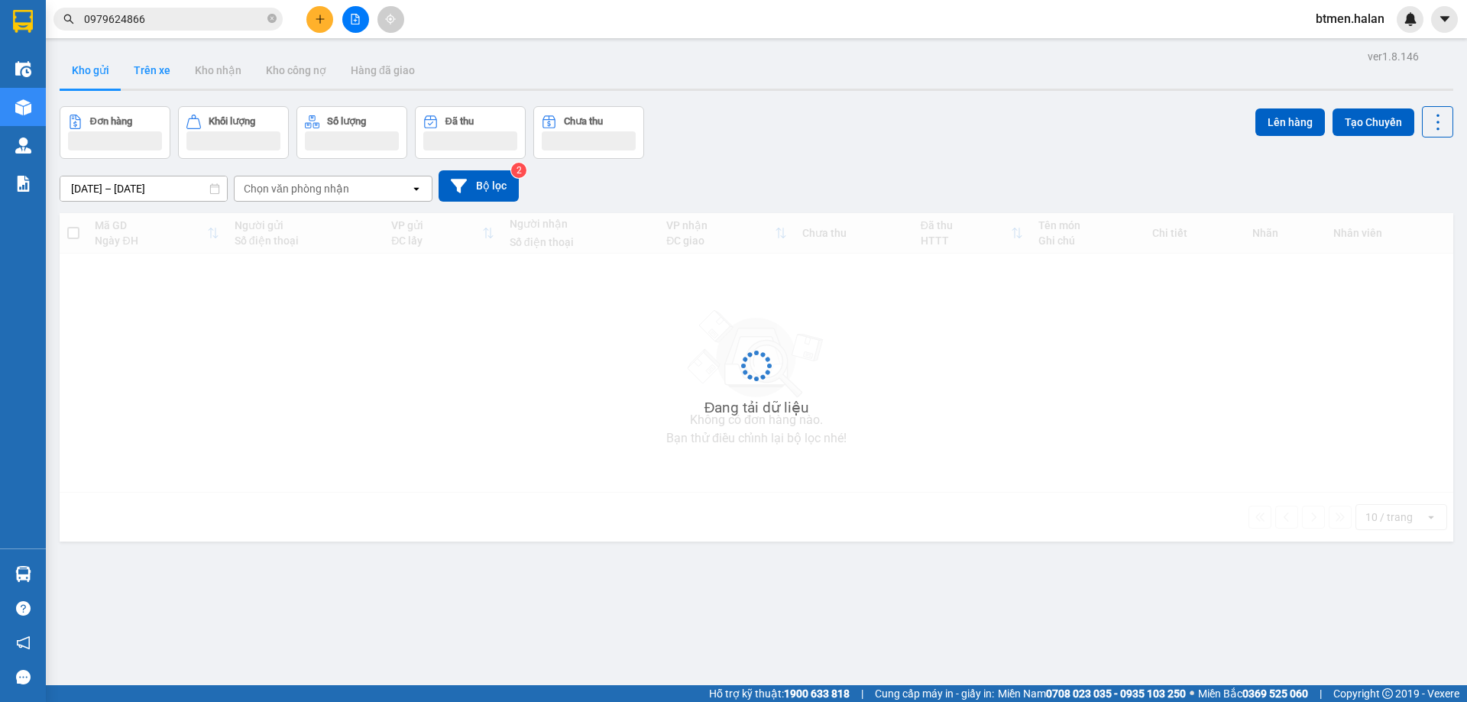
click at [148, 67] on button "Trên xe" at bounding box center [151, 70] width 61 height 37
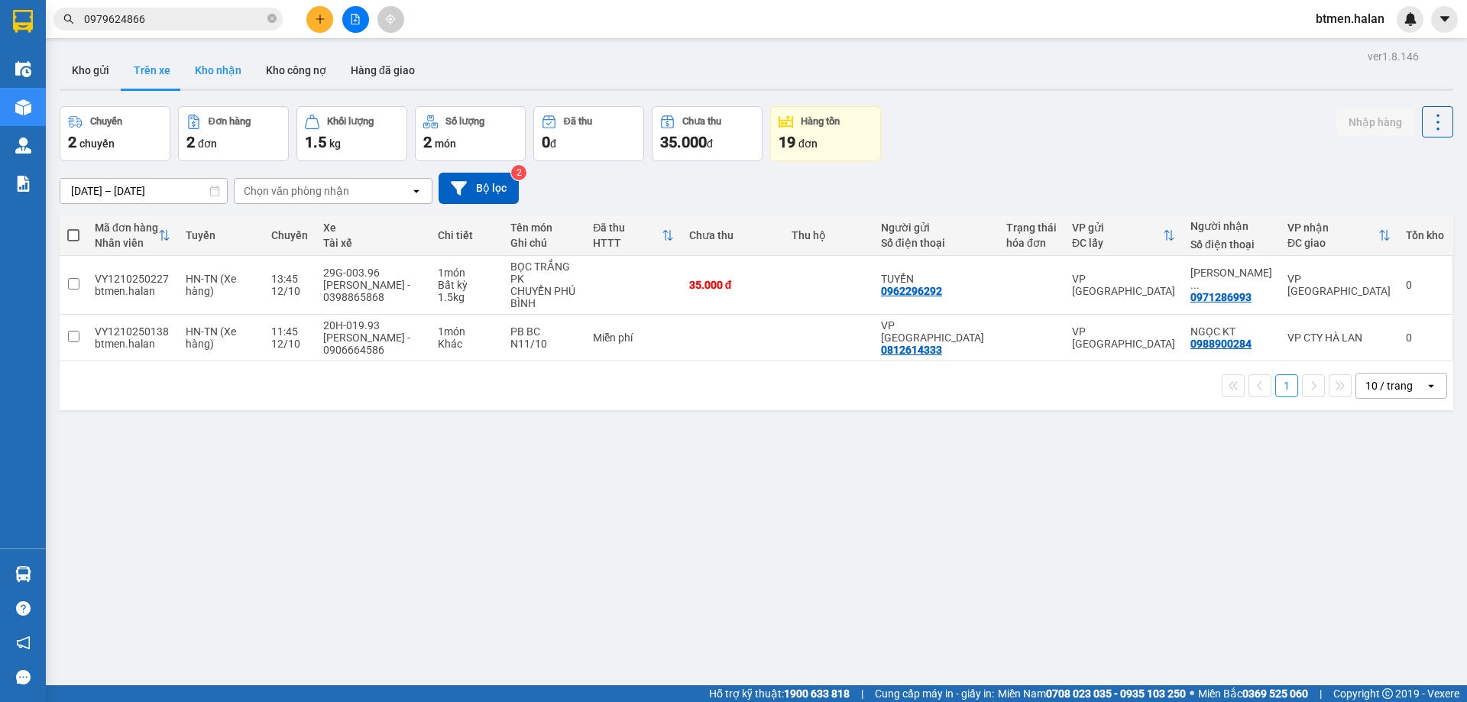
click at [212, 64] on button "Kho nhận" at bounding box center [218, 70] width 71 height 37
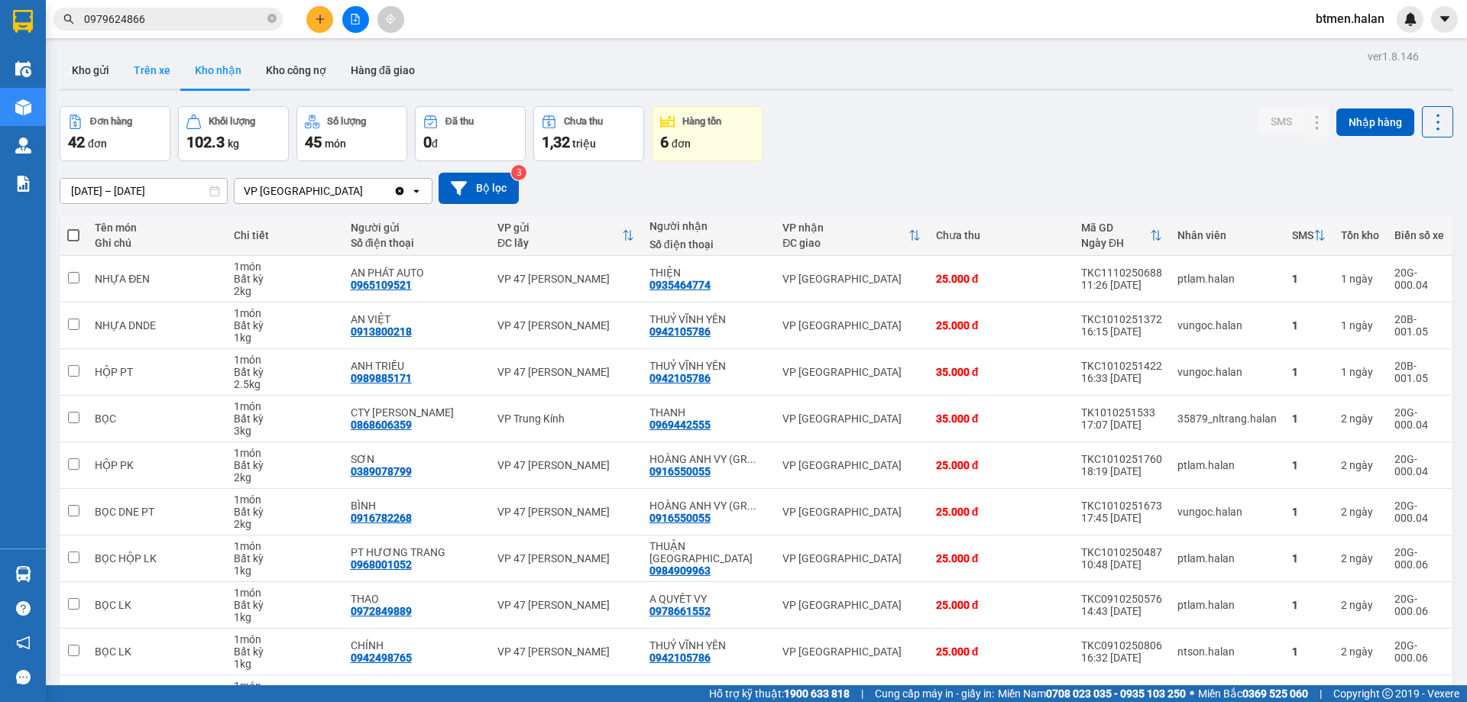
click at [142, 71] on button "Trên xe" at bounding box center [151, 70] width 61 height 37
type input "[DATE] – [DATE]"
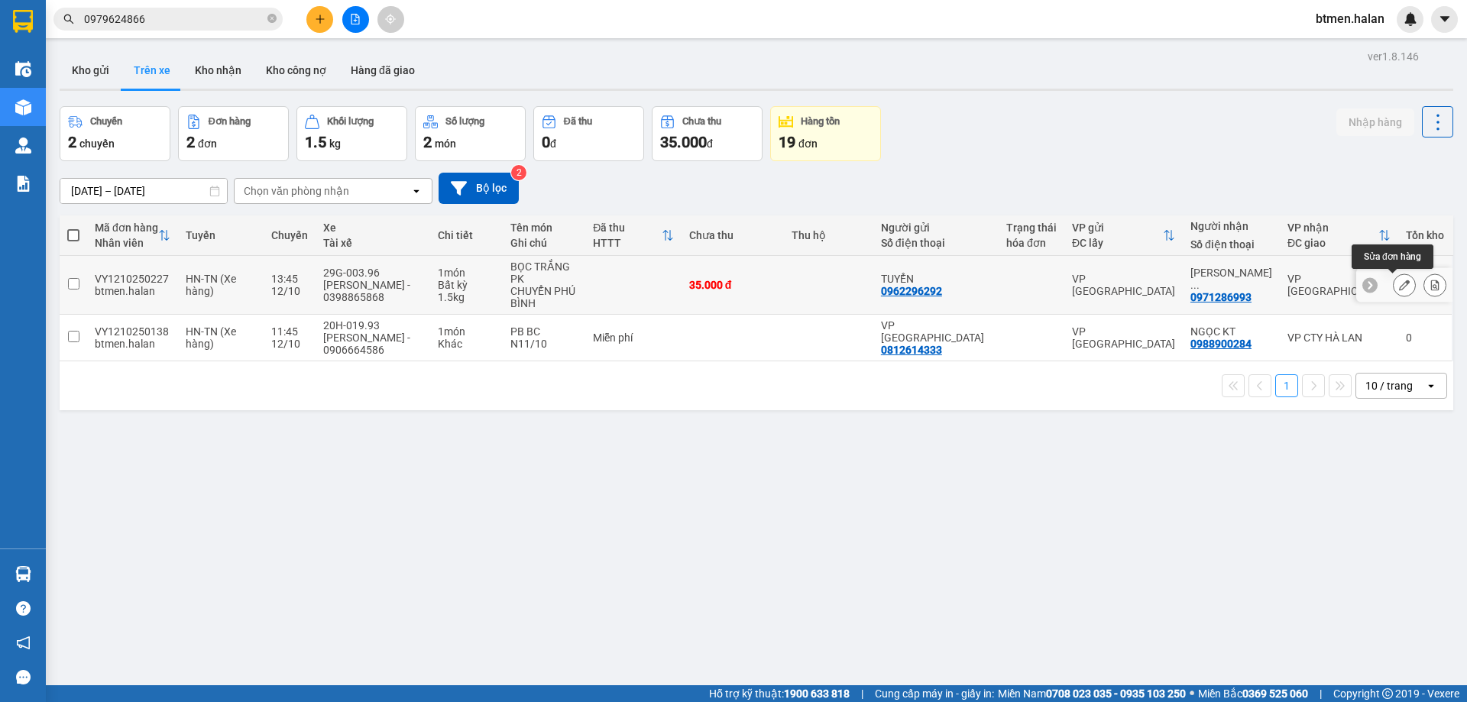
click at [1393, 281] on button at bounding box center [1403, 285] width 21 height 27
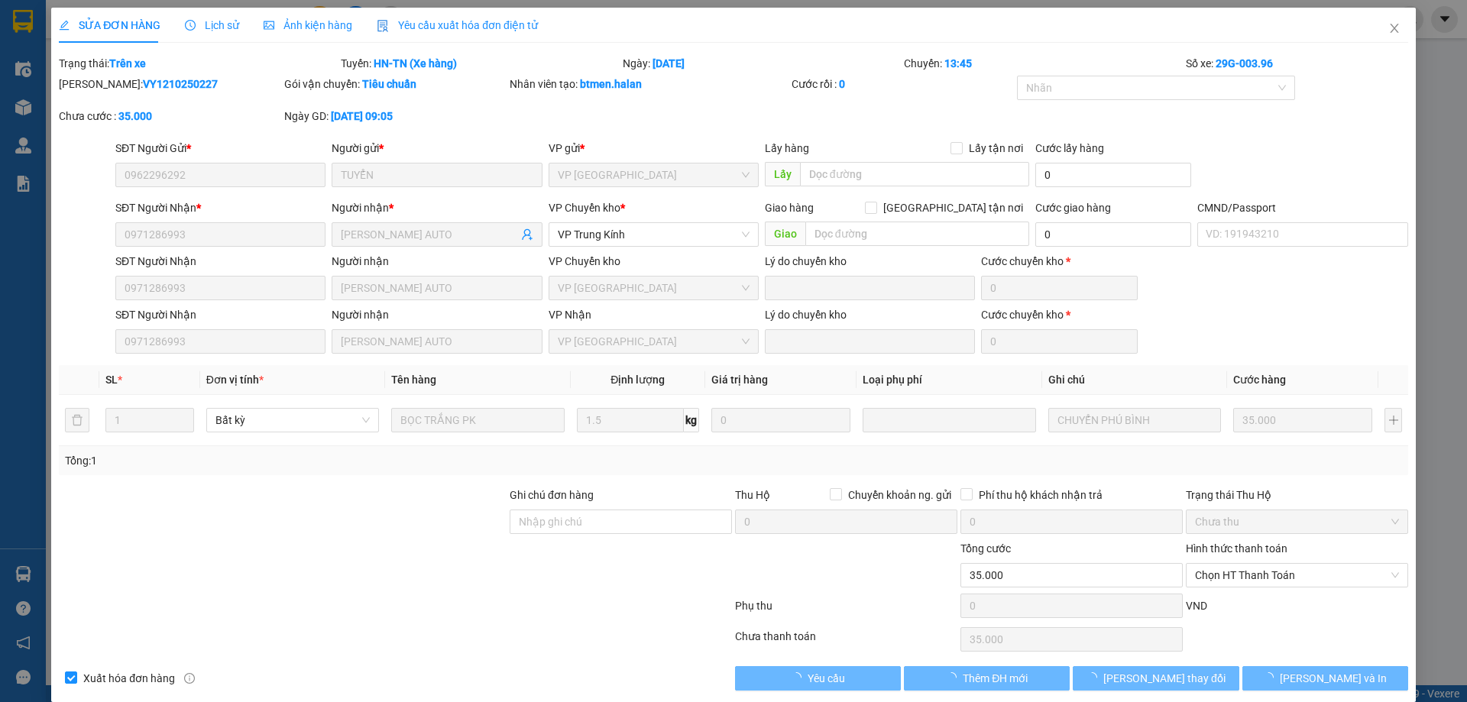
type input "0962296292"
type input "0971286993"
type input "0"
type input "35.000"
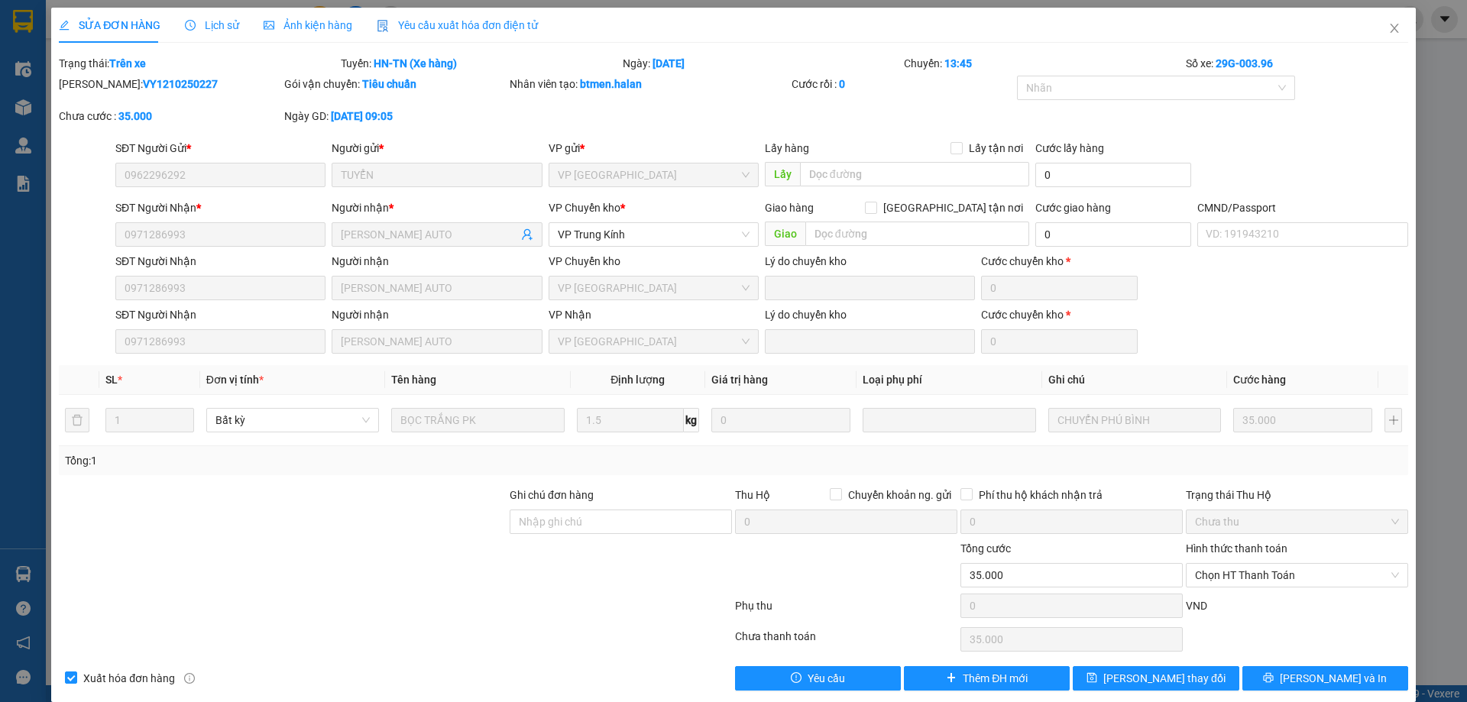
click at [225, 13] on div "Lịch sử" at bounding box center [212, 25] width 54 height 35
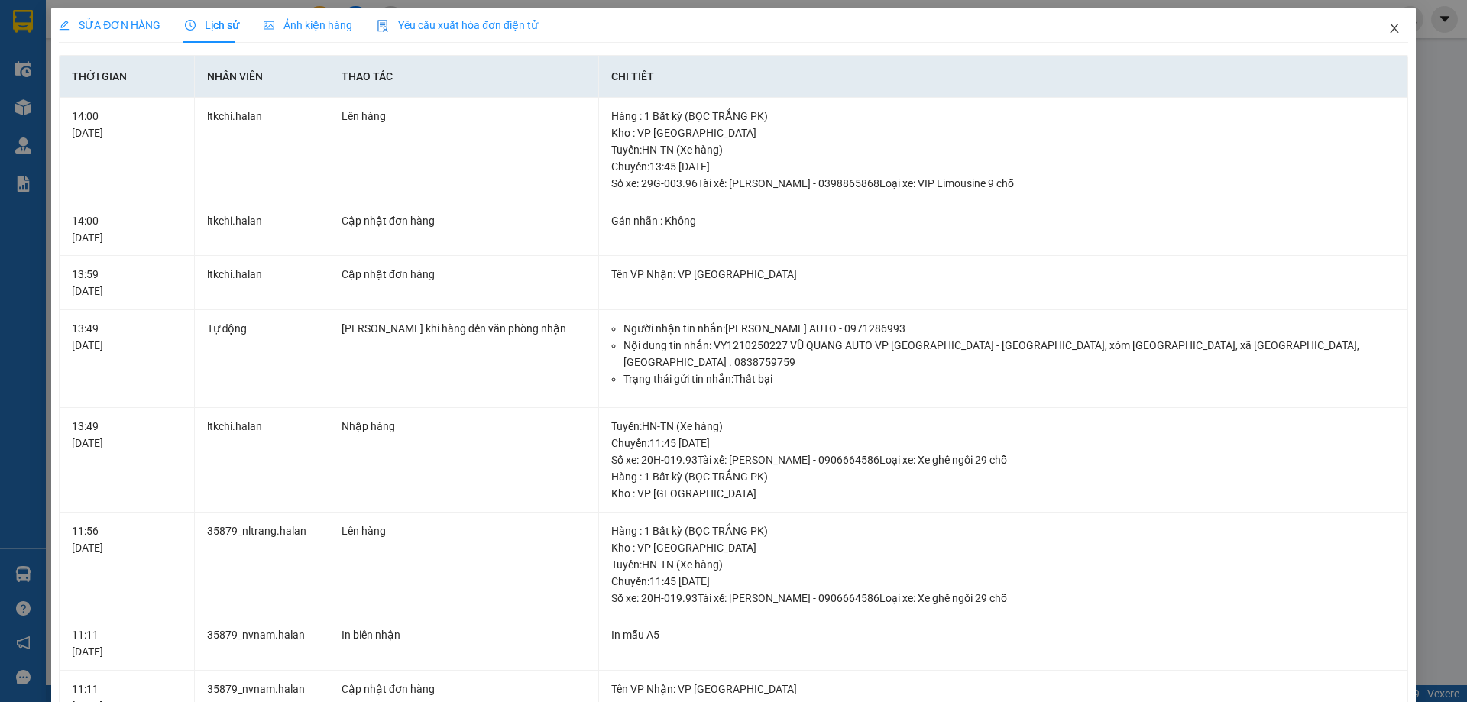
click at [1378, 20] on span "Close" at bounding box center [1394, 29] width 43 height 43
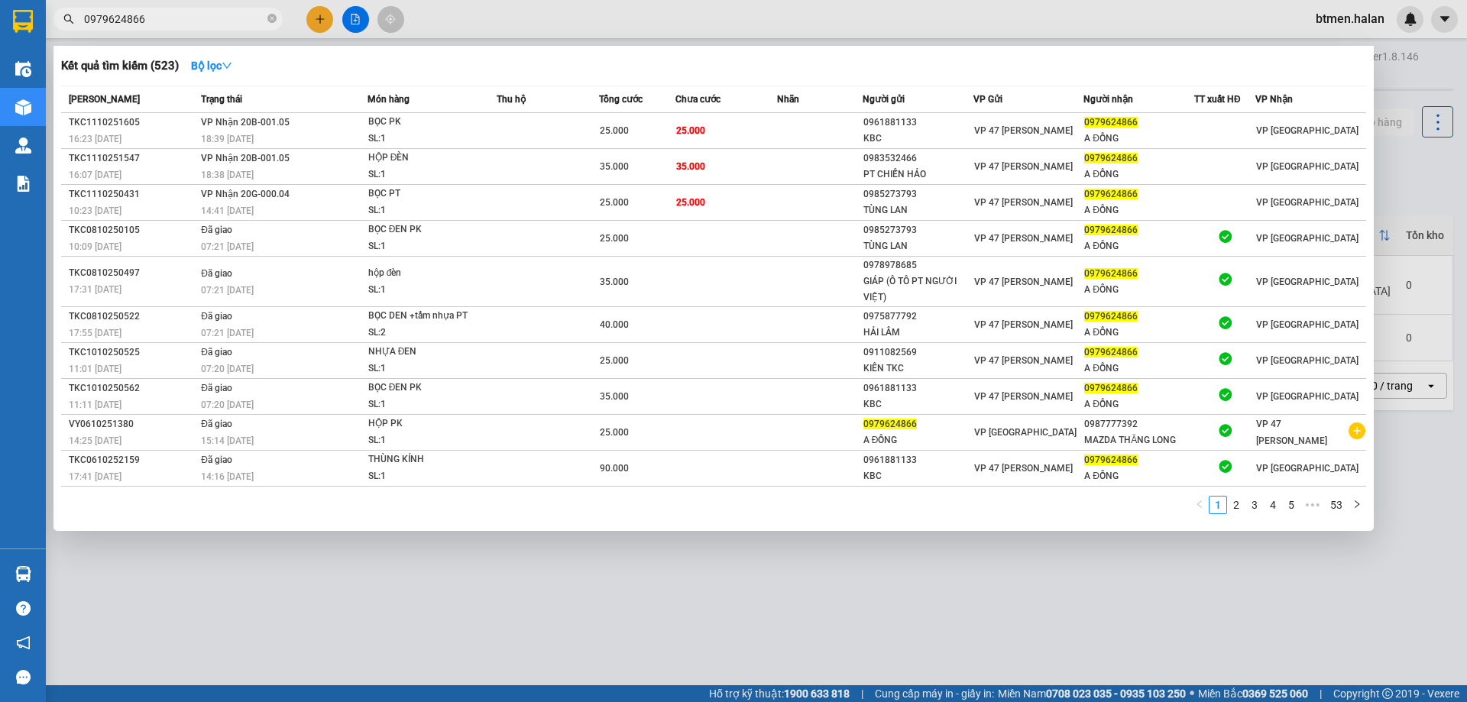
click at [219, 24] on input "0979624866" at bounding box center [174, 19] width 180 height 17
paste input "VY11102510"
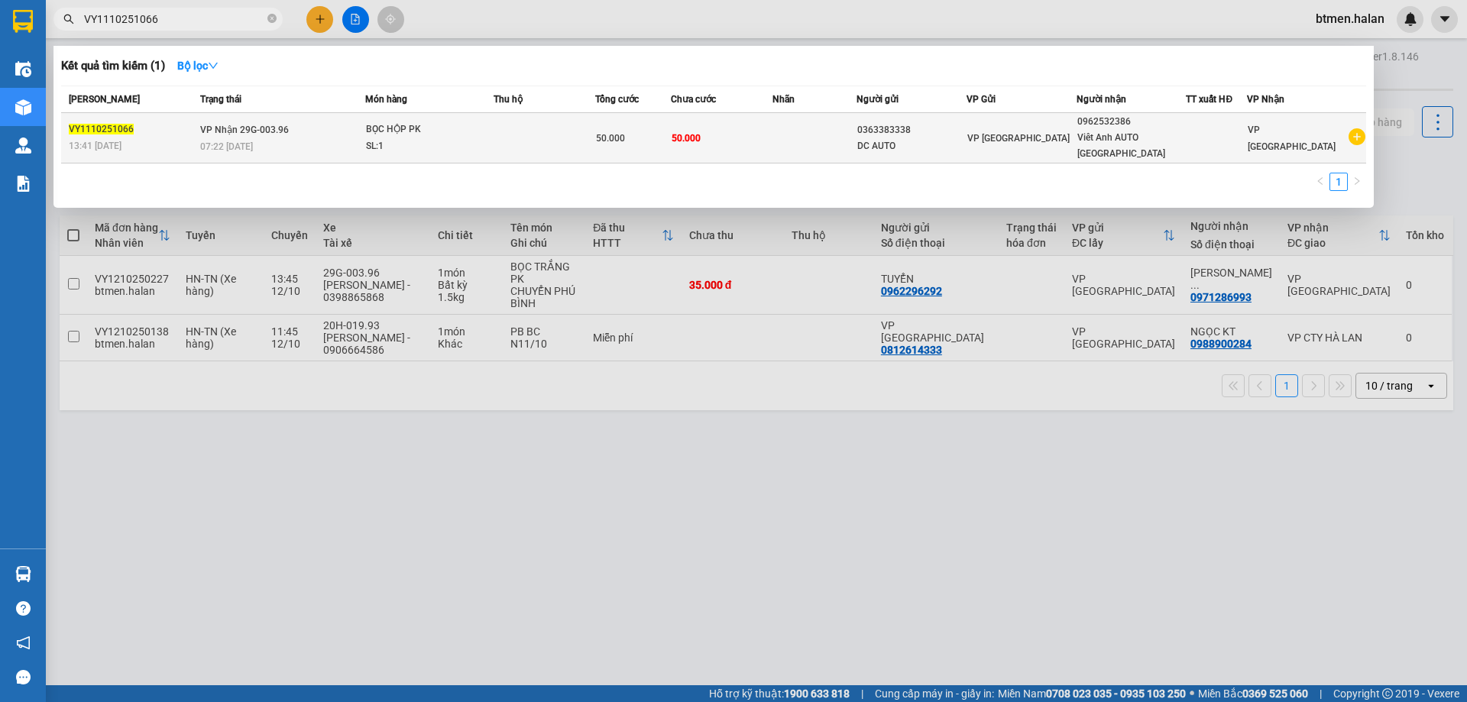
type input "VY1110251066"
click at [616, 144] on td "50.000" at bounding box center [633, 138] width 76 height 50
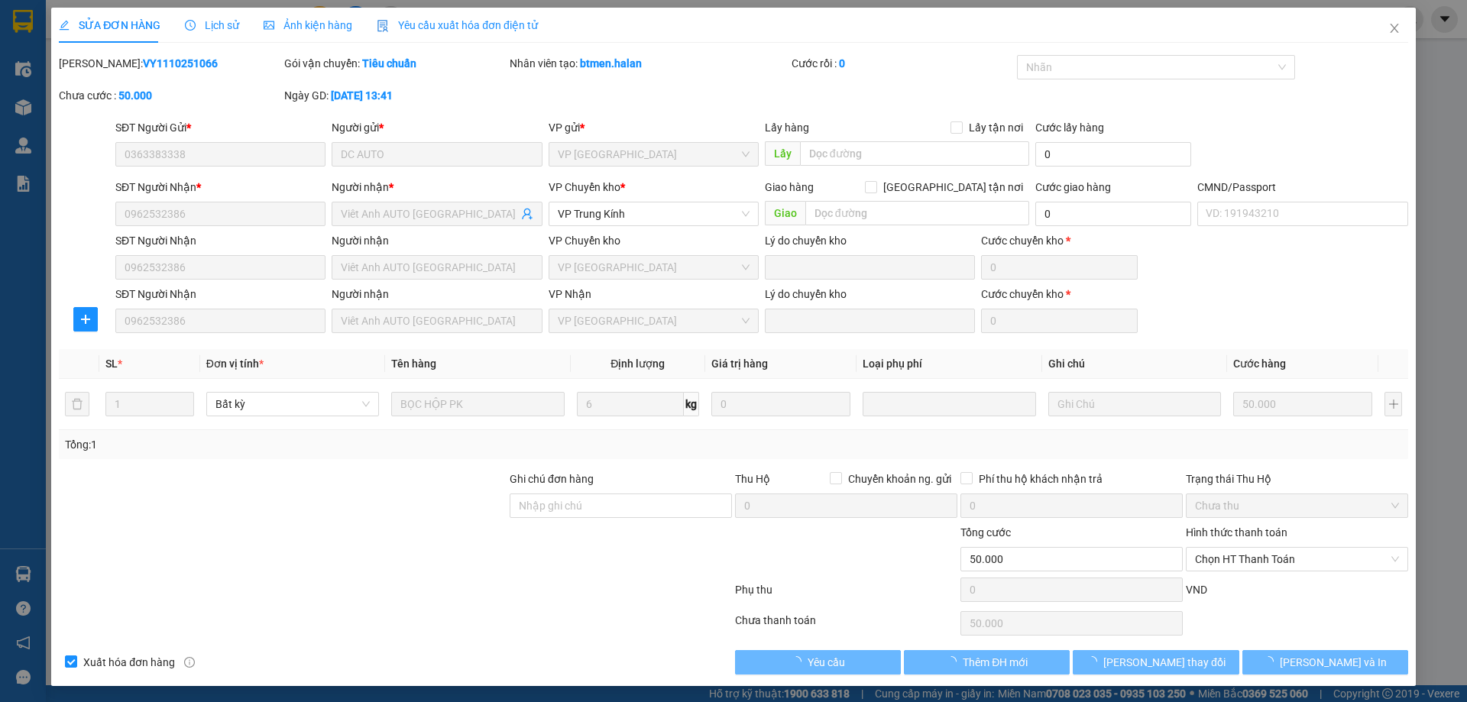
type input "0363383338"
type input "0962532386"
type input "0"
type input "50.000"
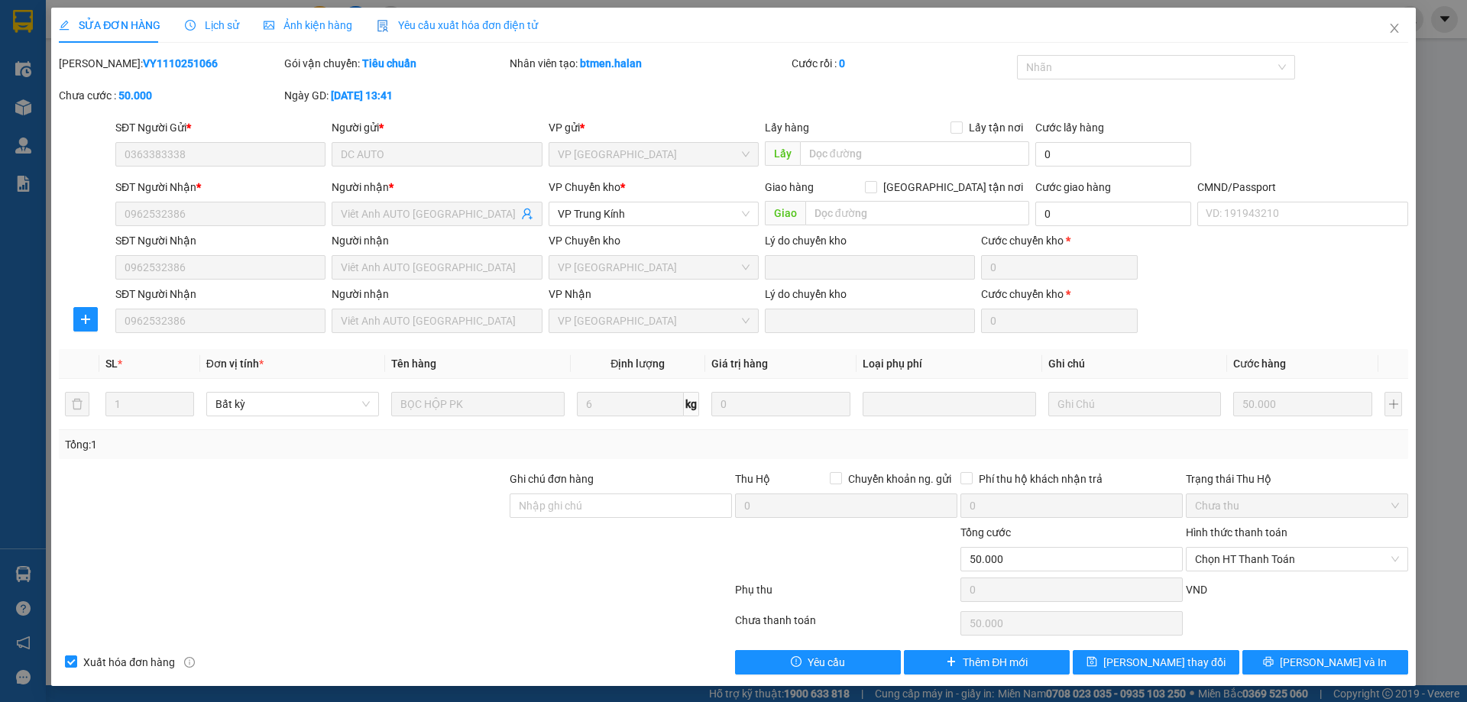
click at [215, 30] on span "Lịch sử" at bounding box center [212, 25] width 54 height 12
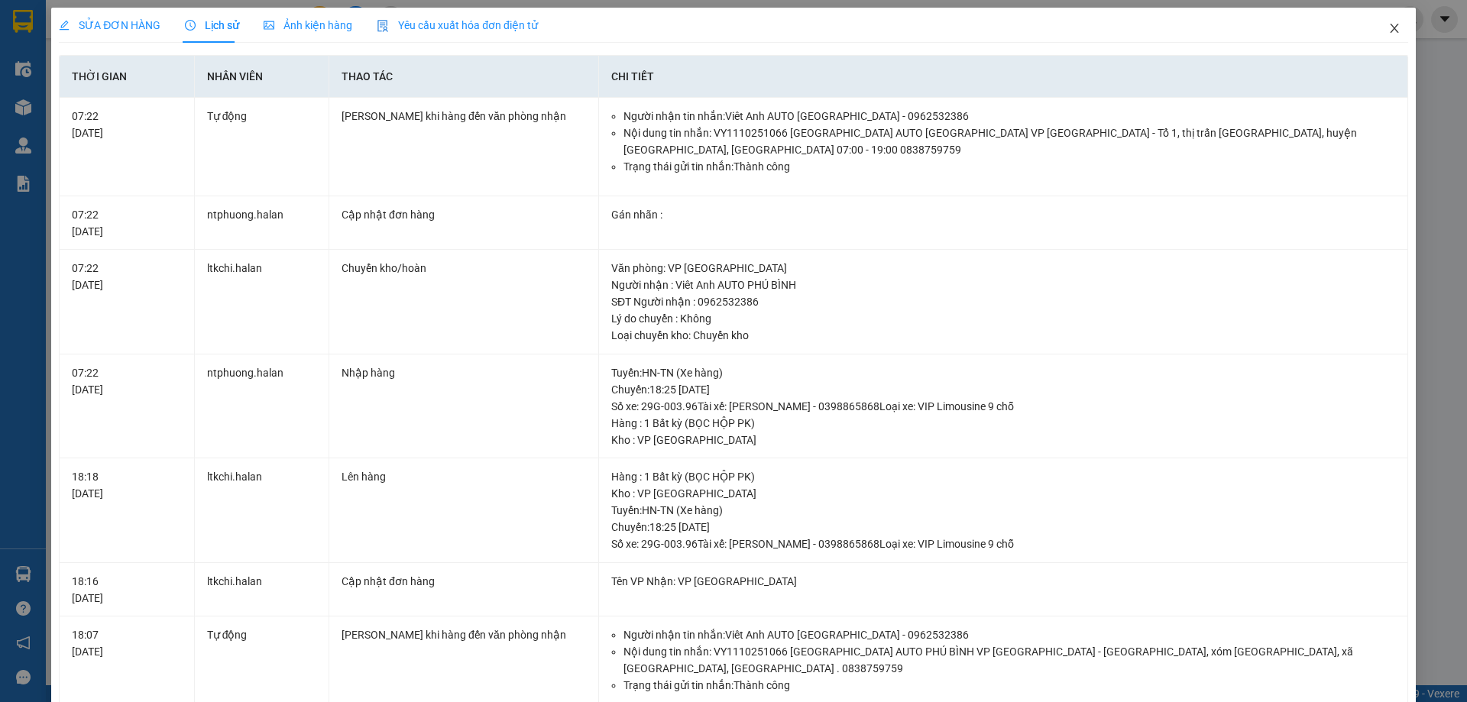
click at [1376, 30] on span "Close" at bounding box center [1394, 29] width 43 height 43
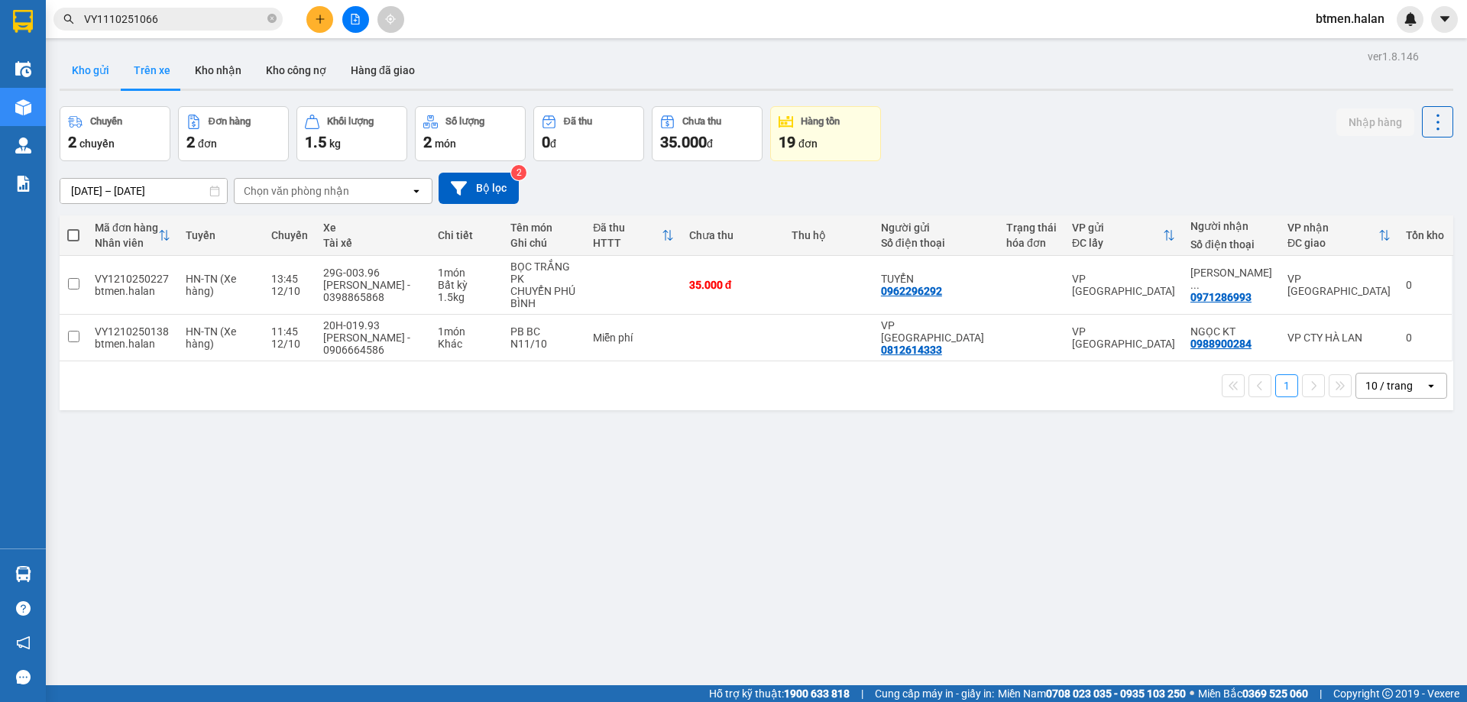
click at [101, 66] on button "Kho gửi" at bounding box center [91, 70] width 62 height 37
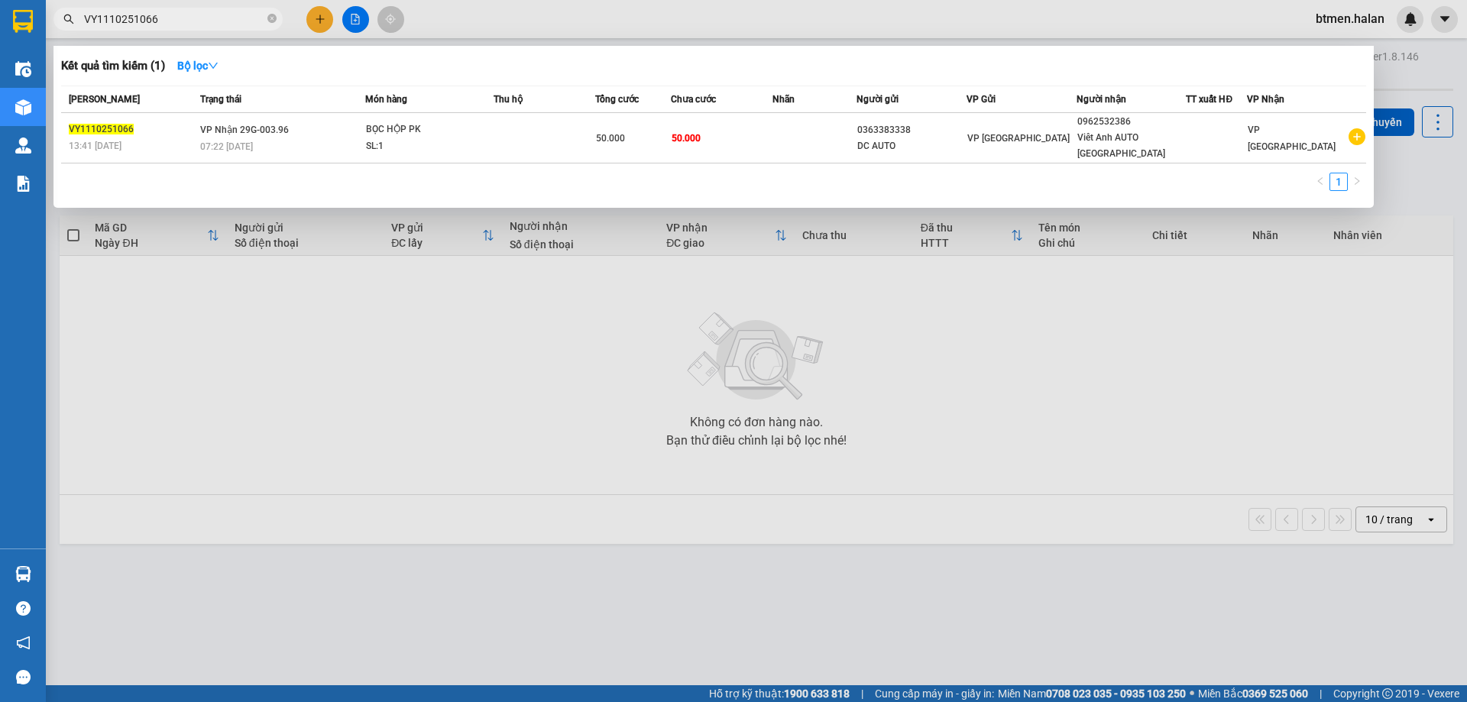
click at [198, 25] on input "VY1110251066" at bounding box center [174, 19] width 180 height 17
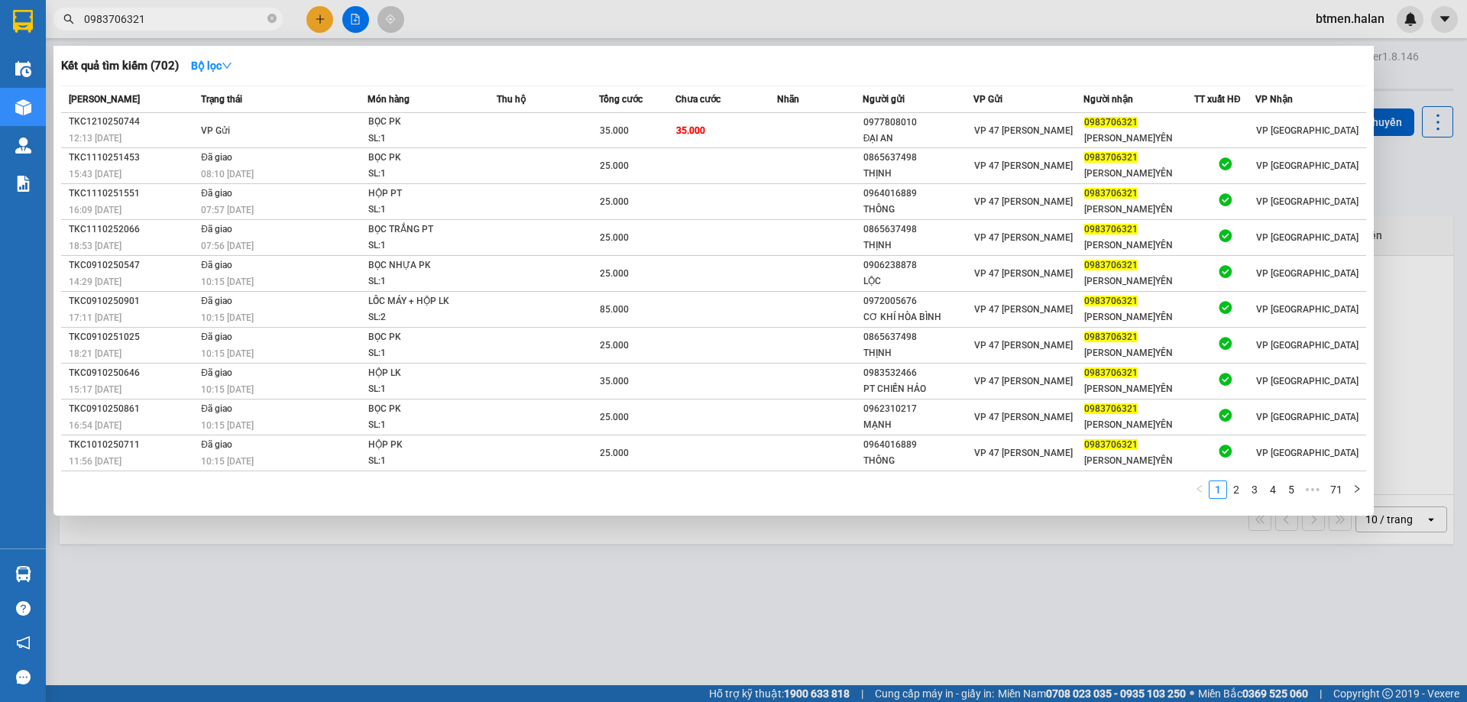
type input "0983706321"
